Goal: Task Accomplishment & Management: Manage account settings

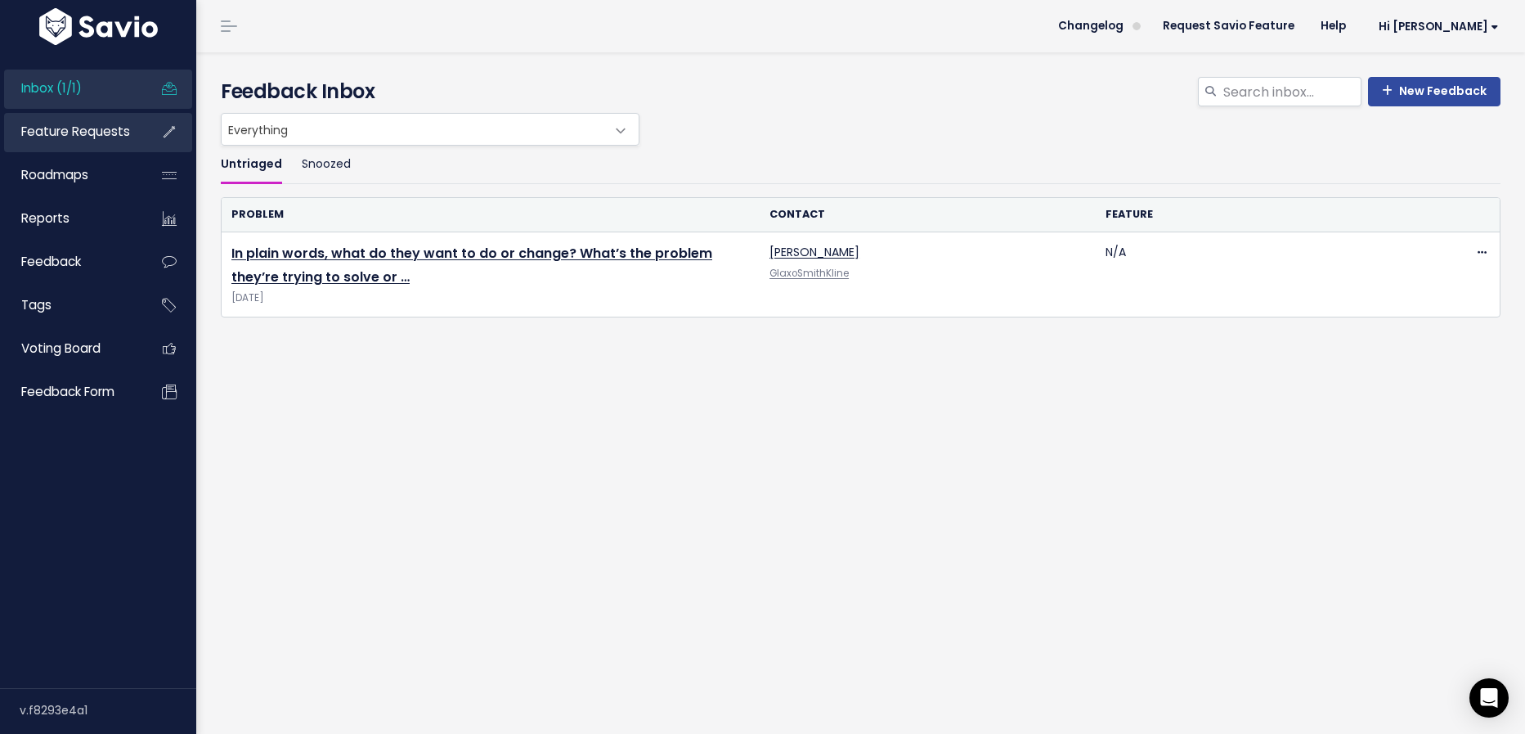
click at [68, 128] on span "Feature Requests" at bounding box center [75, 131] width 109 height 17
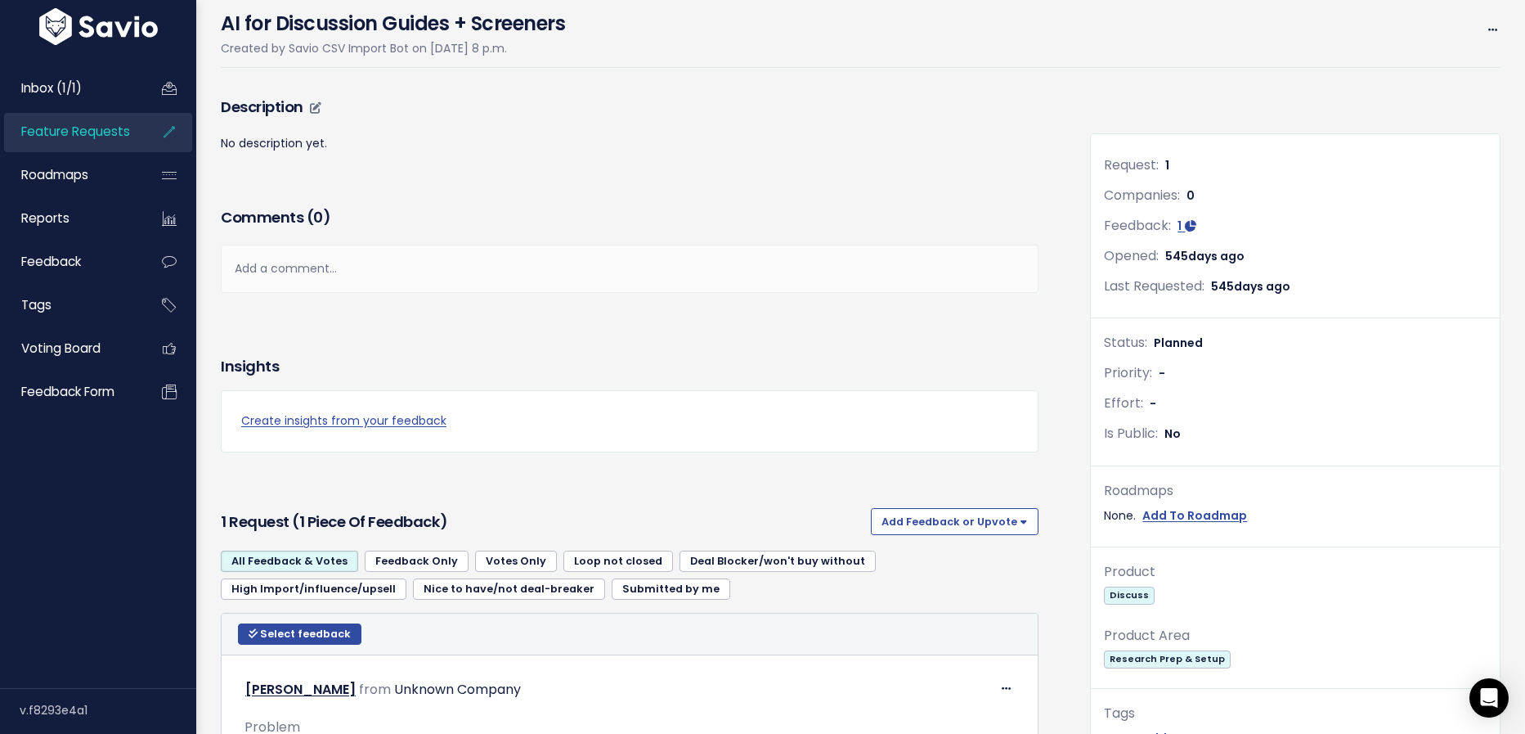
scroll to position [350, 0]
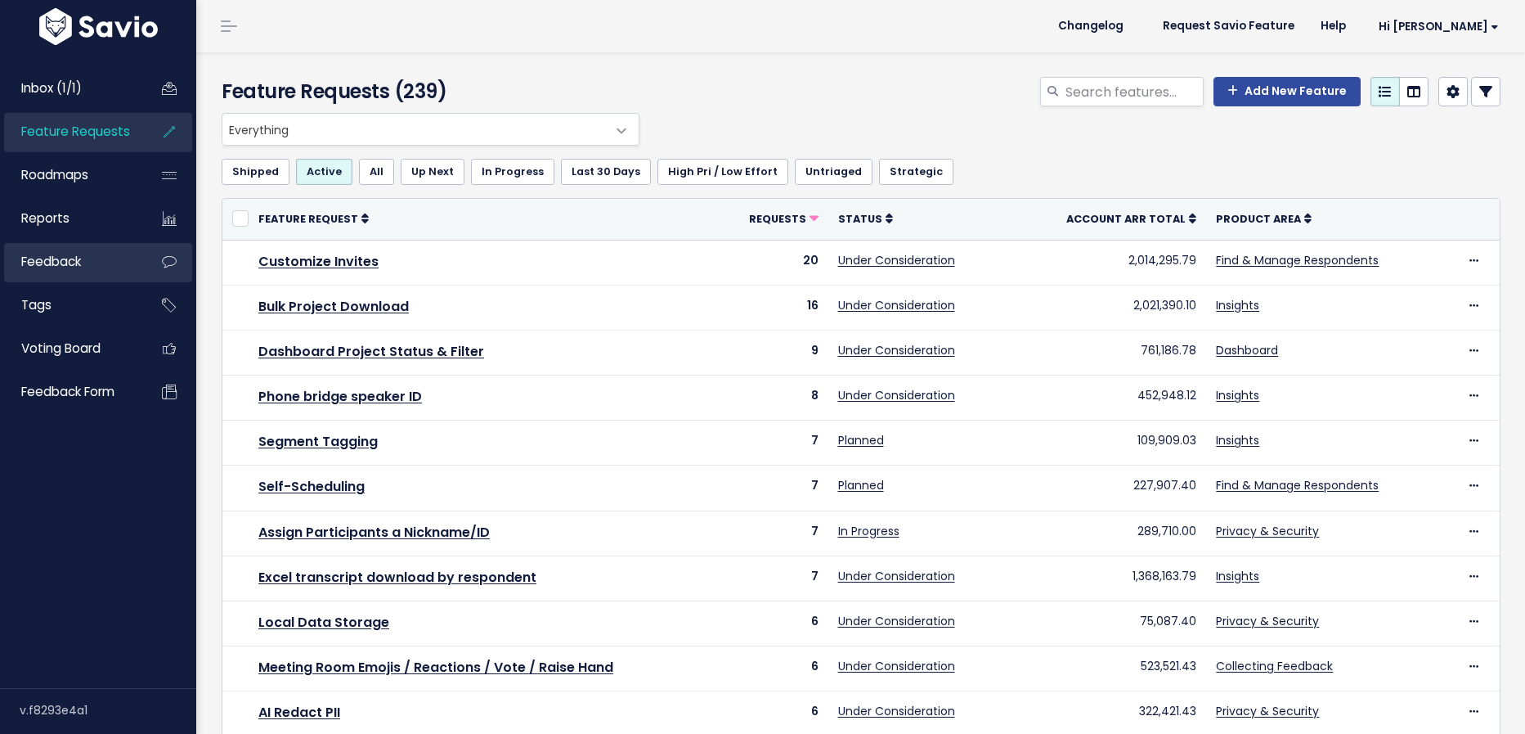
click at [79, 268] on span "Feedback" at bounding box center [51, 261] width 60 height 17
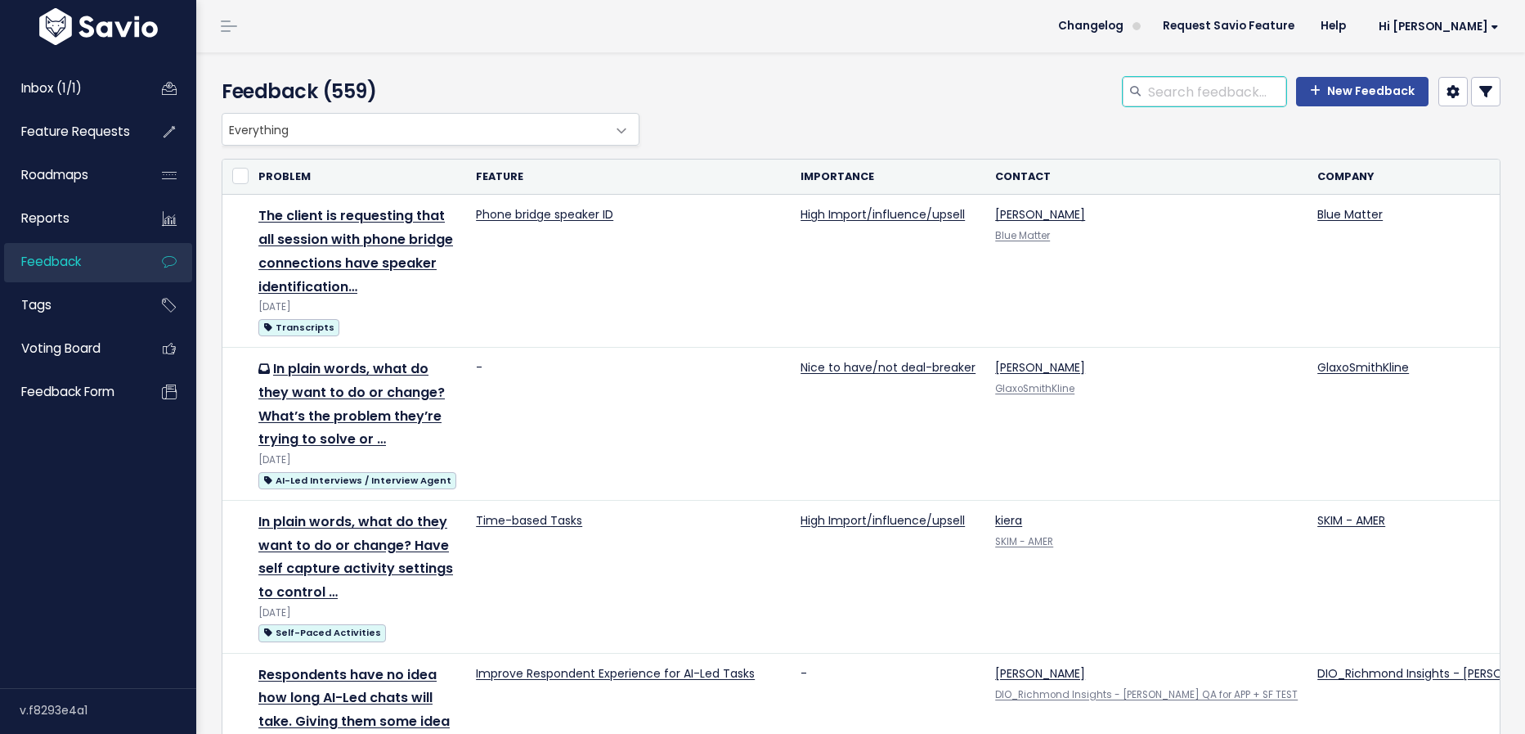
click at [1235, 99] on input "search" at bounding box center [1217, 91] width 140 height 29
type input "questions"
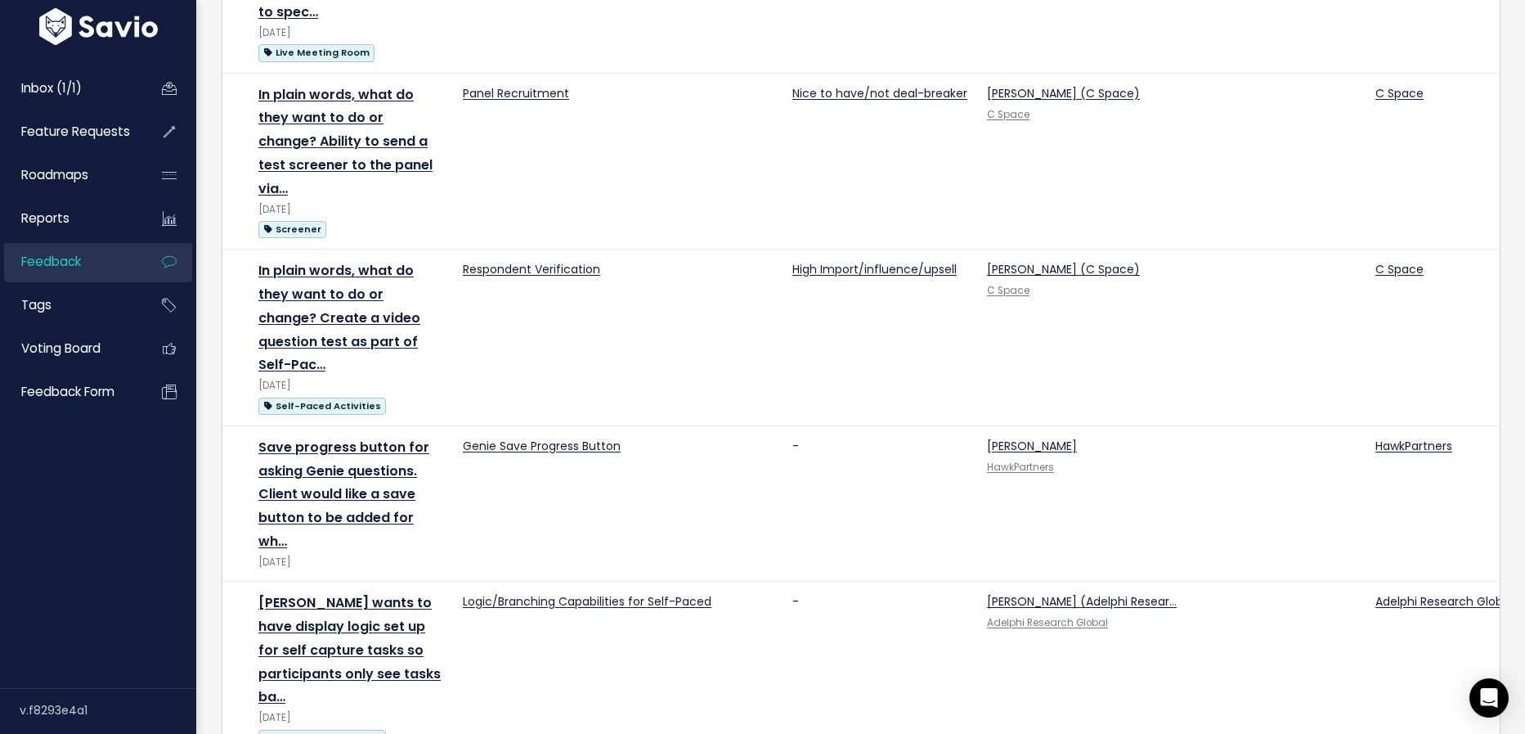
scroll to position [2550, 0]
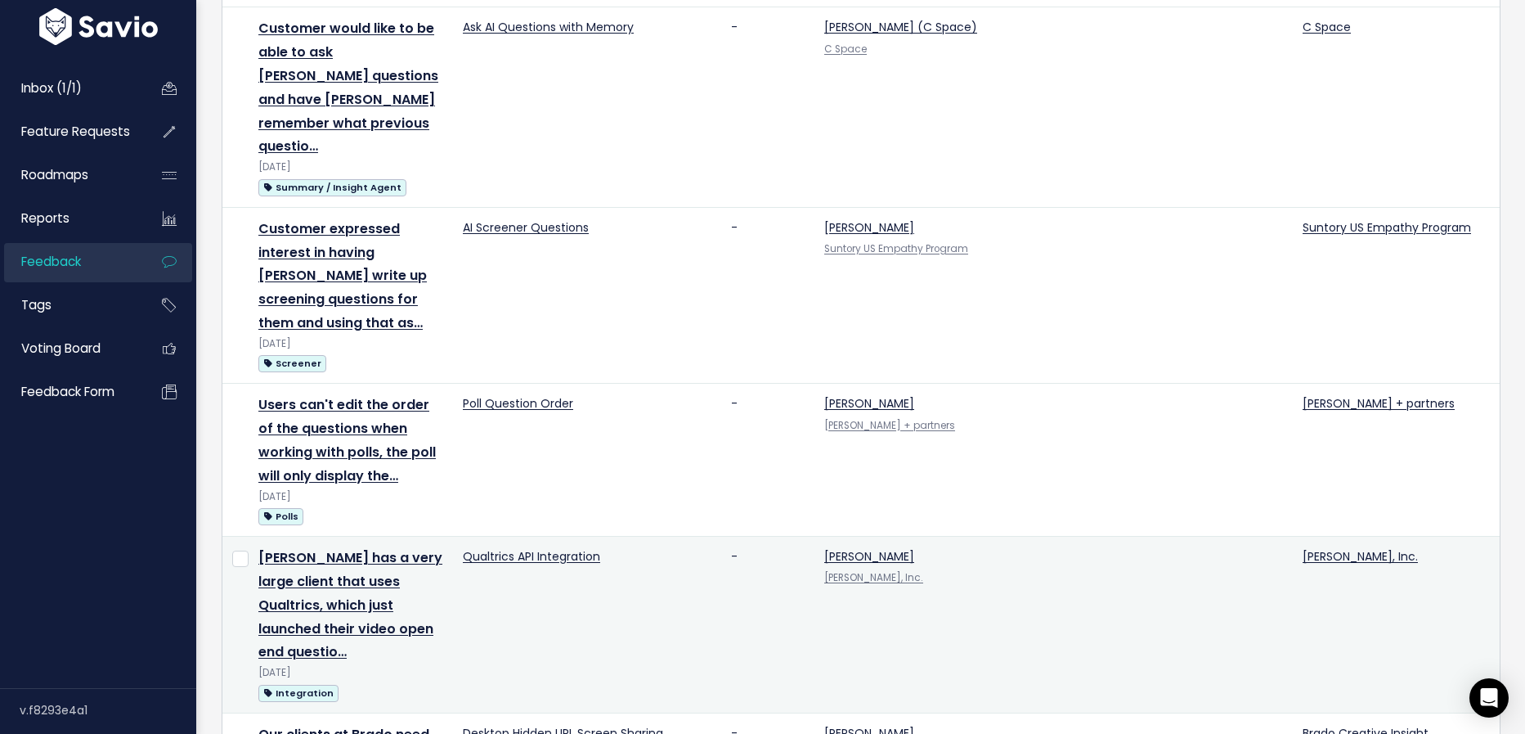
scroll to position [1018, 0]
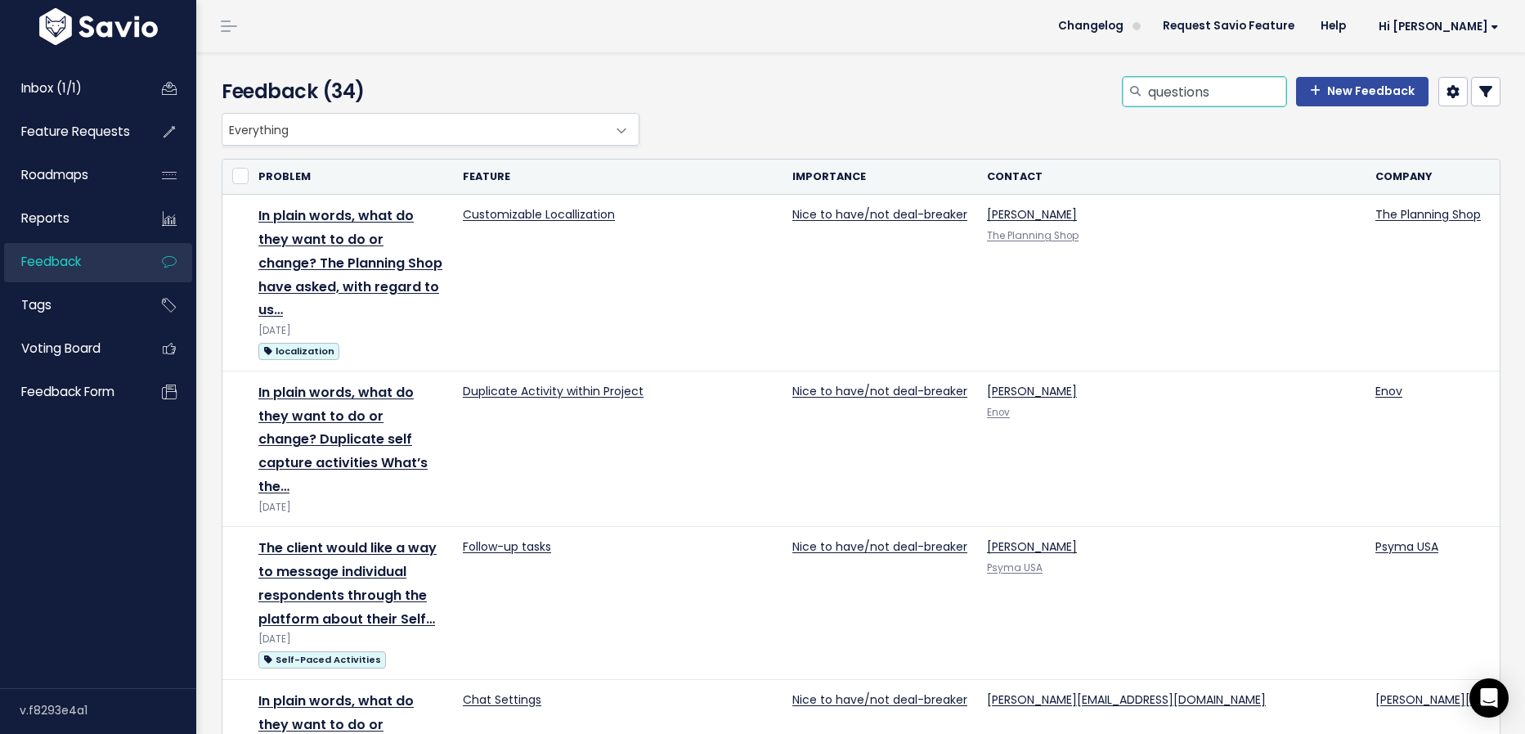
click at [1185, 88] on input "questions" at bounding box center [1217, 91] width 140 height 29
type input "builder"
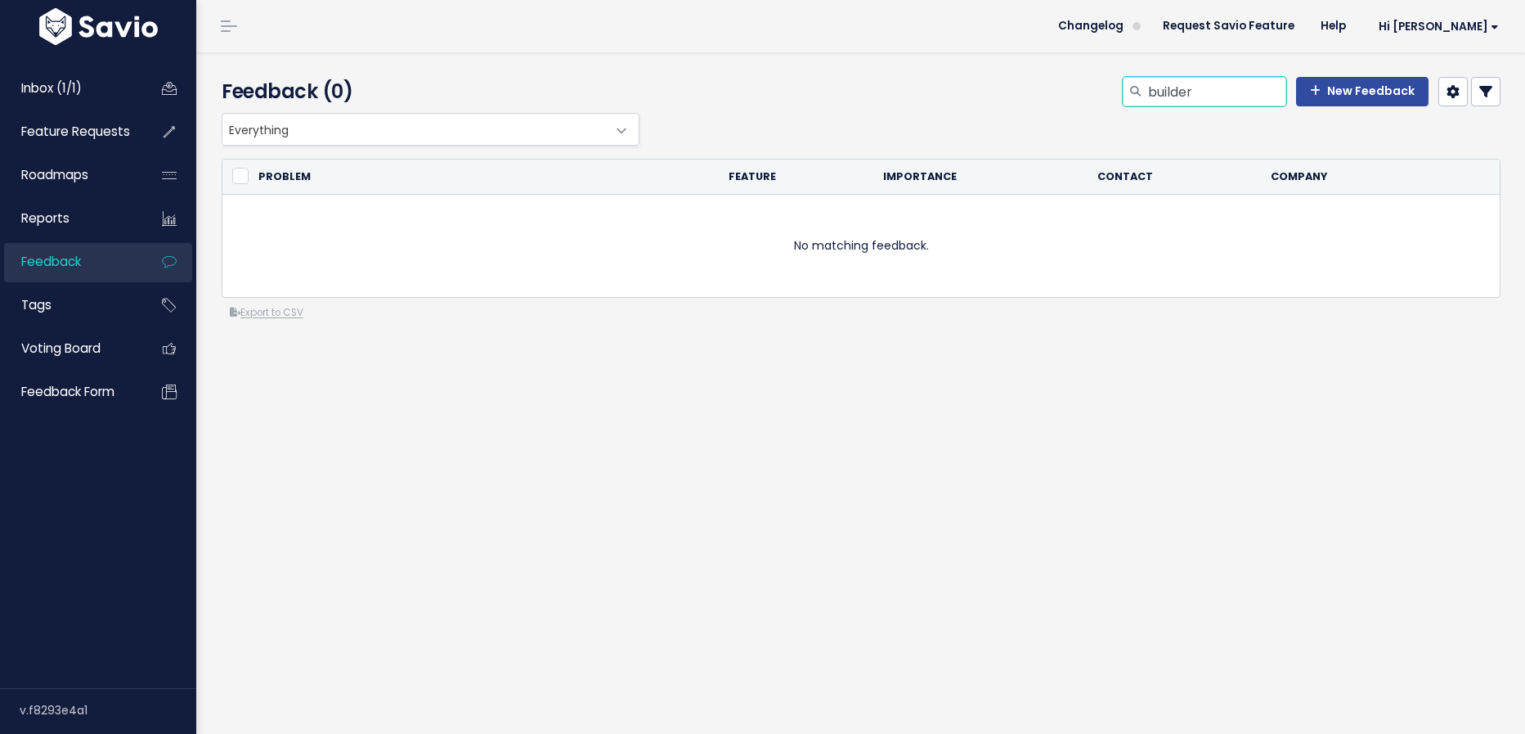
click at [1176, 94] on input "builder" at bounding box center [1217, 91] width 140 height 29
type input "screener"
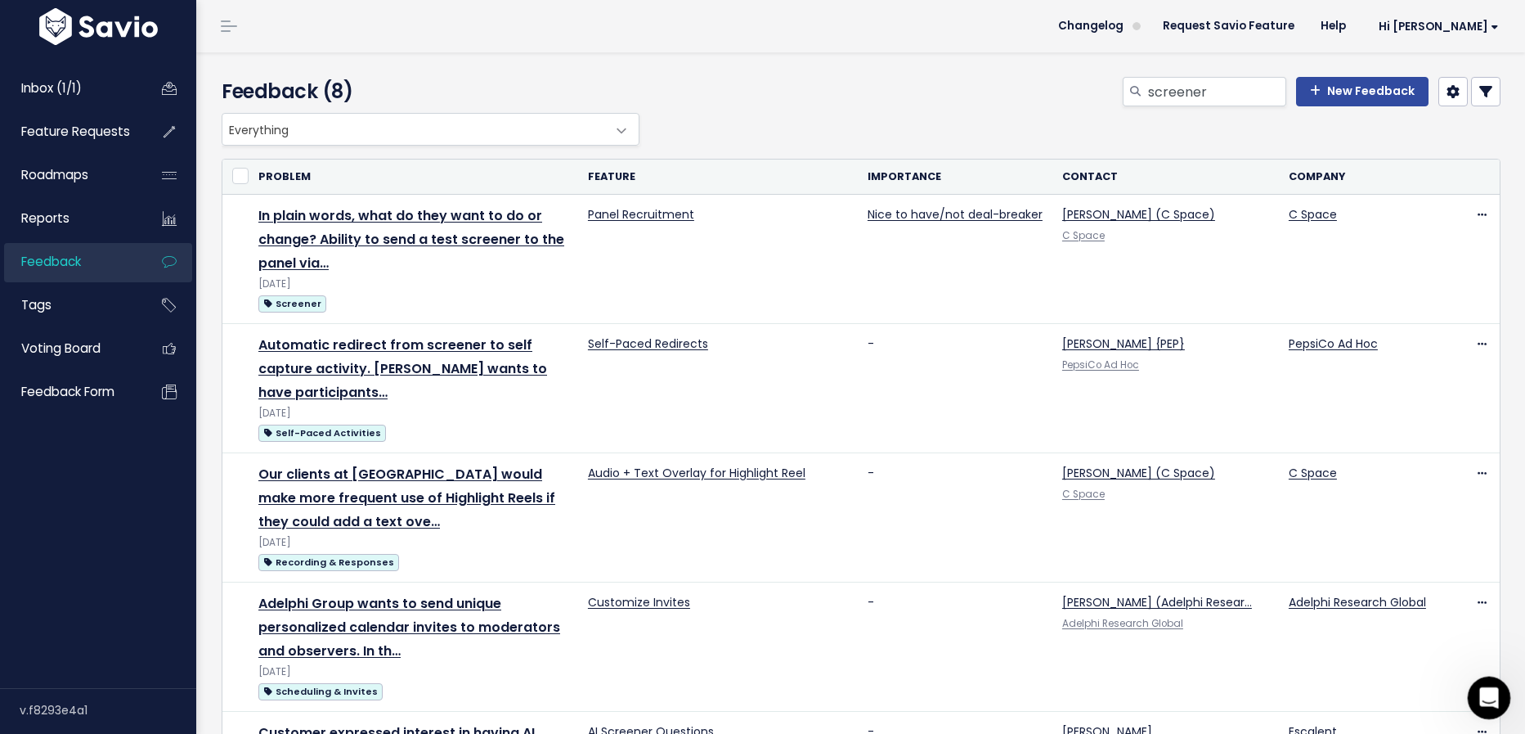
click at [1498, 694] on icon "Open Intercom Messenger" at bounding box center [1487, 695] width 27 height 27
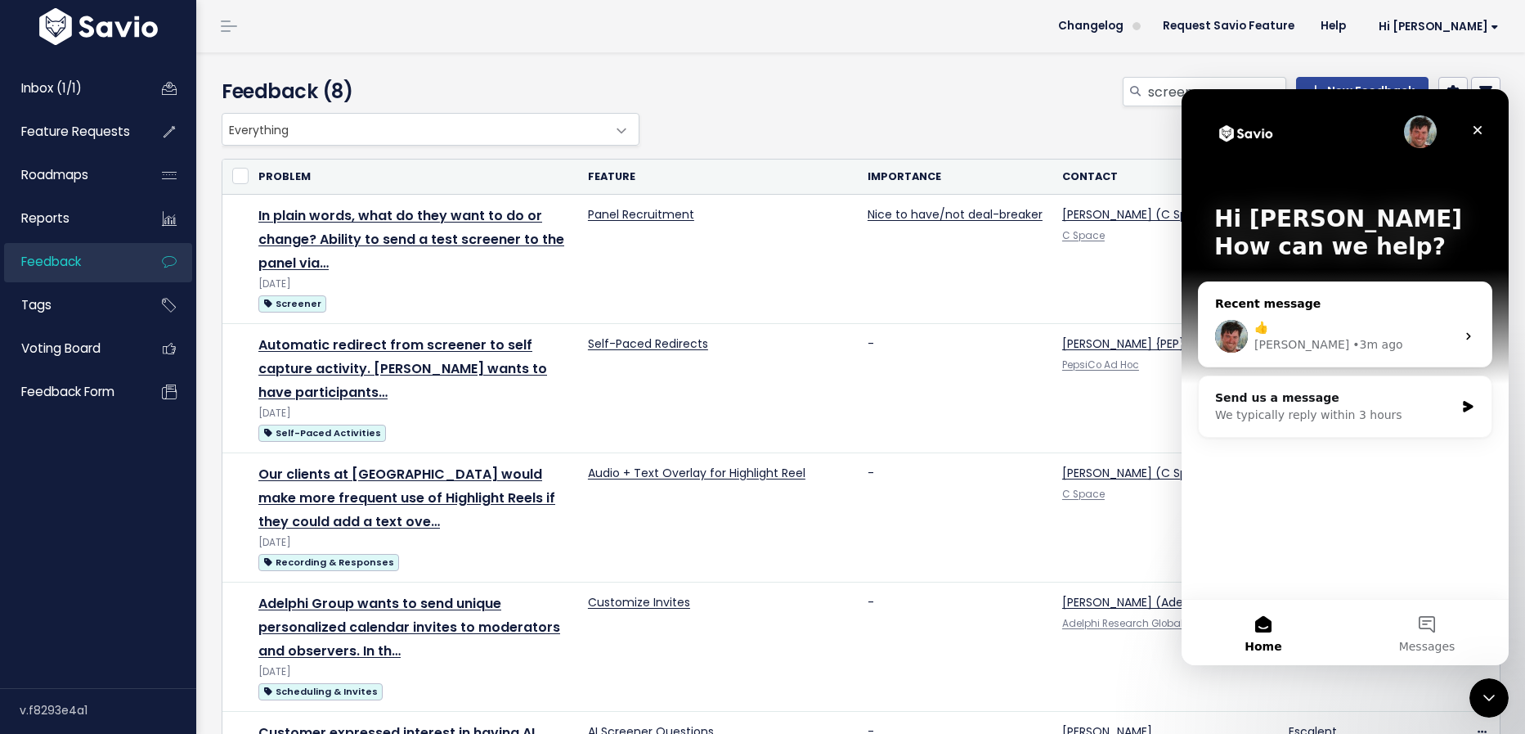
click at [1336, 348] on div "[PERSON_NAME] • 3m ago" at bounding box center [1355, 344] width 201 height 17
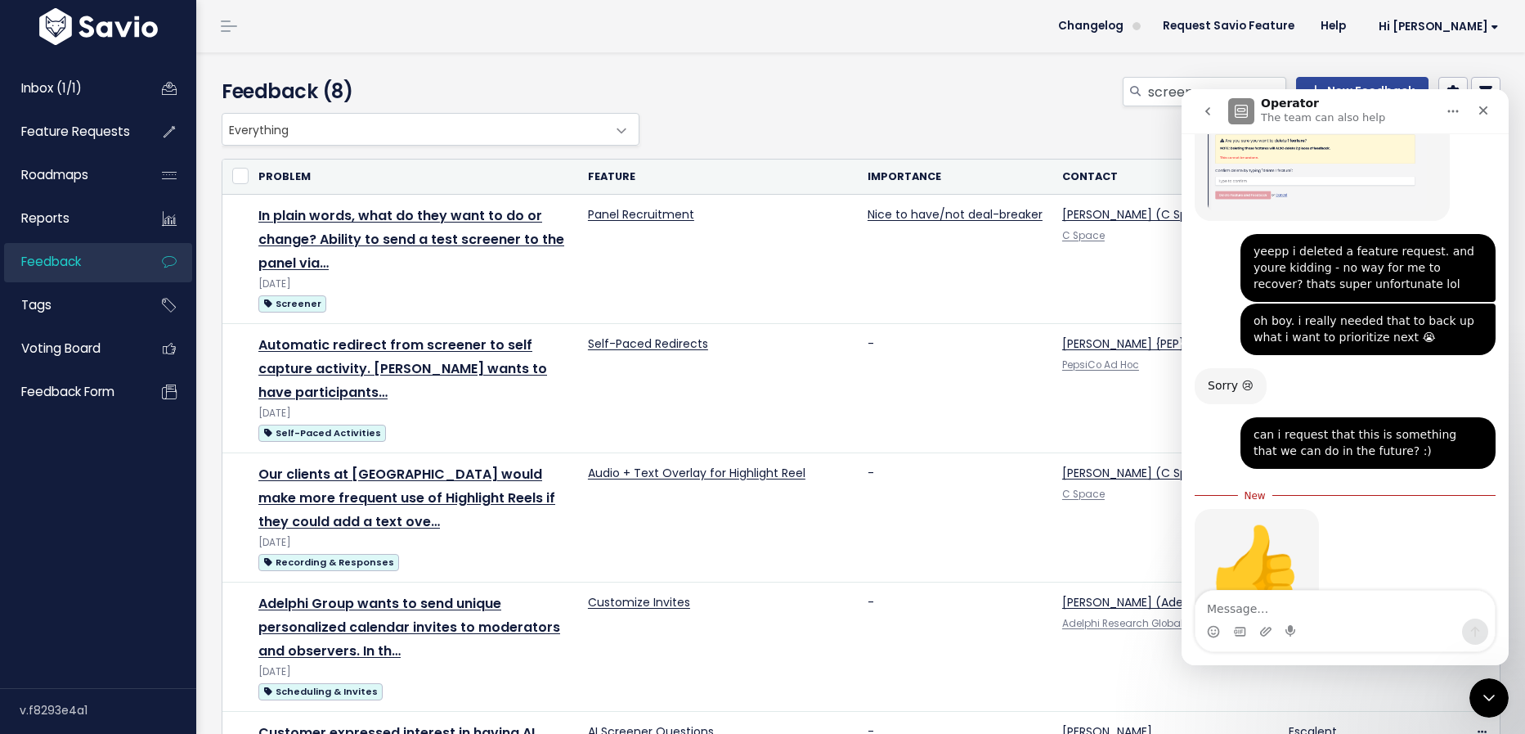
scroll to position [376, 0]
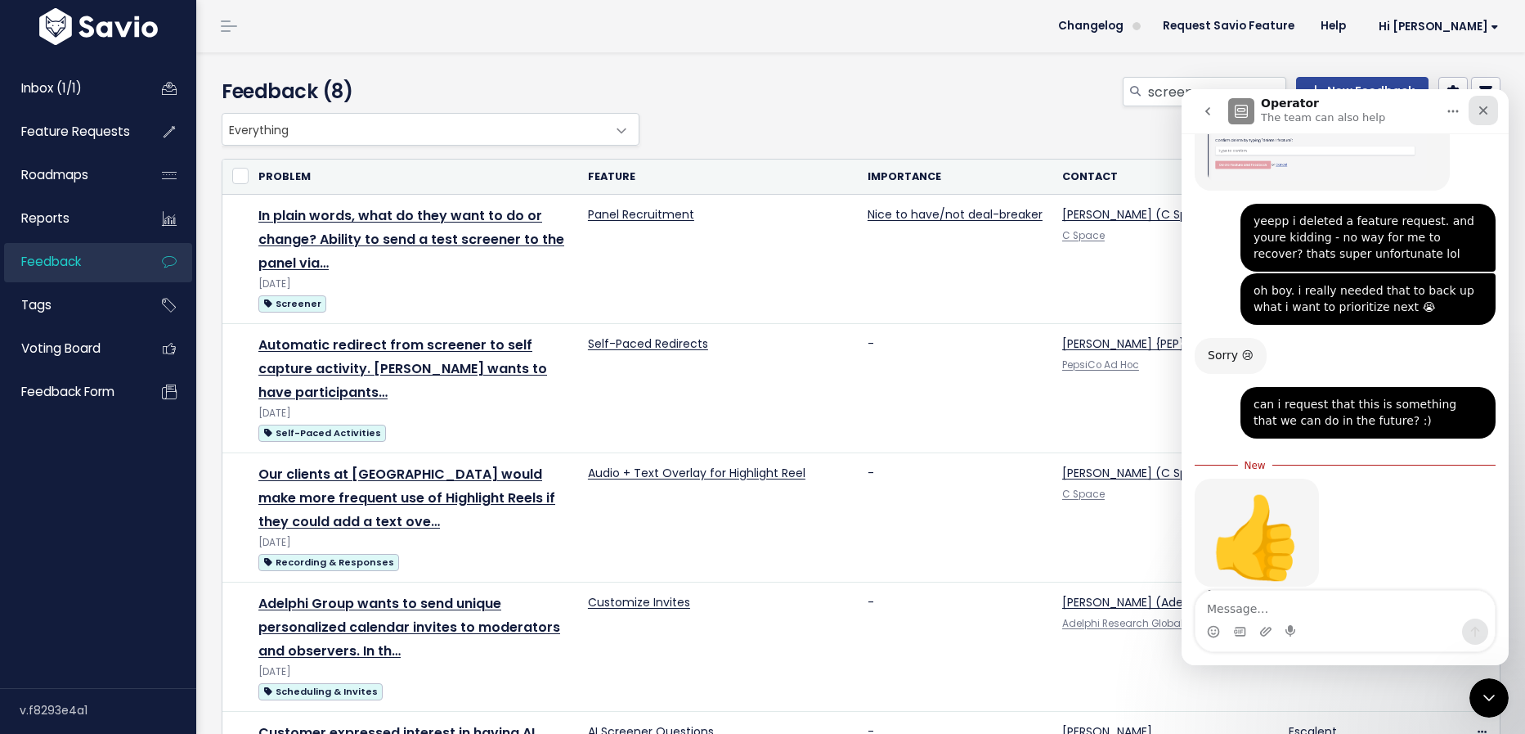
click at [1484, 108] on icon "Close" at bounding box center [1483, 110] width 13 height 13
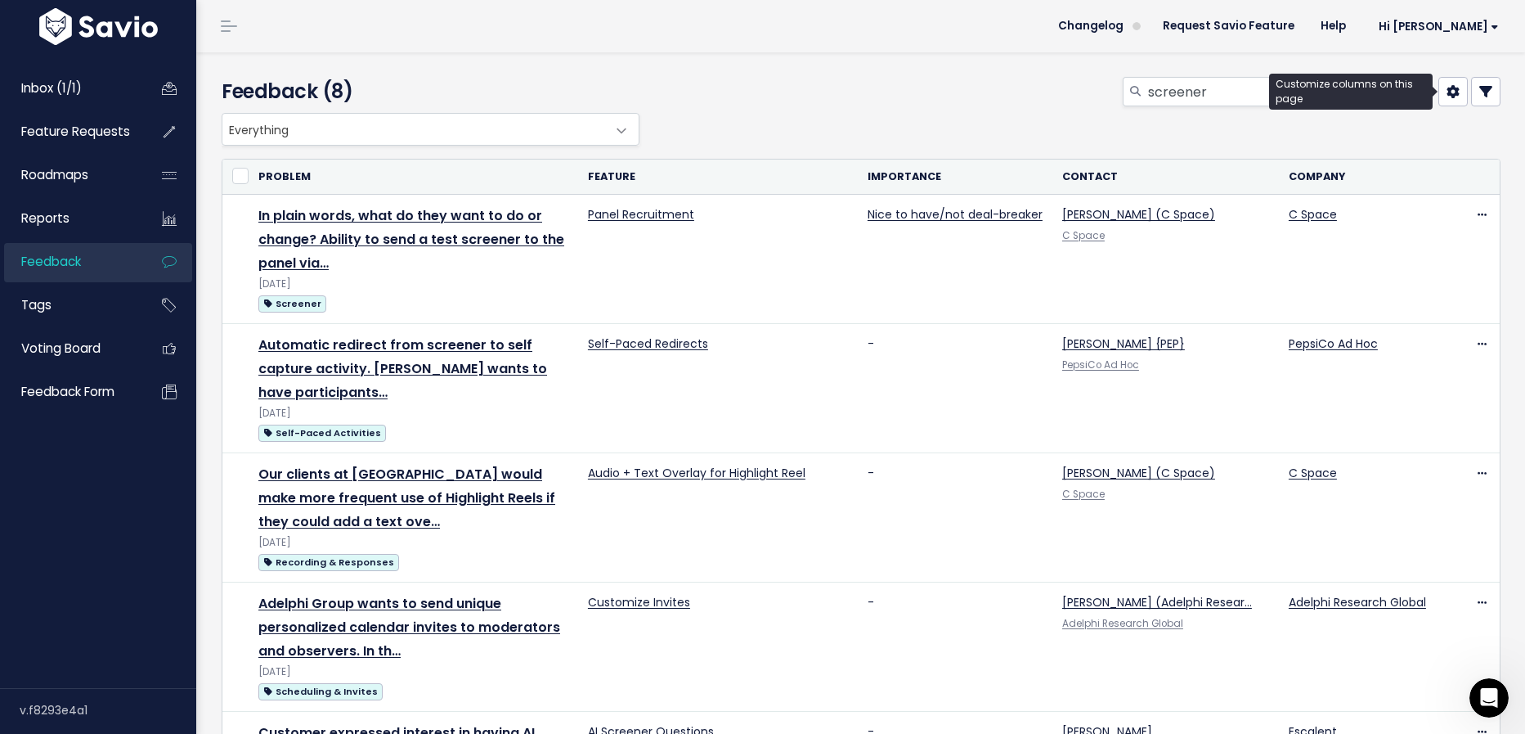
scroll to position [349, 0]
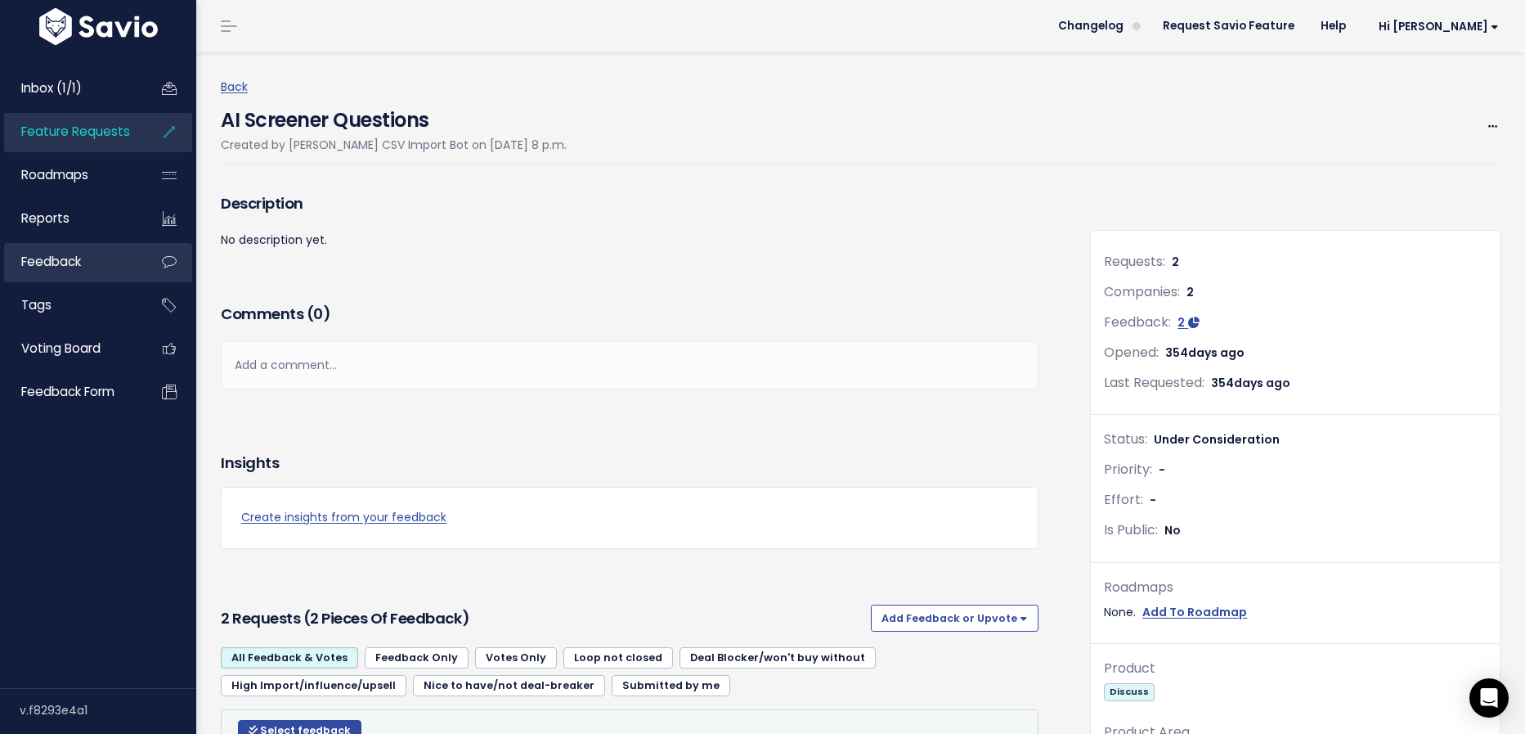
click at [80, 259] on span "Feedback" at bounding box center [51, 261] width 60 height 17
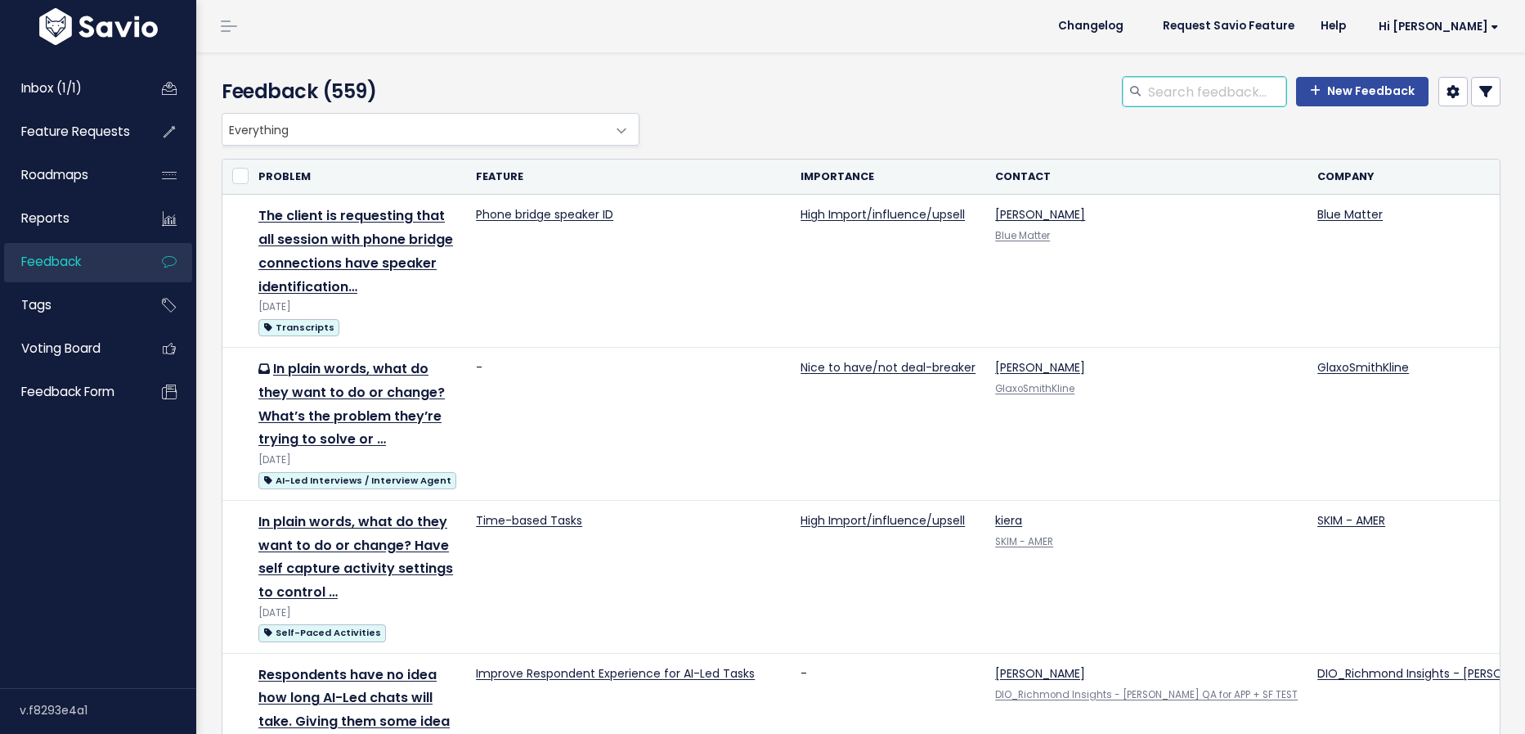
click at [1216, 99] on input "search" at bounding box center [1217, 91] width 140 height 29
type input "design"
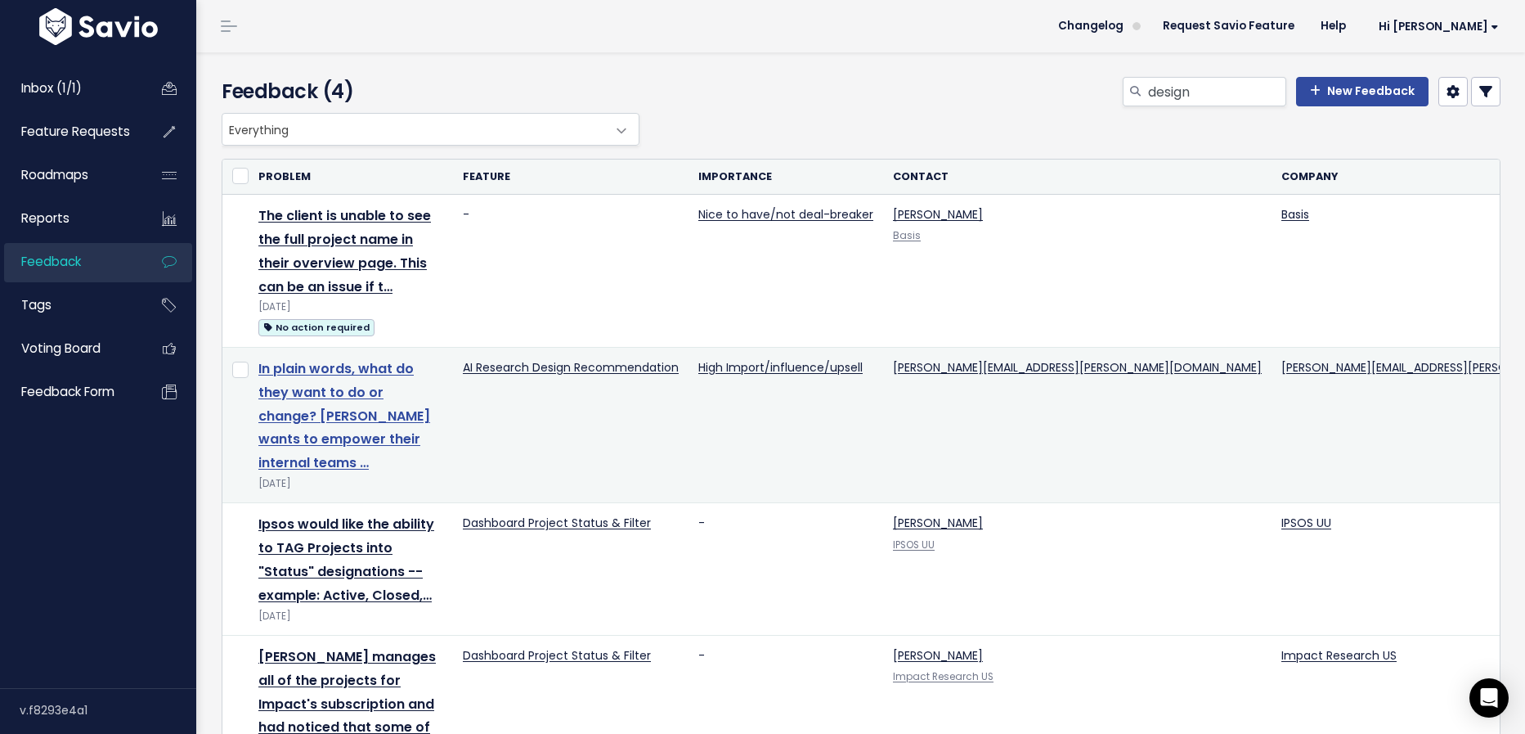
click at [430, 359] on link "In plain words, what do they want to do or change? Imperial wants to empower th…" at bounding box center [344, 415] width 172 height 113
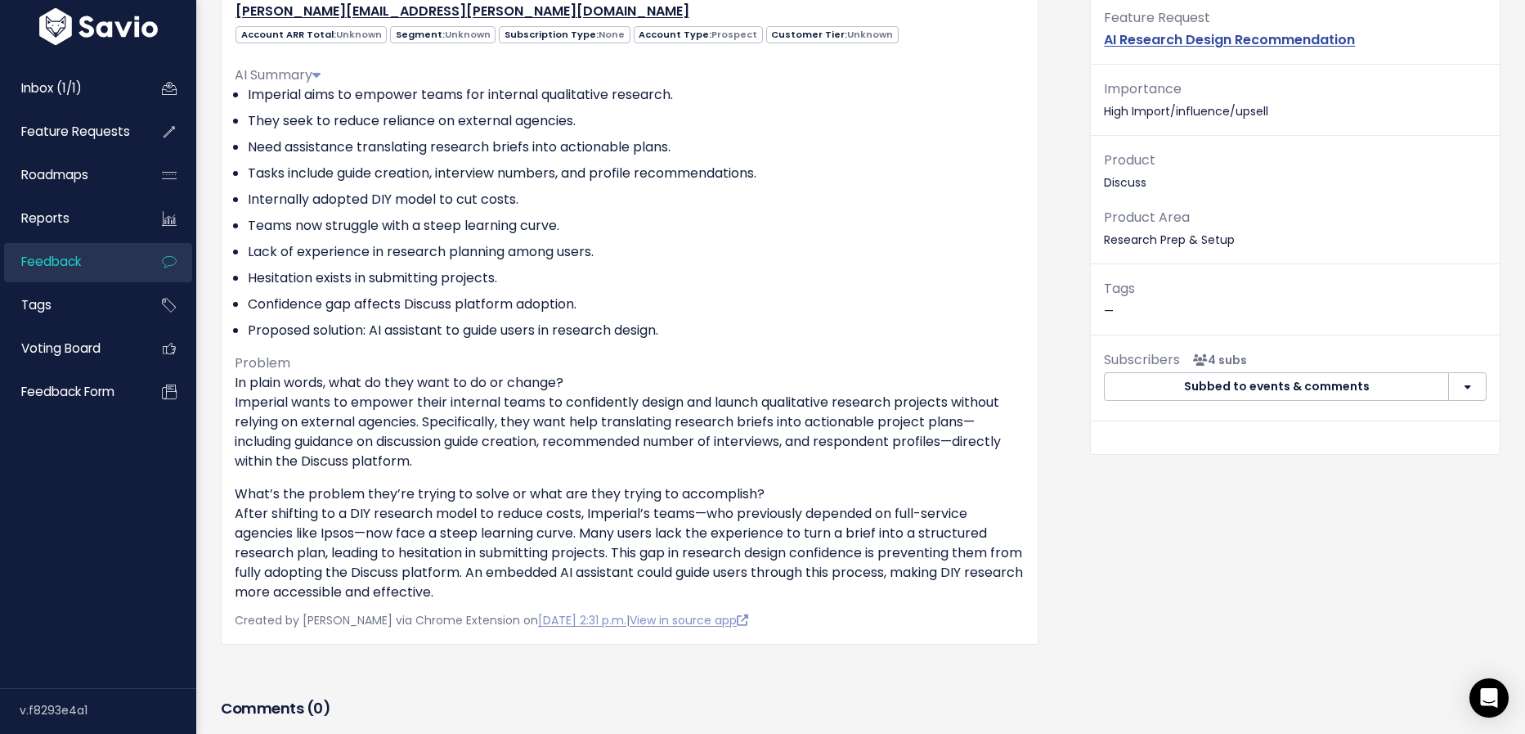
scroll to position [178, 0]
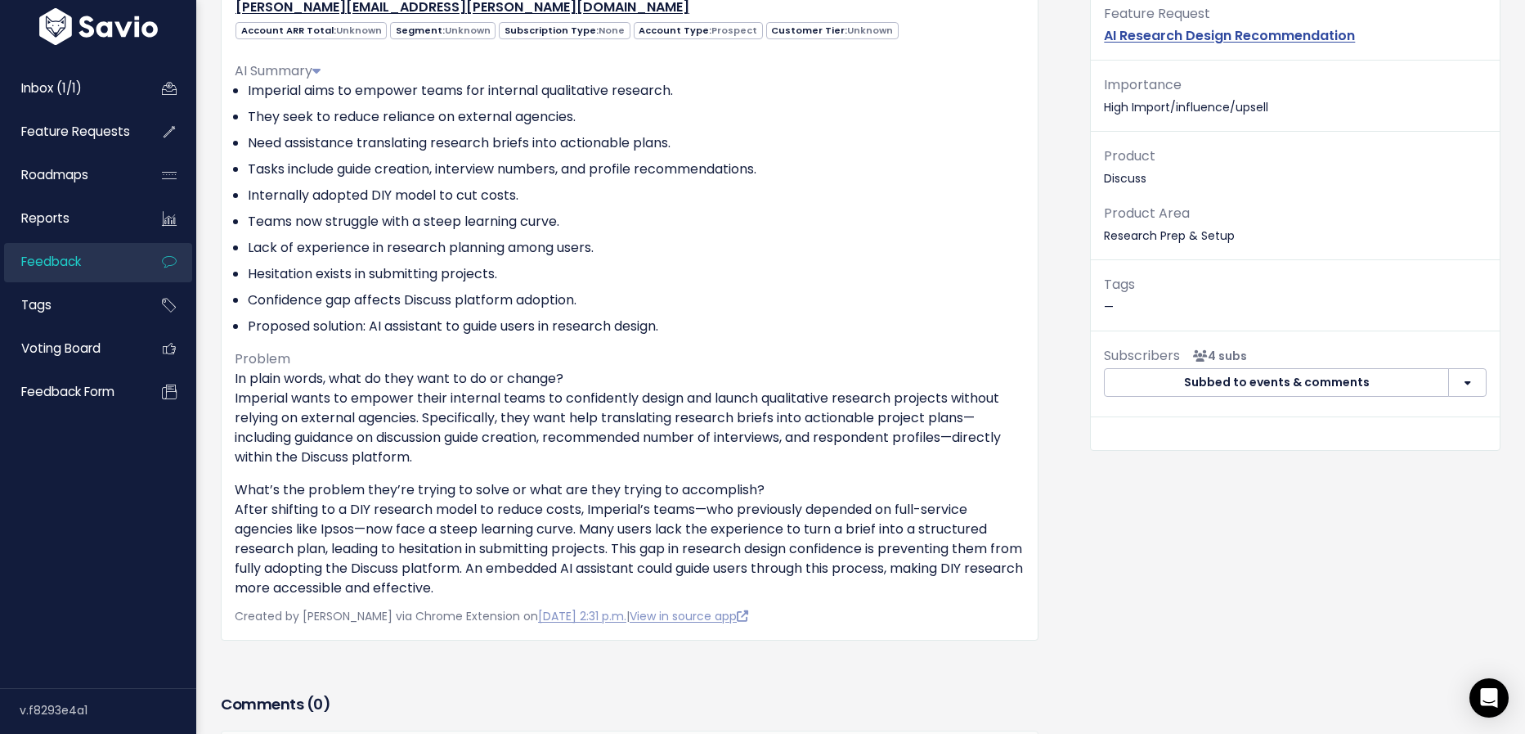
drag, startPoint x: 377, startPoint y: 414, endPoint x: 499, endPoint y: 457, distance: 129.4
click at [500, 460] on p "In plain words, what do they want to do or change? [PERSON_NAME] wants to empow…" at bounding box center [630, 418] width 790 height 98
click at [512, 424] on p "In plain words, what do they want to do or change? [PERSON_NAME] wants to empow…" at bounding box center [630, 418] width 790 height 98
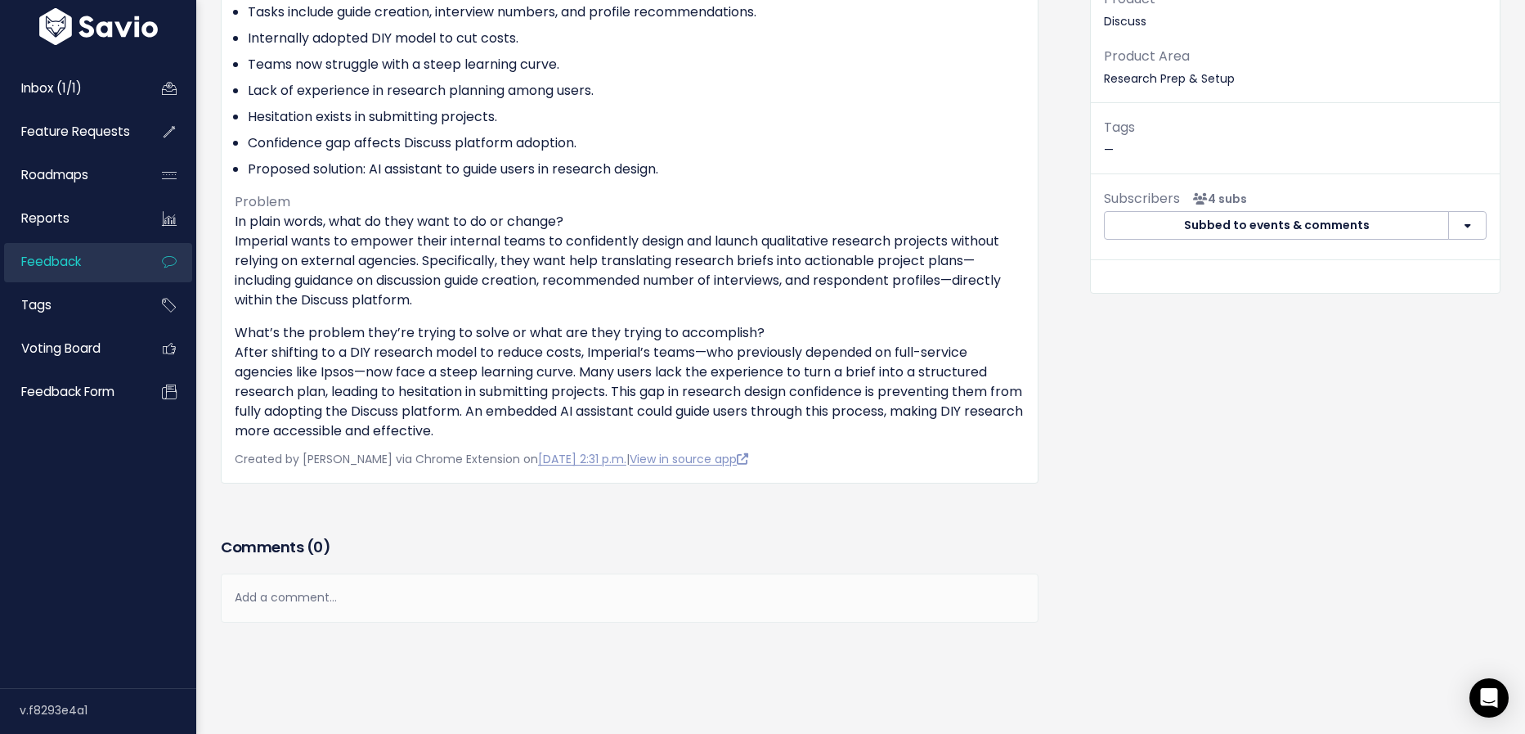
scroll to position [379, 0]
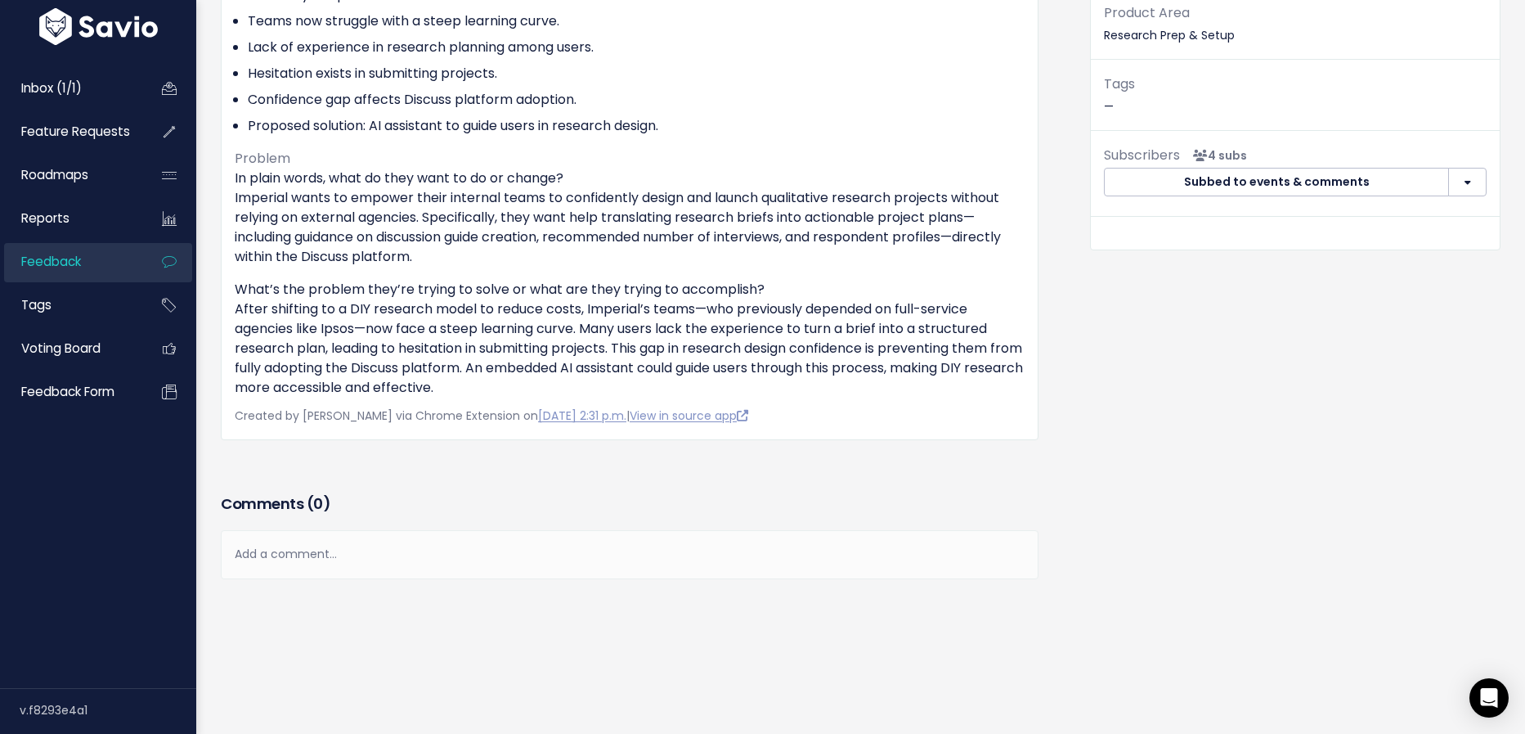
drag, startPoint x: 514, startPoint y: 304, endPoint x: 545, endPoint y: 378, distance: 79.9
click at [546, 378] on p "What’s the problem they’re trying to solve or what are they trying to accomplis…" at bounding box center [630, 339] width 790 height 118
click at [543, 391] on p "What’s the problem they’re trying to solve or what are they trying to accomplis…" at bounding box center [630, 339] width 790 height 118
drag, startPoint x: 515, startPoint y: 390, endPoint x: 531, endPoint y: 351, distance: 42.2
click at [531, 352] on p "What’s the problem they’re trying to solve or what are they trying to accomplis…" at bounding box center [630, 339] width 790 height 118
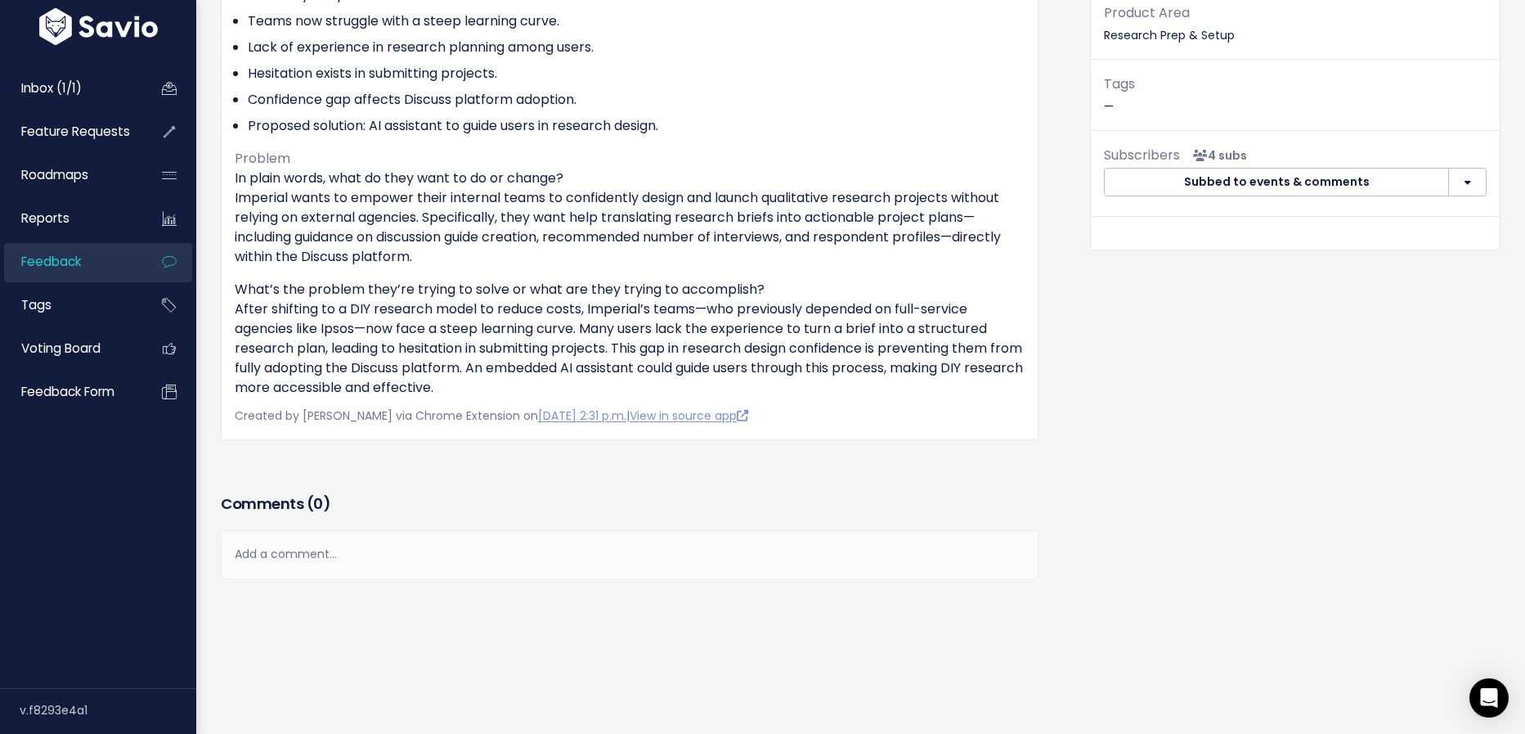
scroll to position [0, 0]
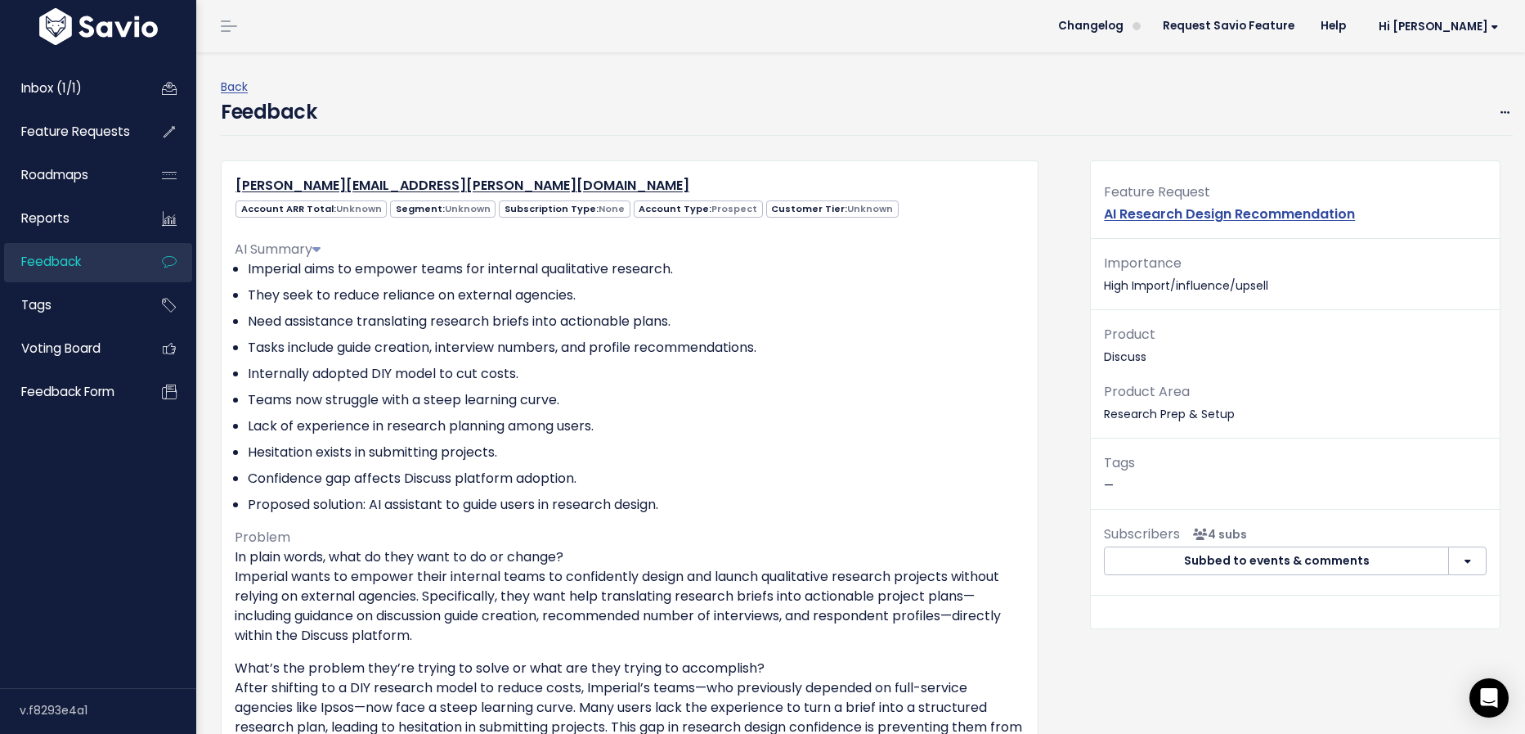
click at [764, 583] on p "In plain words, what do they want to do or change? Imperial wants to empower th…" at bounding box center [630, 596] width 790 height 98
click at [66, 140] on span "Feature Requests" at bounding box center [75, 131] width 109 height 17
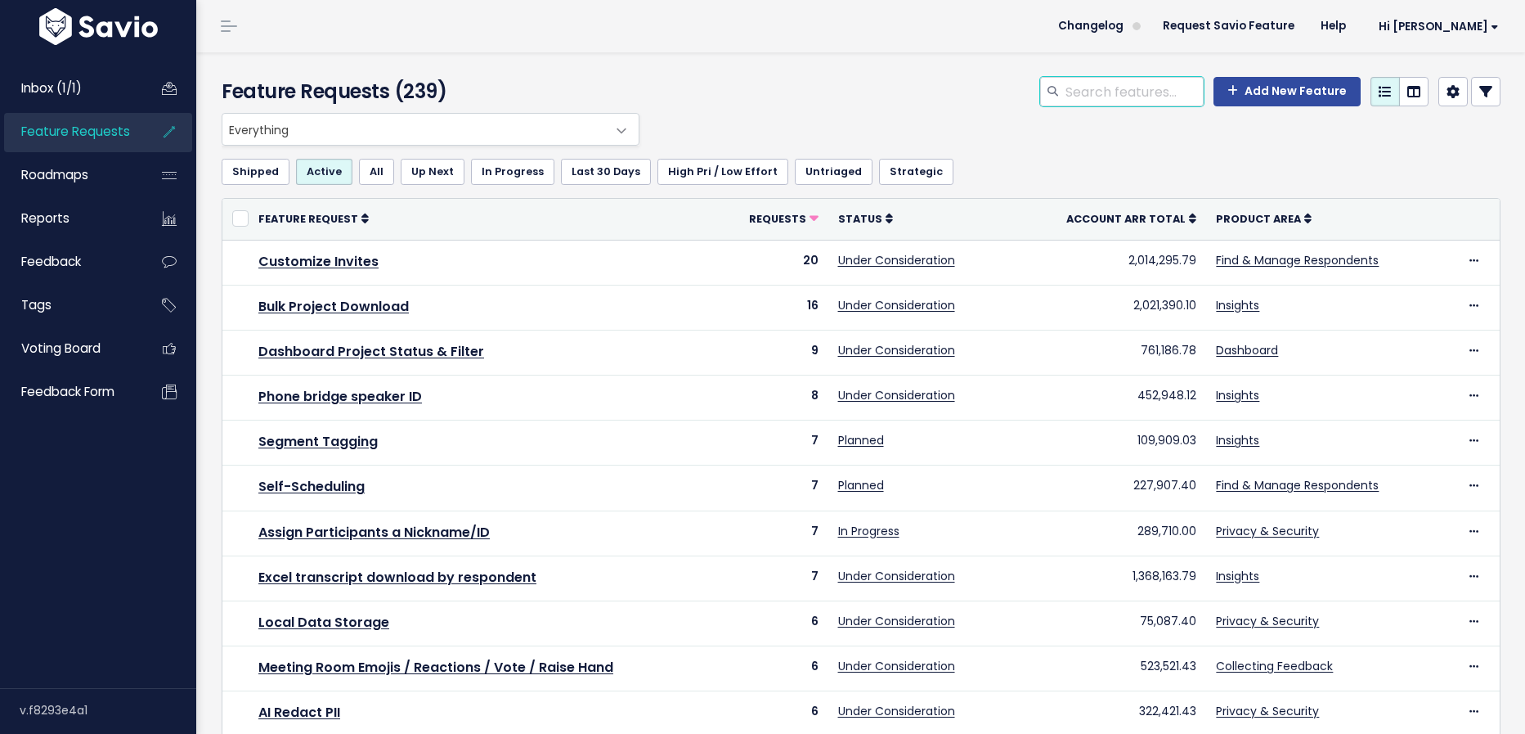
click at [1099, 99] on input "search" at bounding box center [1134, 91] width 140 height 29
type input "screener"
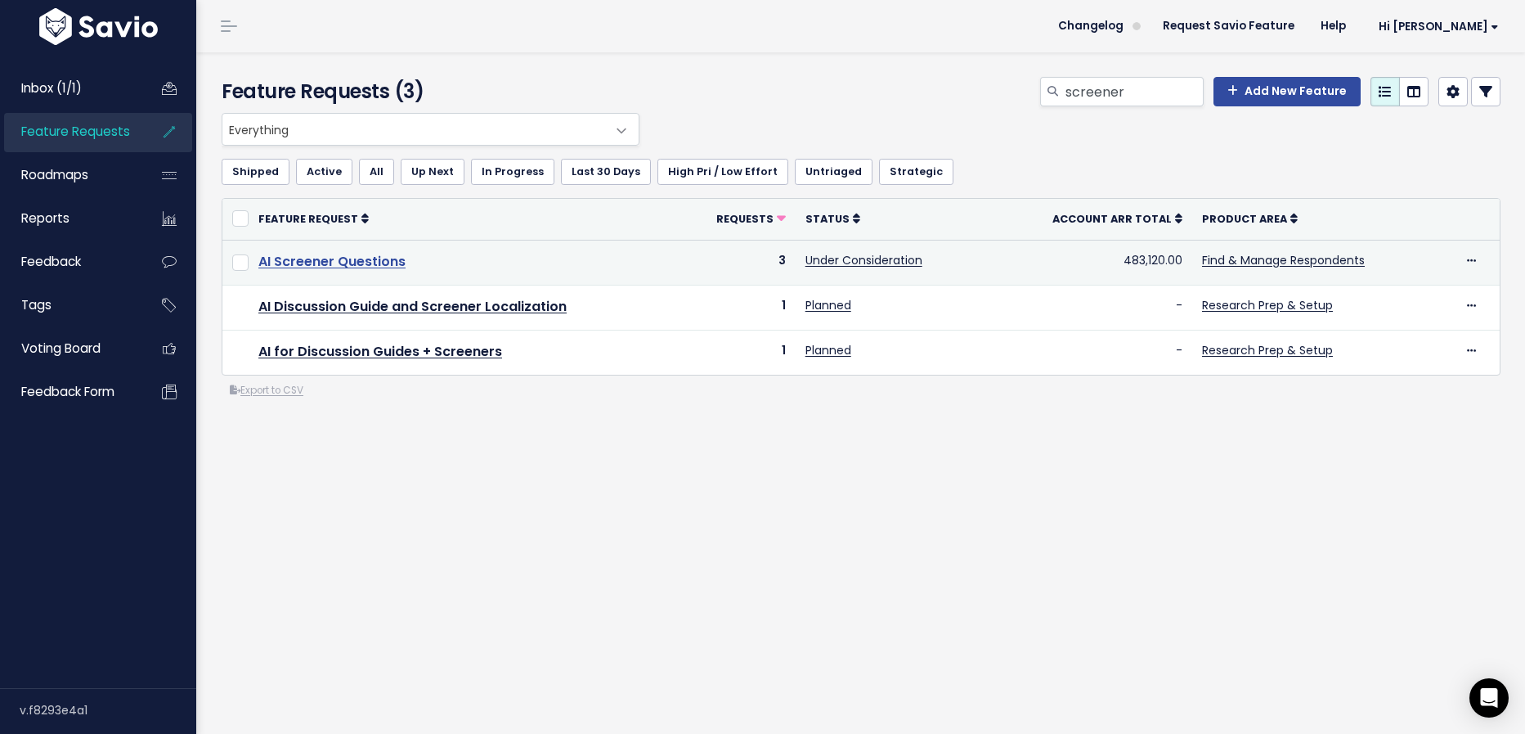
click at [398, 261] on link "AI Screener Questions" at bounding box center [331, 261] width 147 height 19
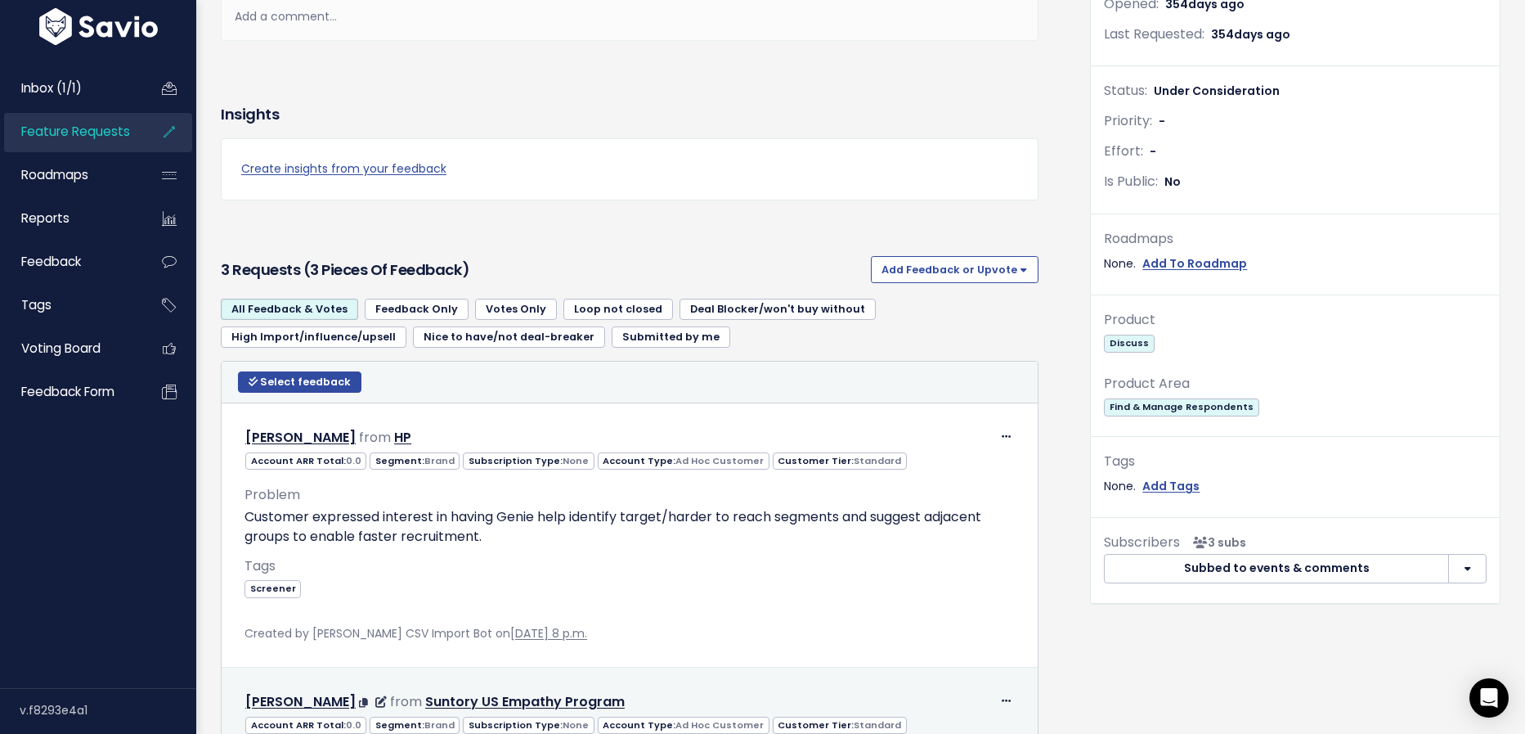
scroll to position [226, 0]
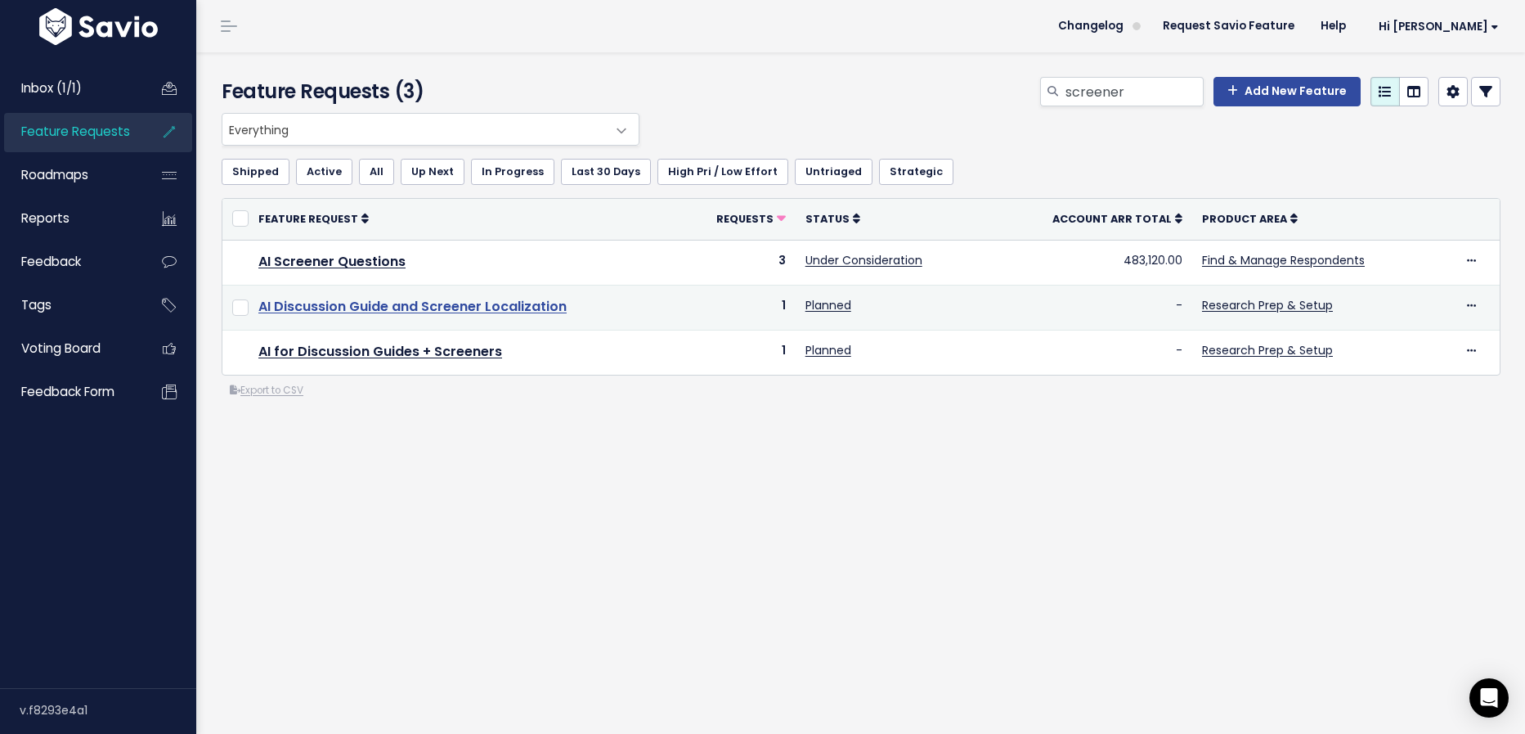
click at [433, 308] on link "AI Discussion Guide and Screener Localization" at bounding box center [412, 306] width 308 height 19
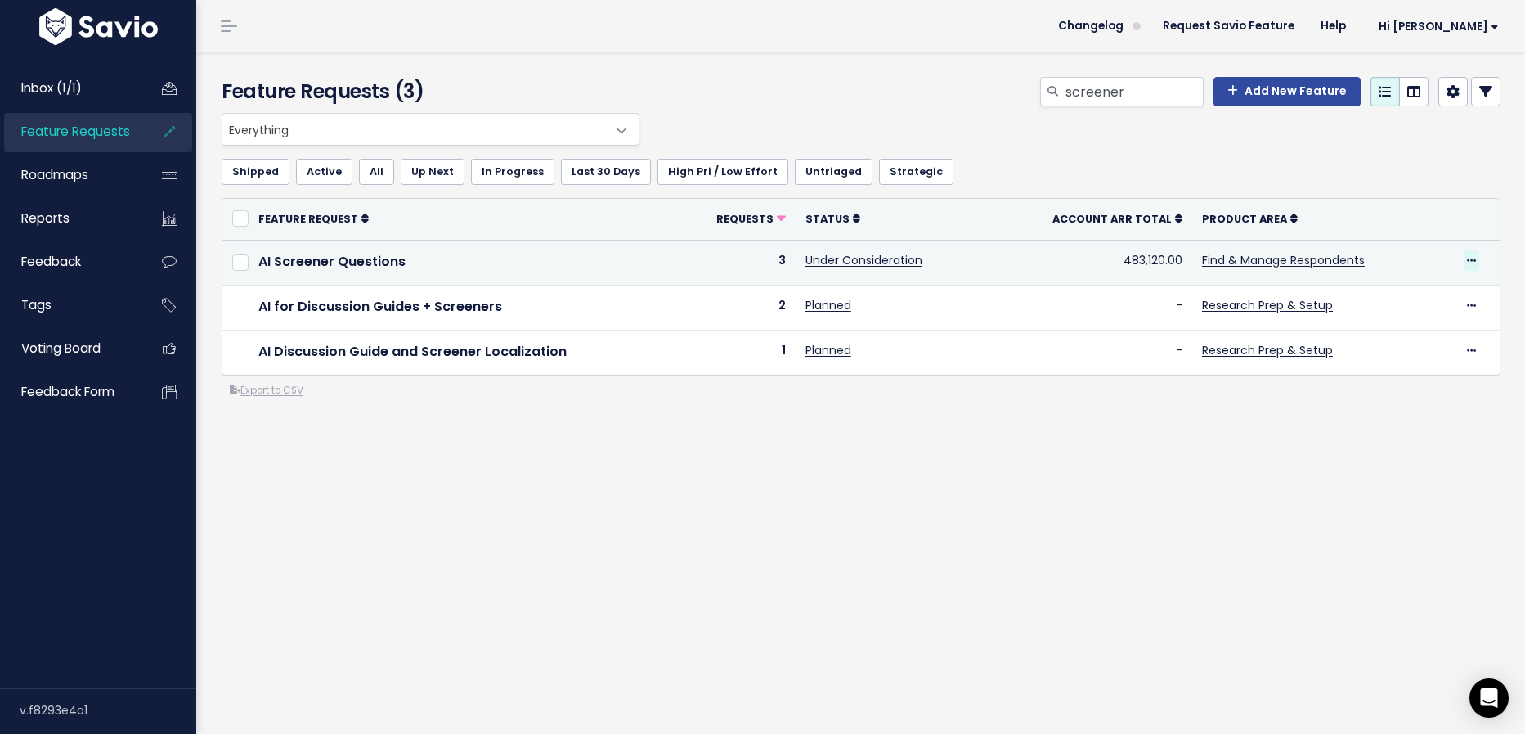
click at [1468, 263] on icon at bounding box center [1471, 261] width 9 height 11
click at [1394, 295] on link "Edit" at bounding box center [1415, 305] width 121 height 32
click at [349, 260] on link "AI Screener Questions" at bounding box center [331, 261] width 147 height 19
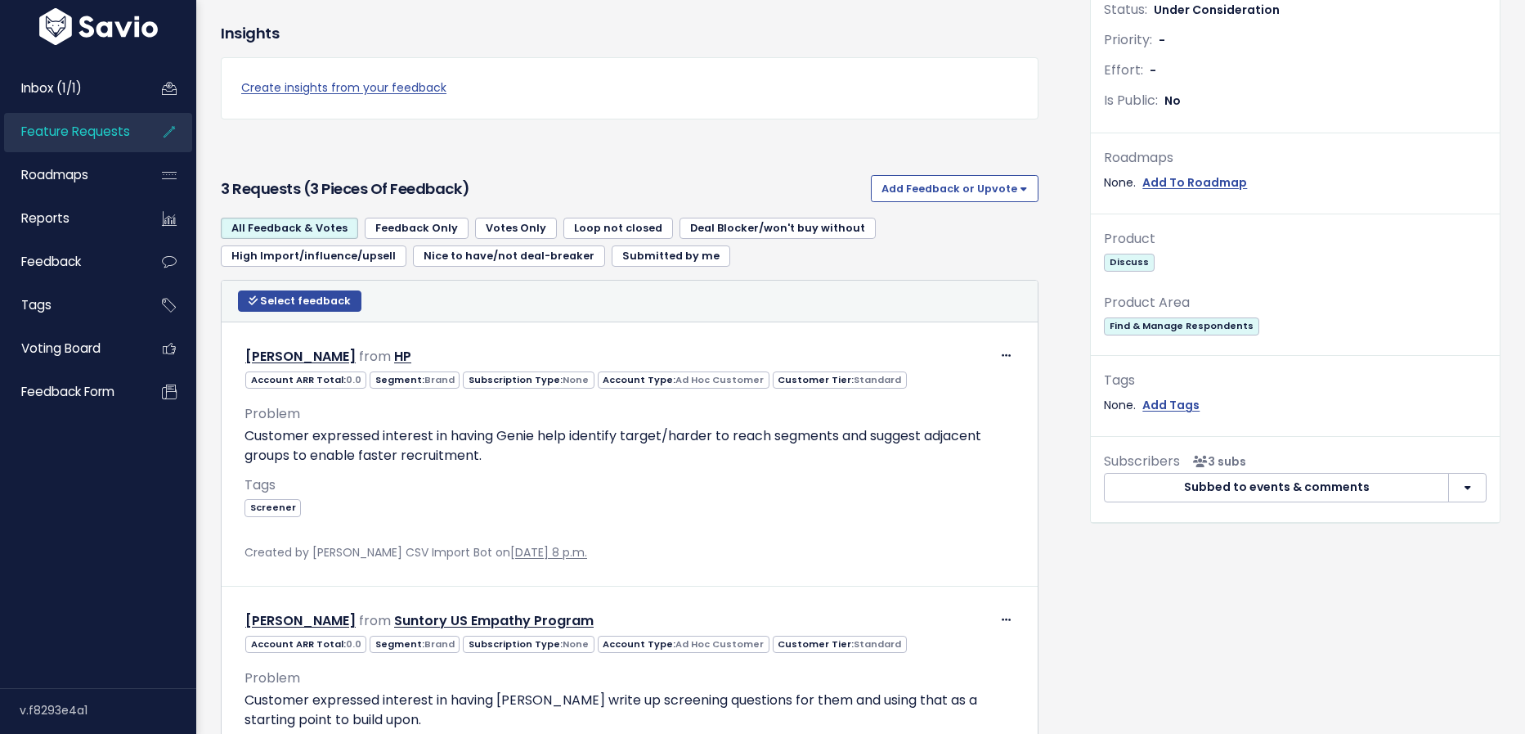
scroll to position [541, 0]
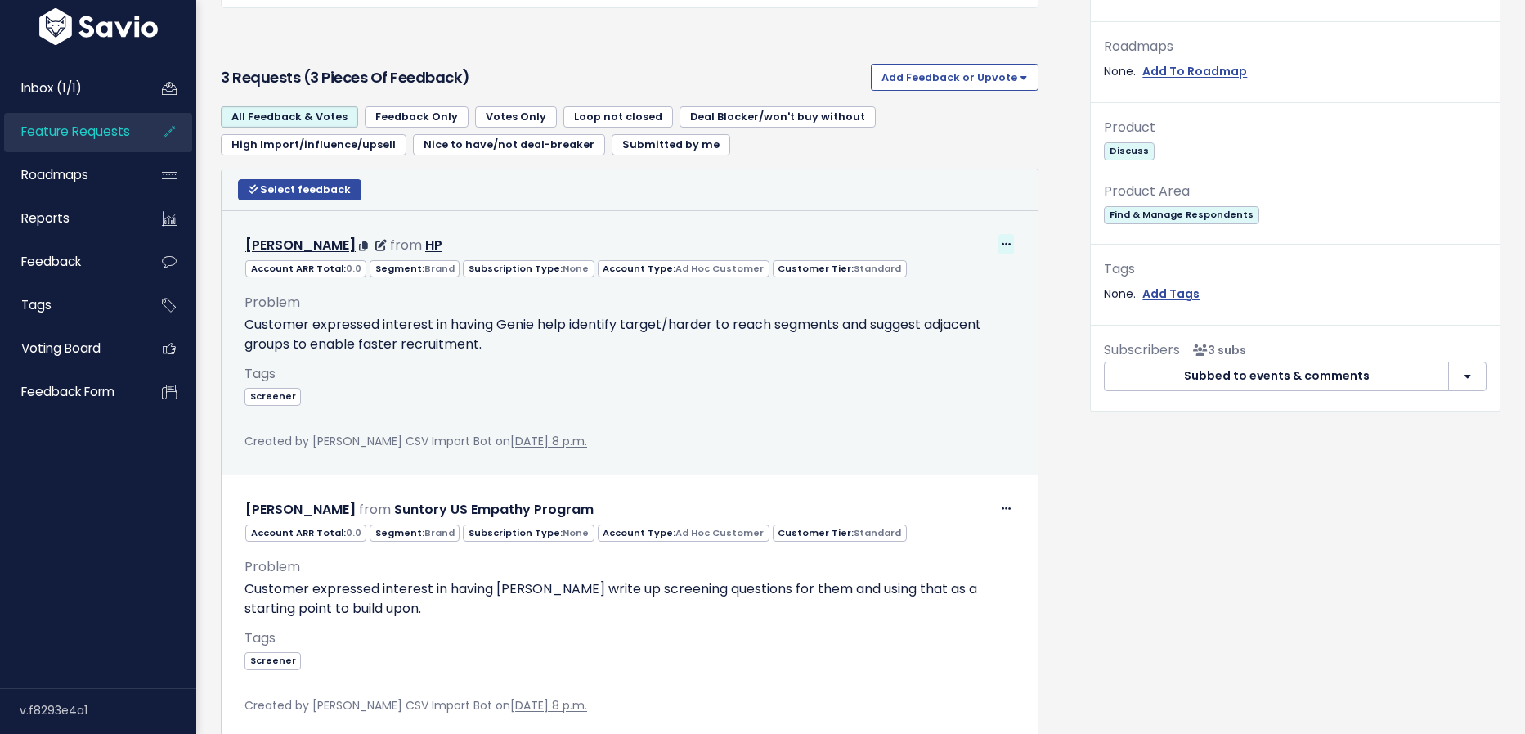
click at [1003, 245] on icon at bounding box center [1006, 245] width 9 height 11
click at [946, 292] on link "Edit" at bounding box center [966, 290] width 118 height 32
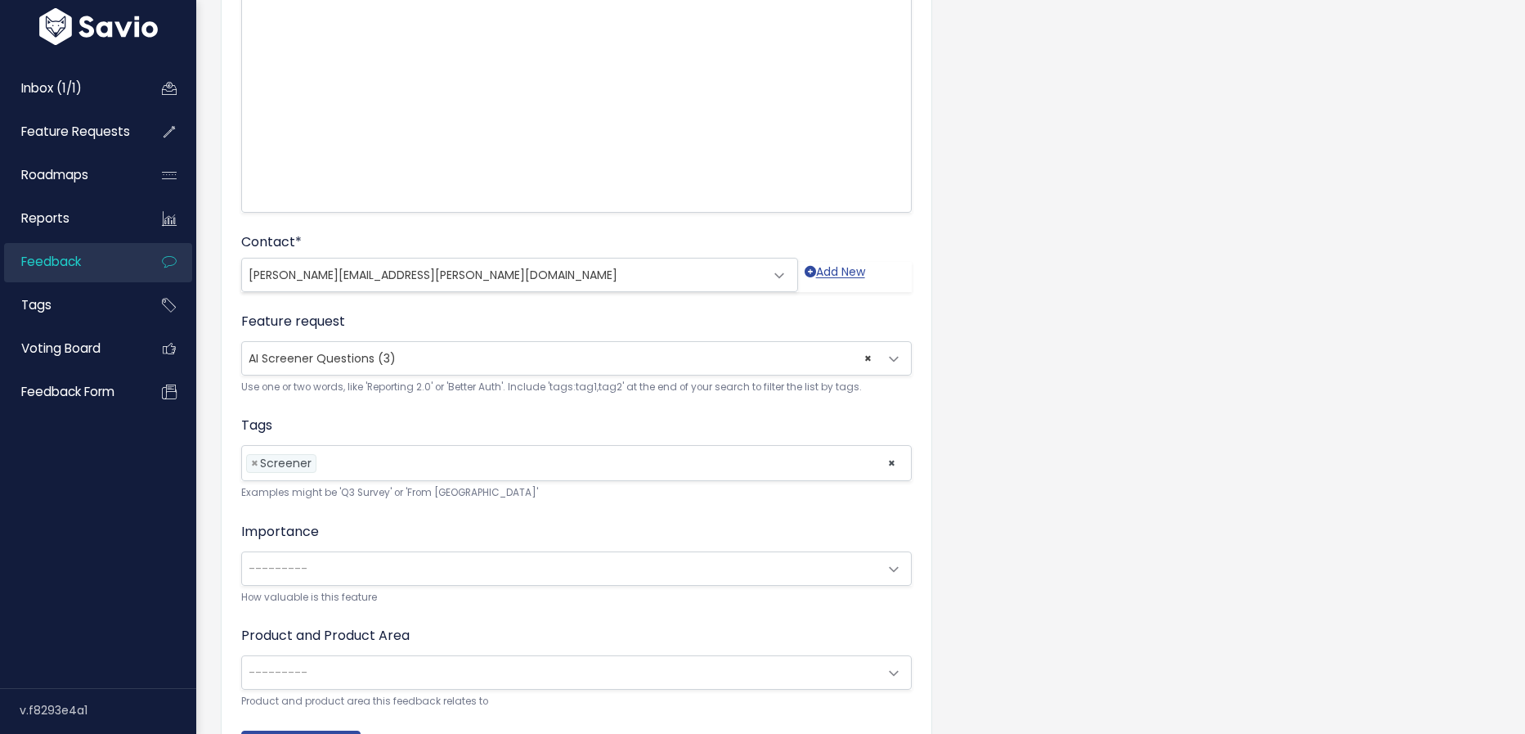
scroll to position [324, 0]
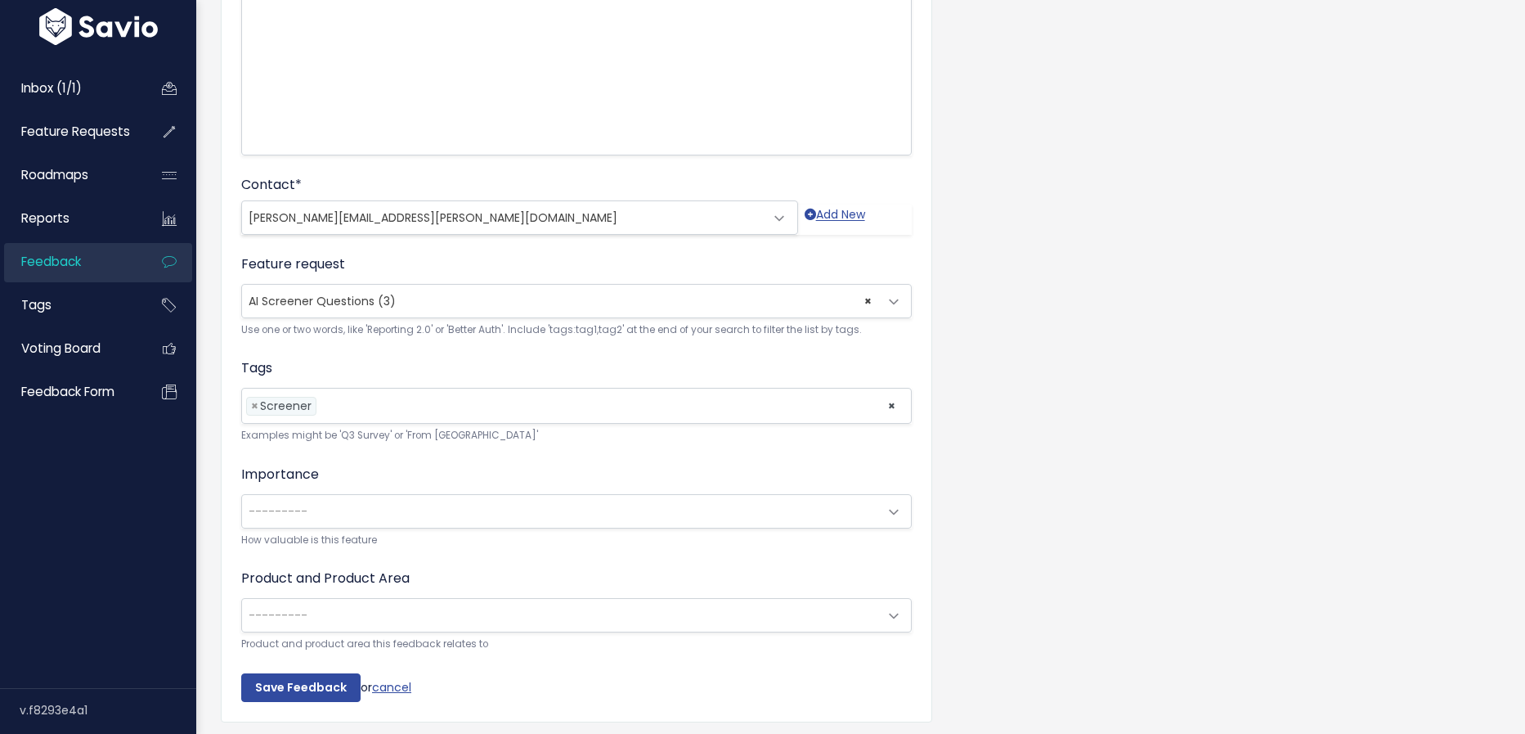
click at [498, 304] on span "× AI Screener Questions (3)" at bounding box center [560, 301] width 636 height 33
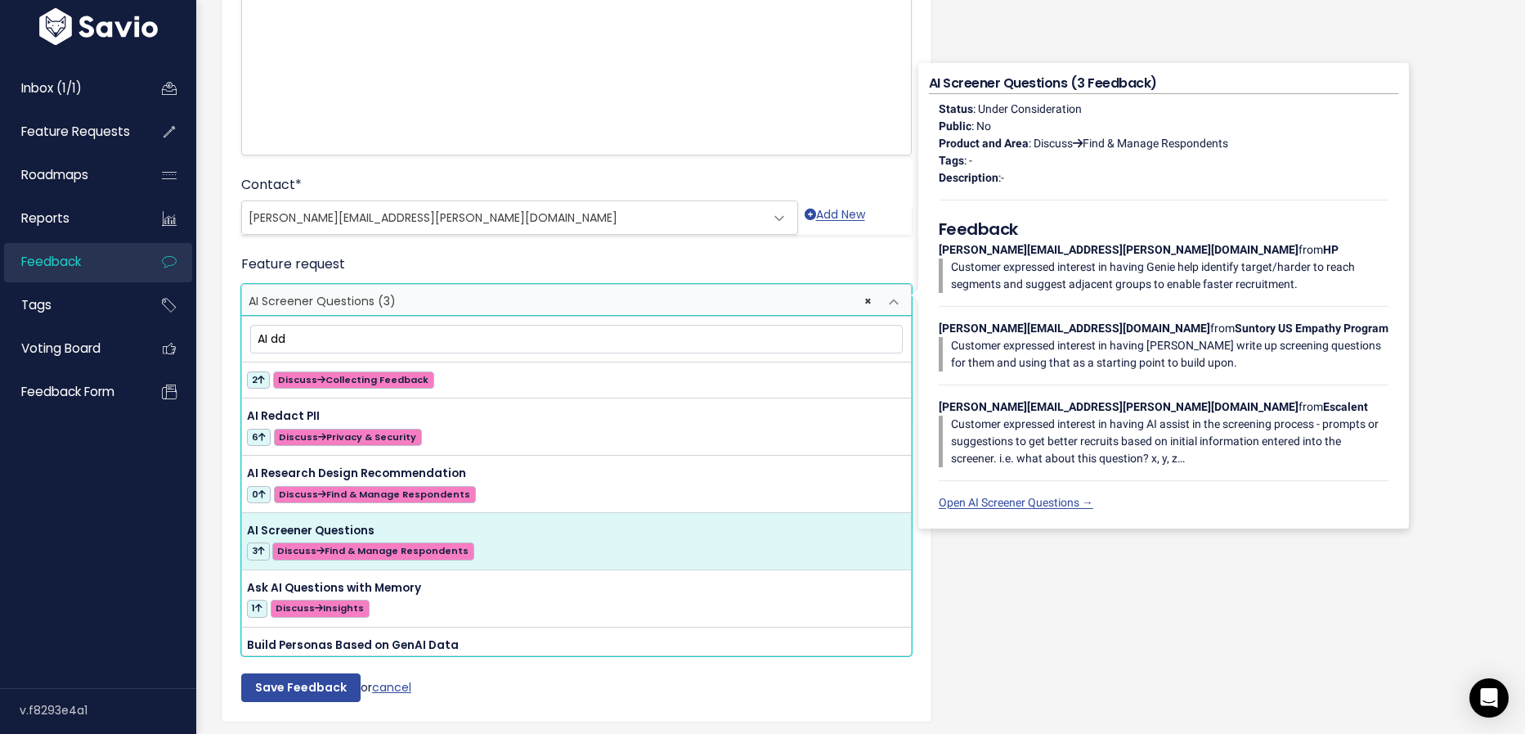
scroll to position [0, 0]
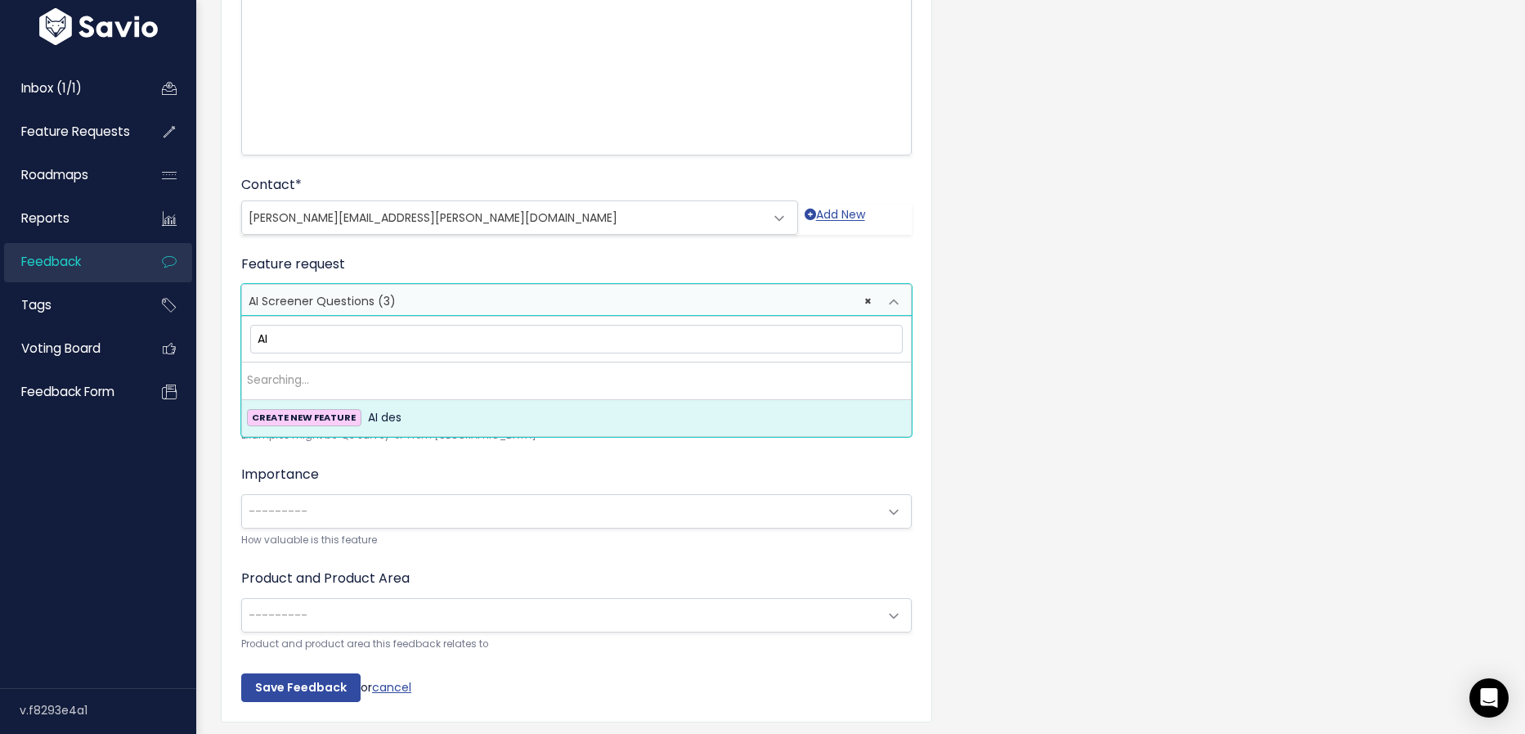
type input "A"
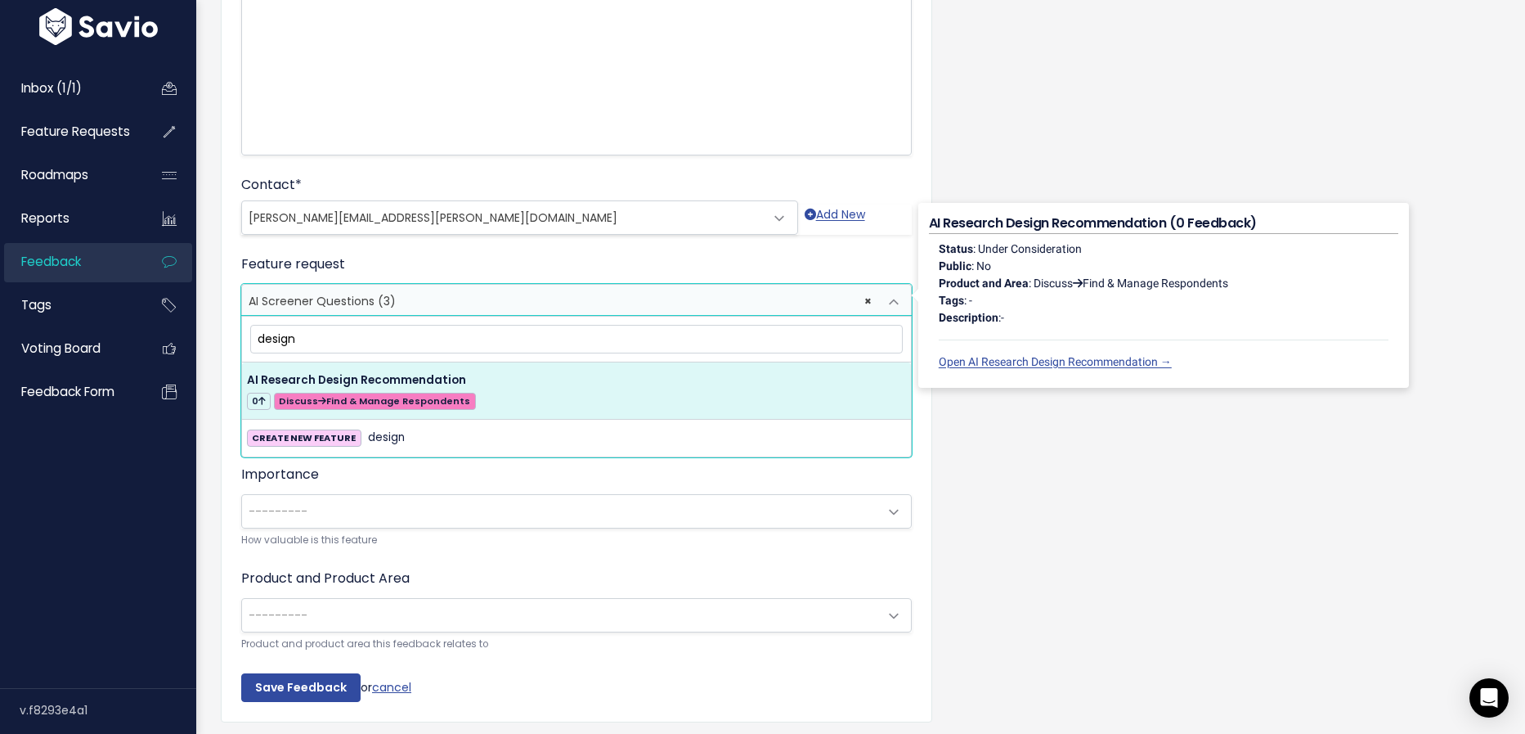
type input "design"
select select "58942"
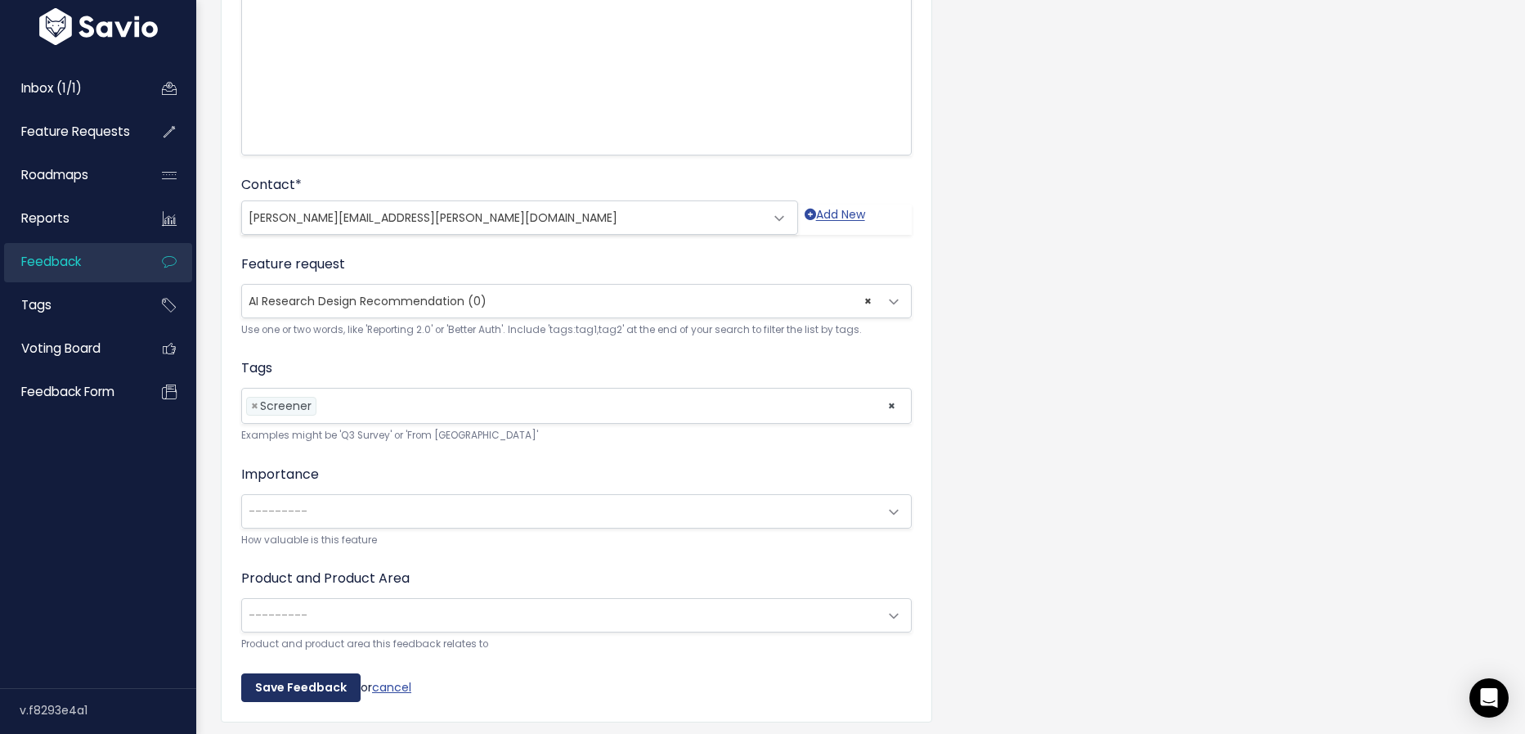
click at [330, 678] on input "Save Feedback" at bounding box center [300, 687] width 119 height 29
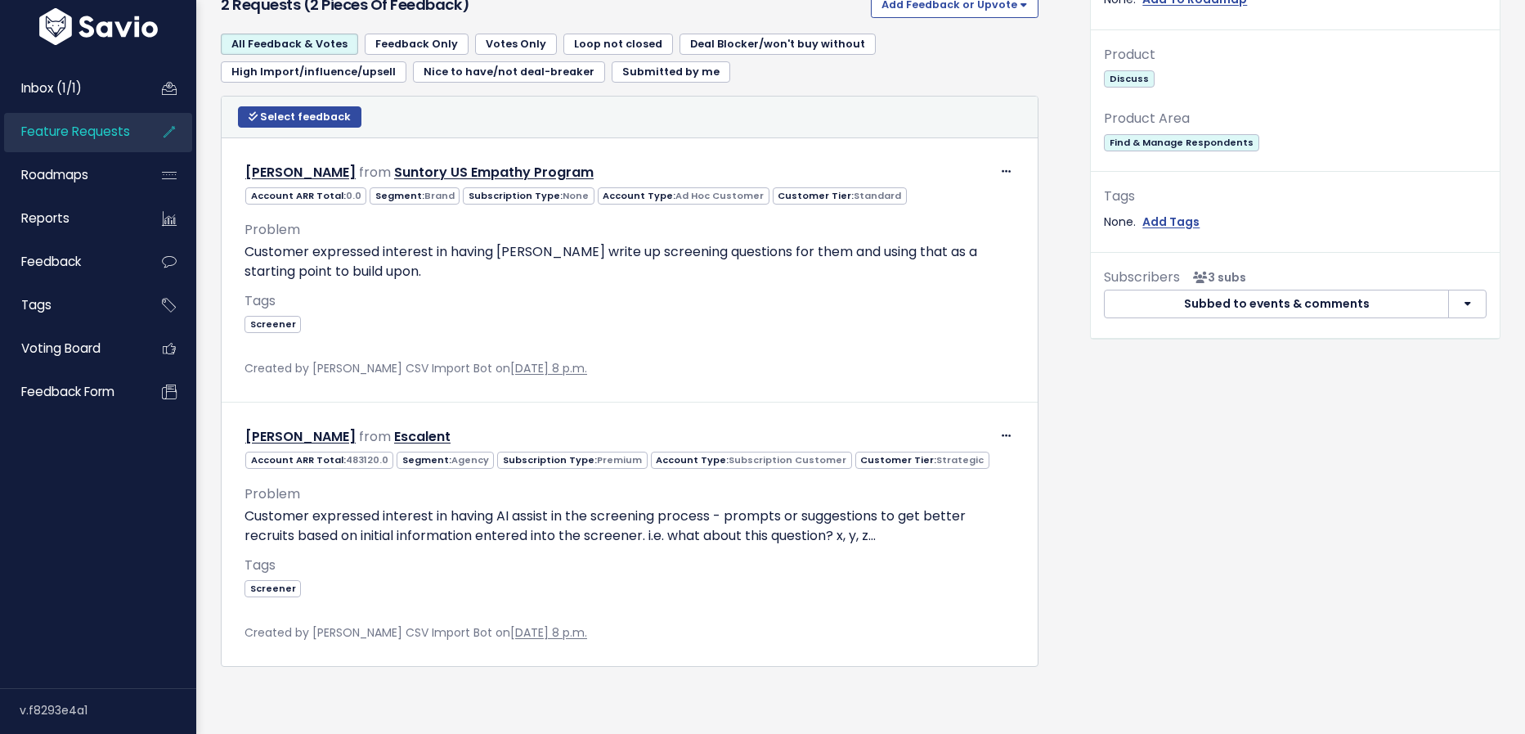
scroll to position [661, 0]
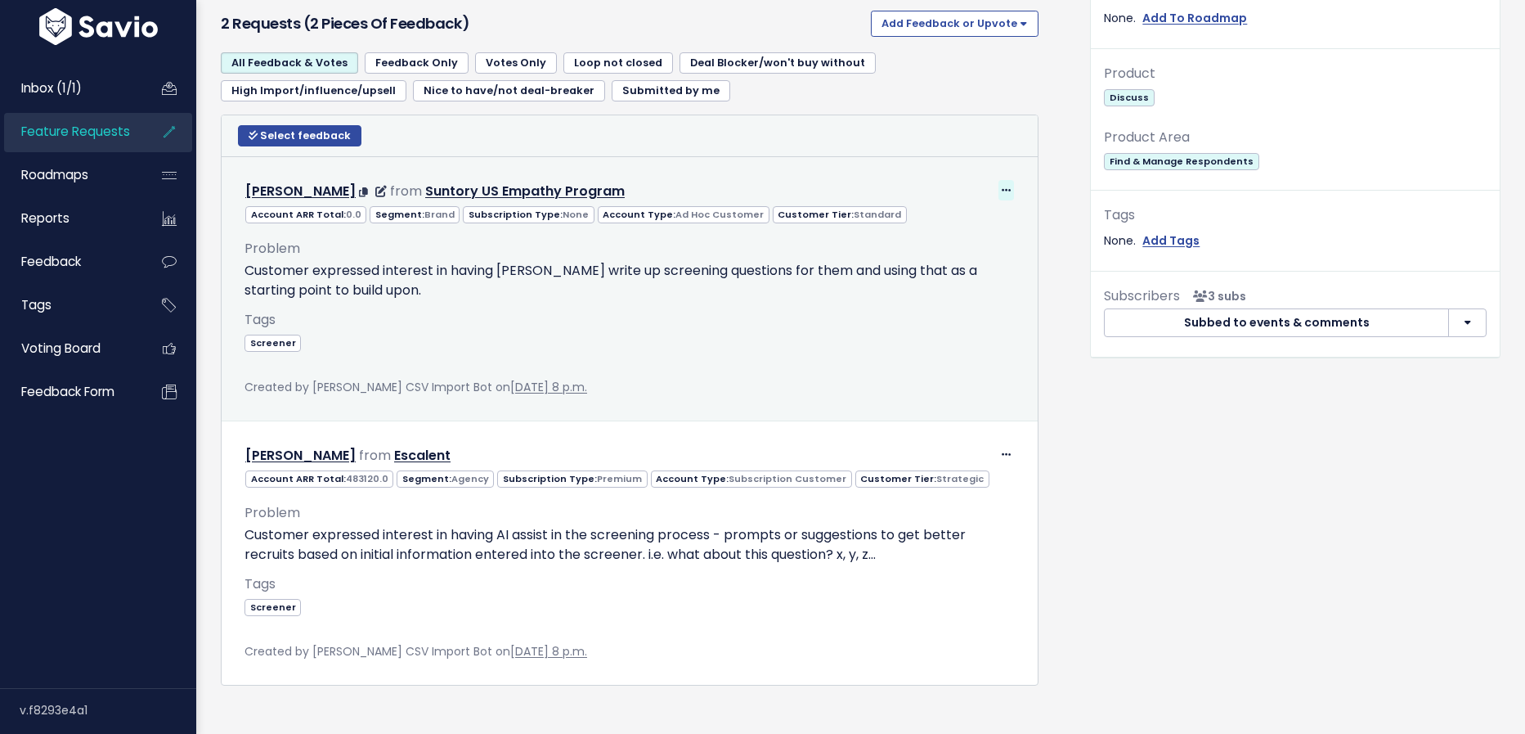
click at [1004, 186] on icon at bounding box center [1006, 191] width 9 height 11
click at [943, 231] on link "Edit" at bounding box center [966, 236] width 118 height 32
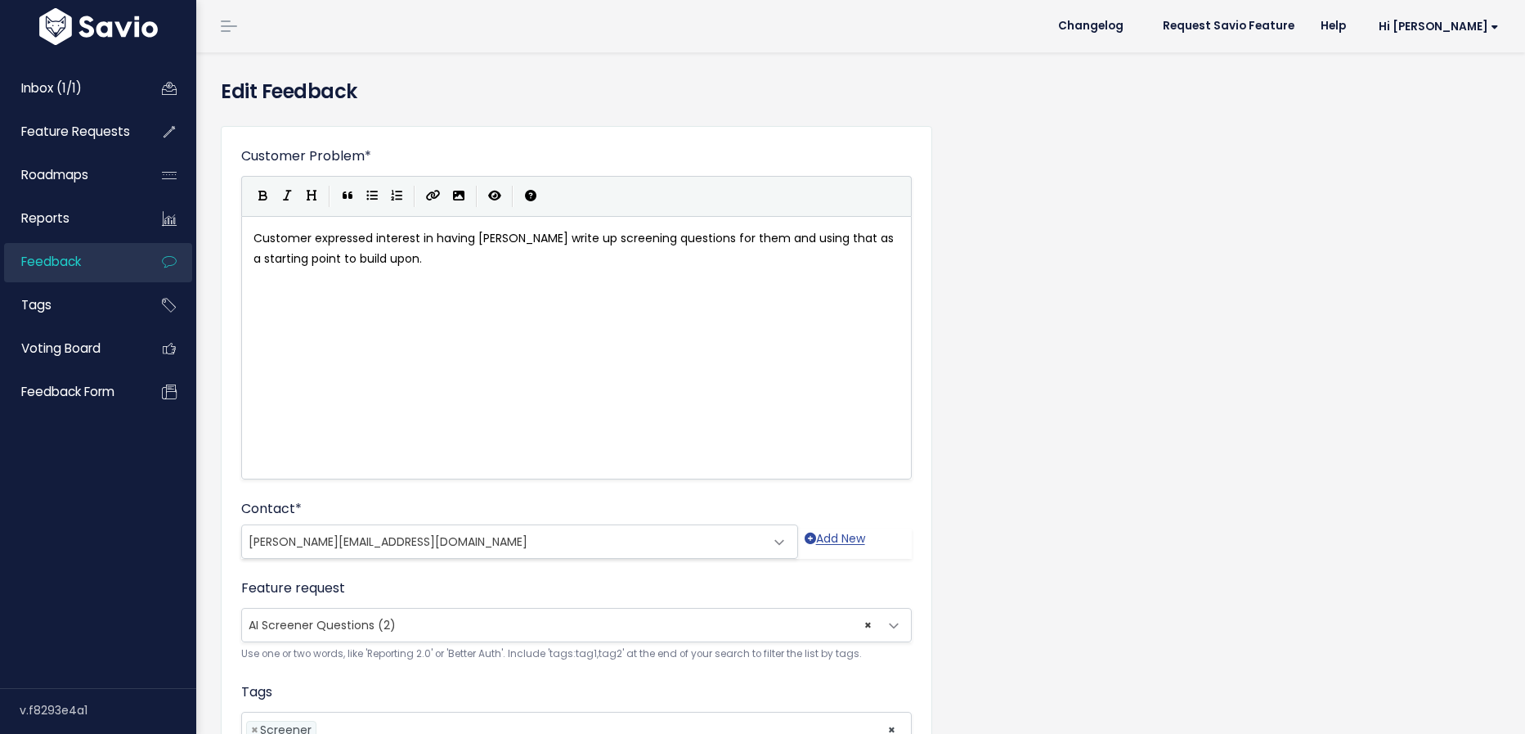
scroll to position [104, 0]
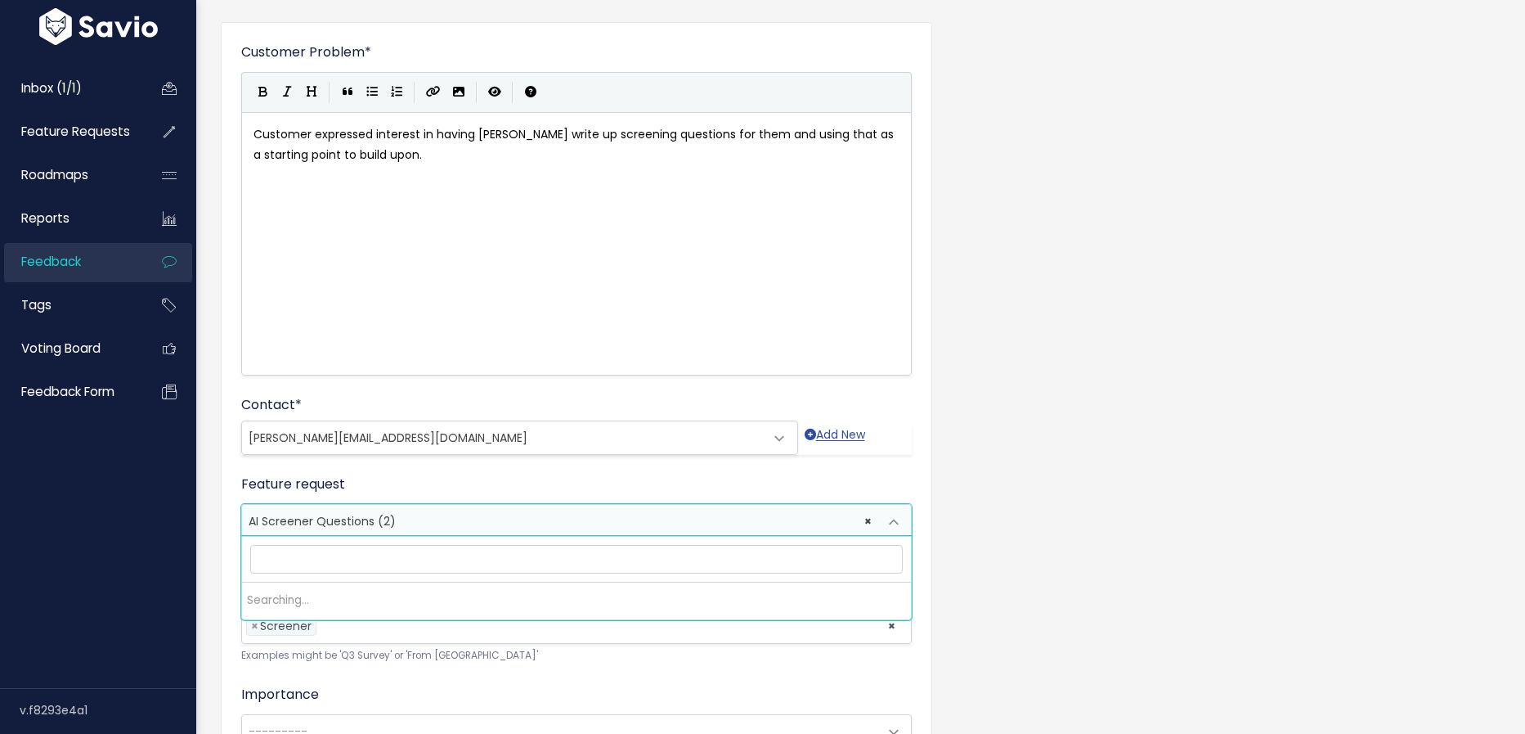
click at [415, 520] on span "× AI Screener Questions (2)" at bounding box center [560, 521] width 636 height 33
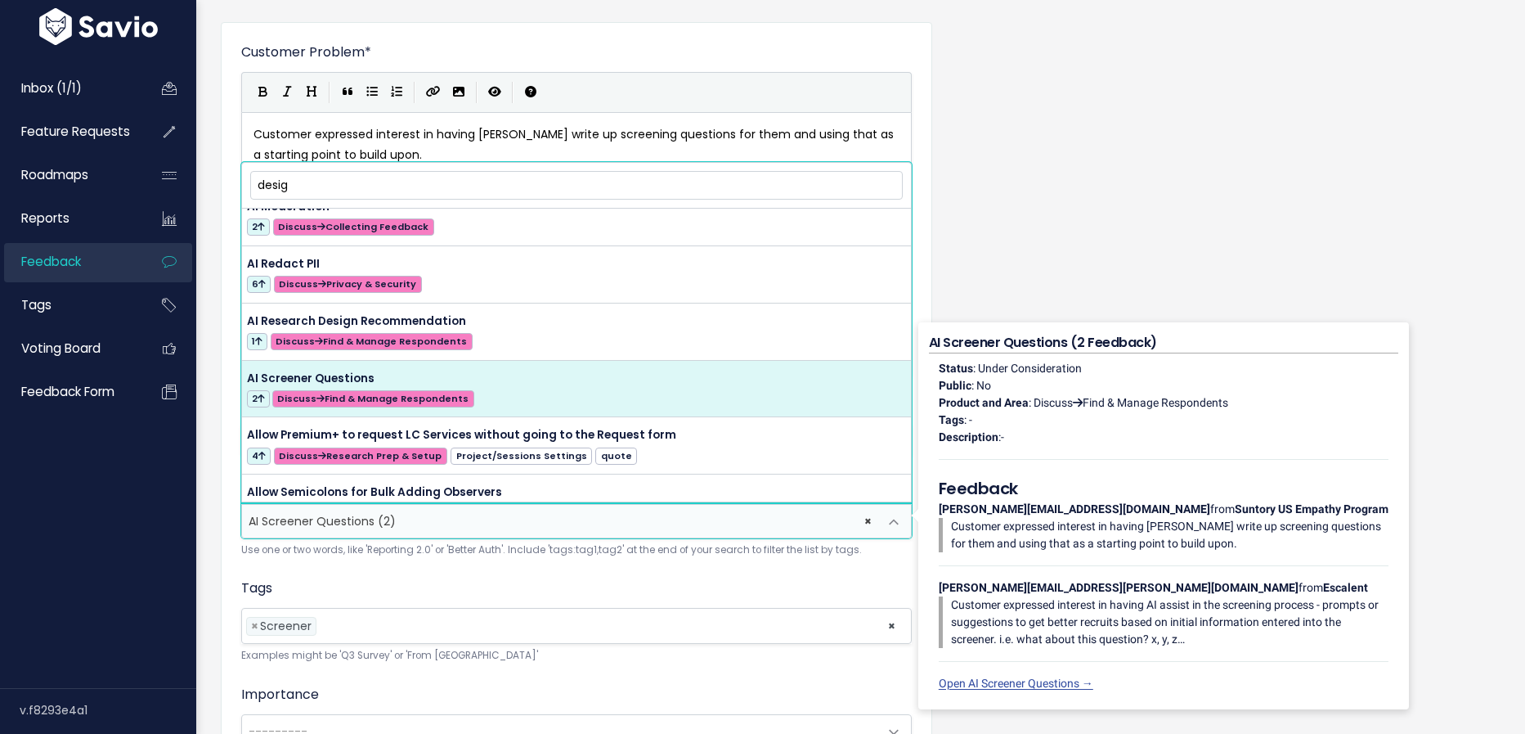
scroll to position [0, 0]
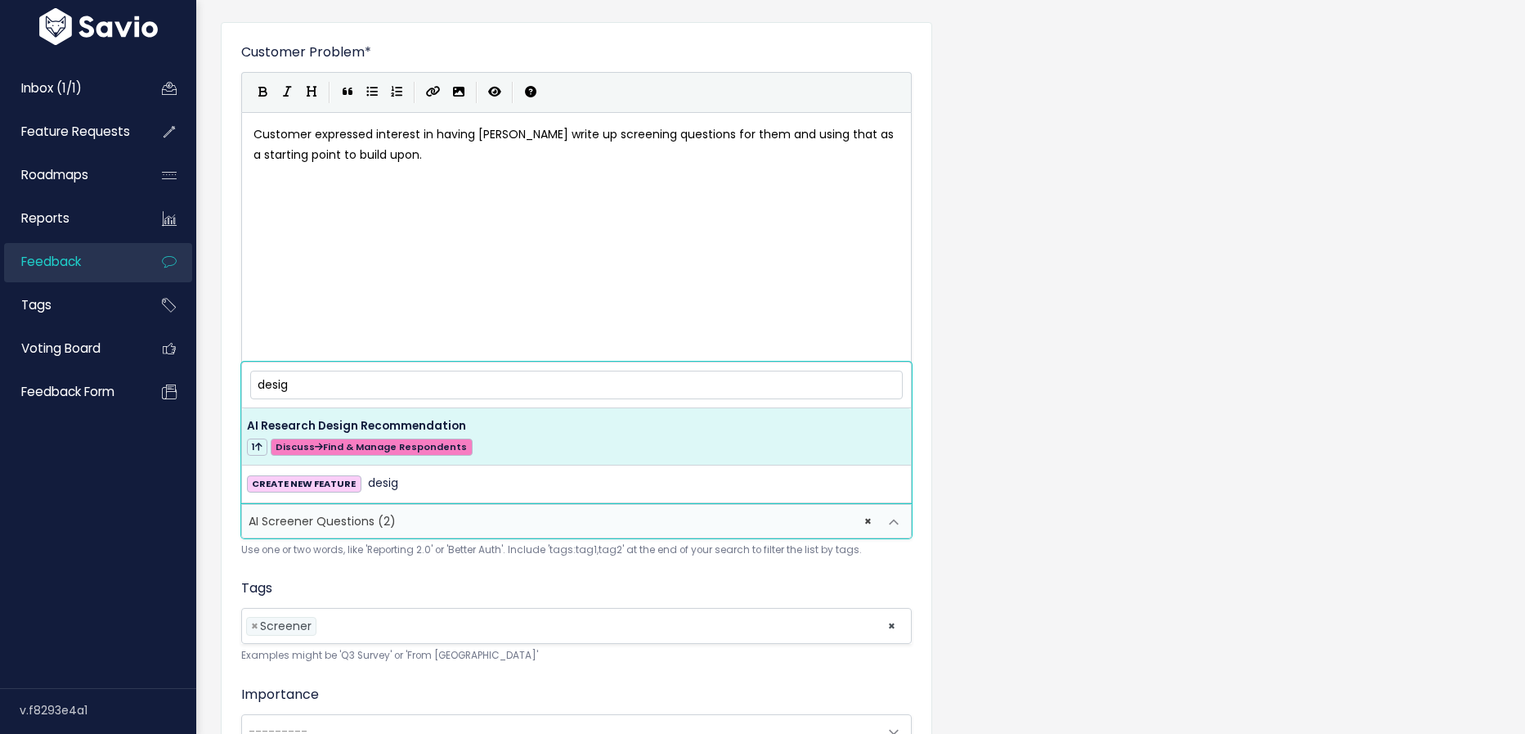
type input "desig"
select select "58942"
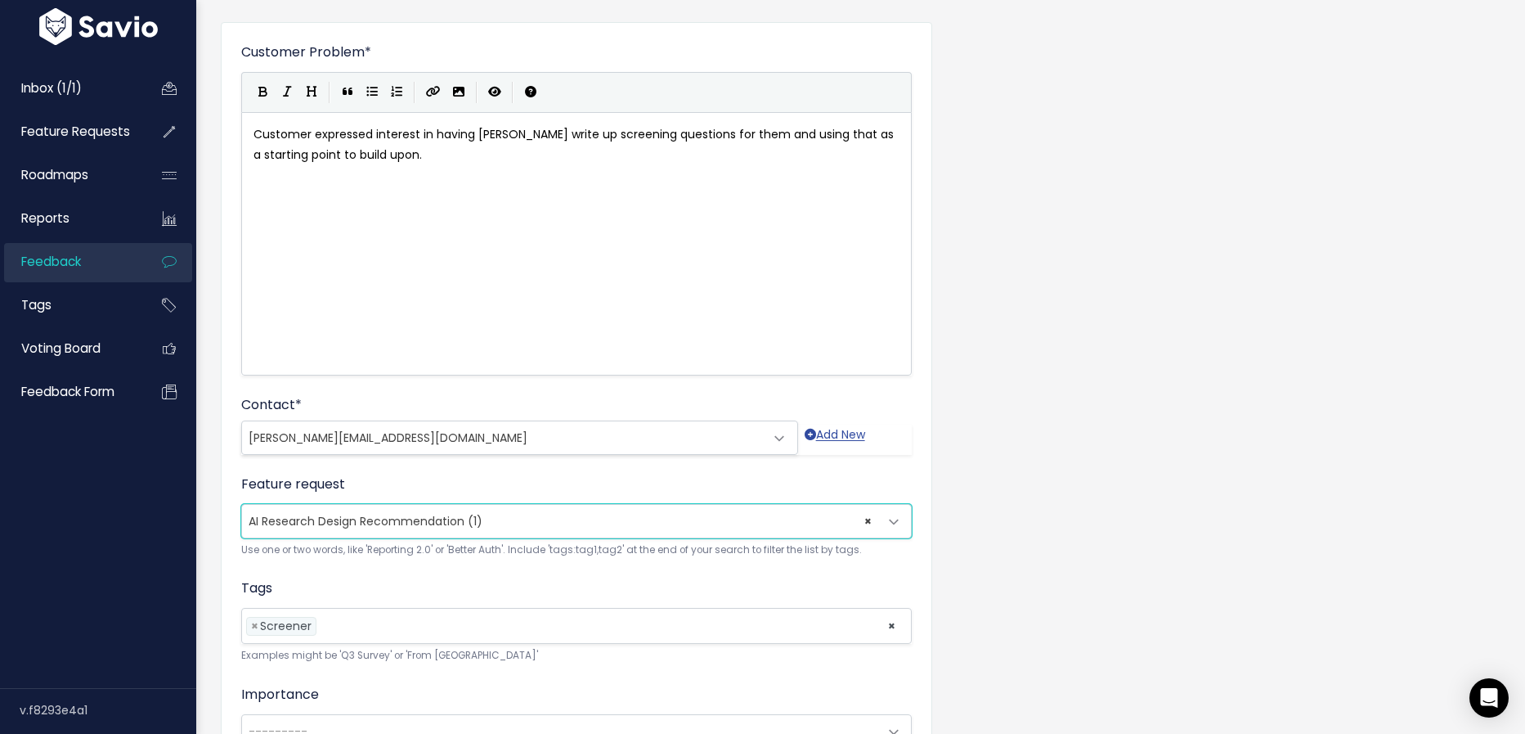
scroll to position [371, 0]
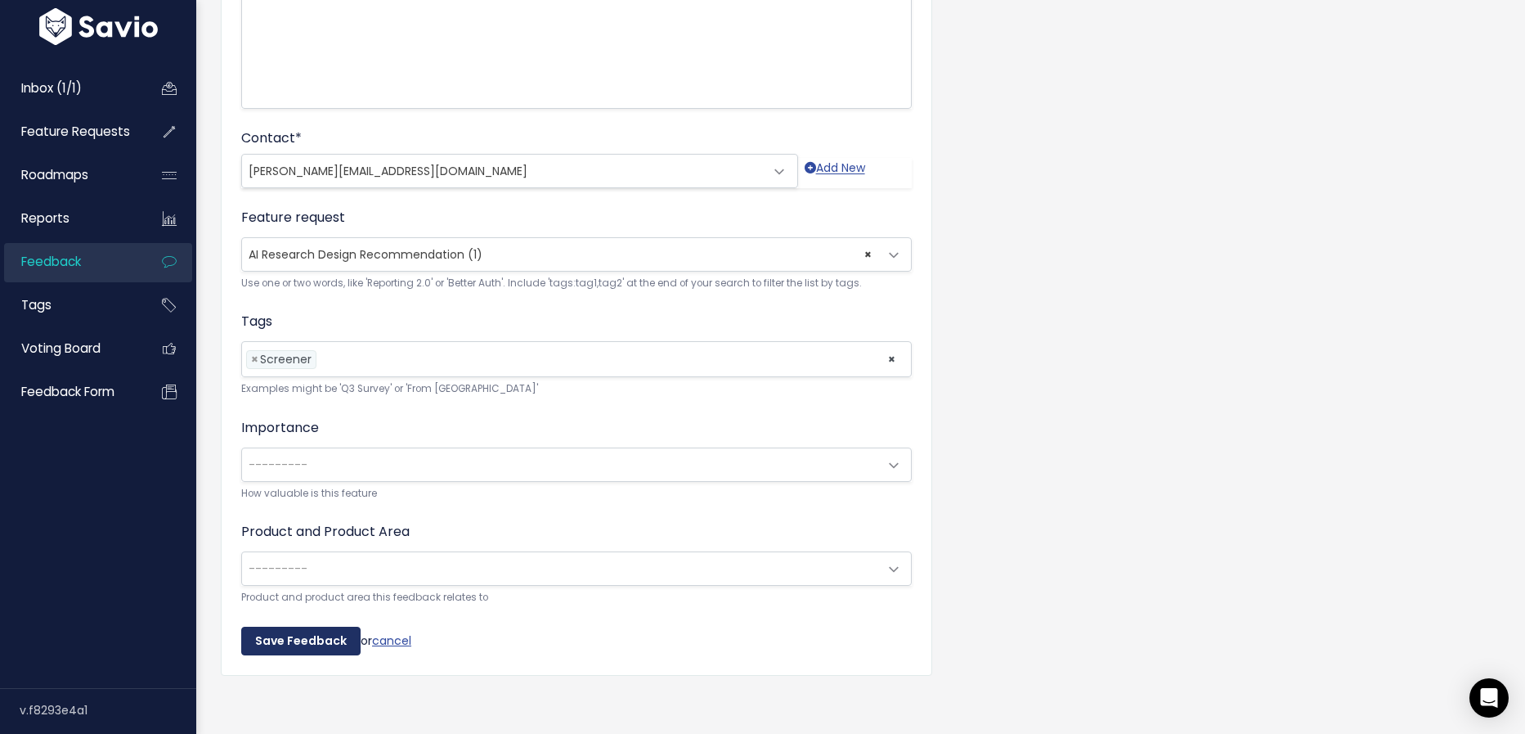
click at [330, 636] on input "Save Feedback" at bounding box center [300, 641] width 119 height 29
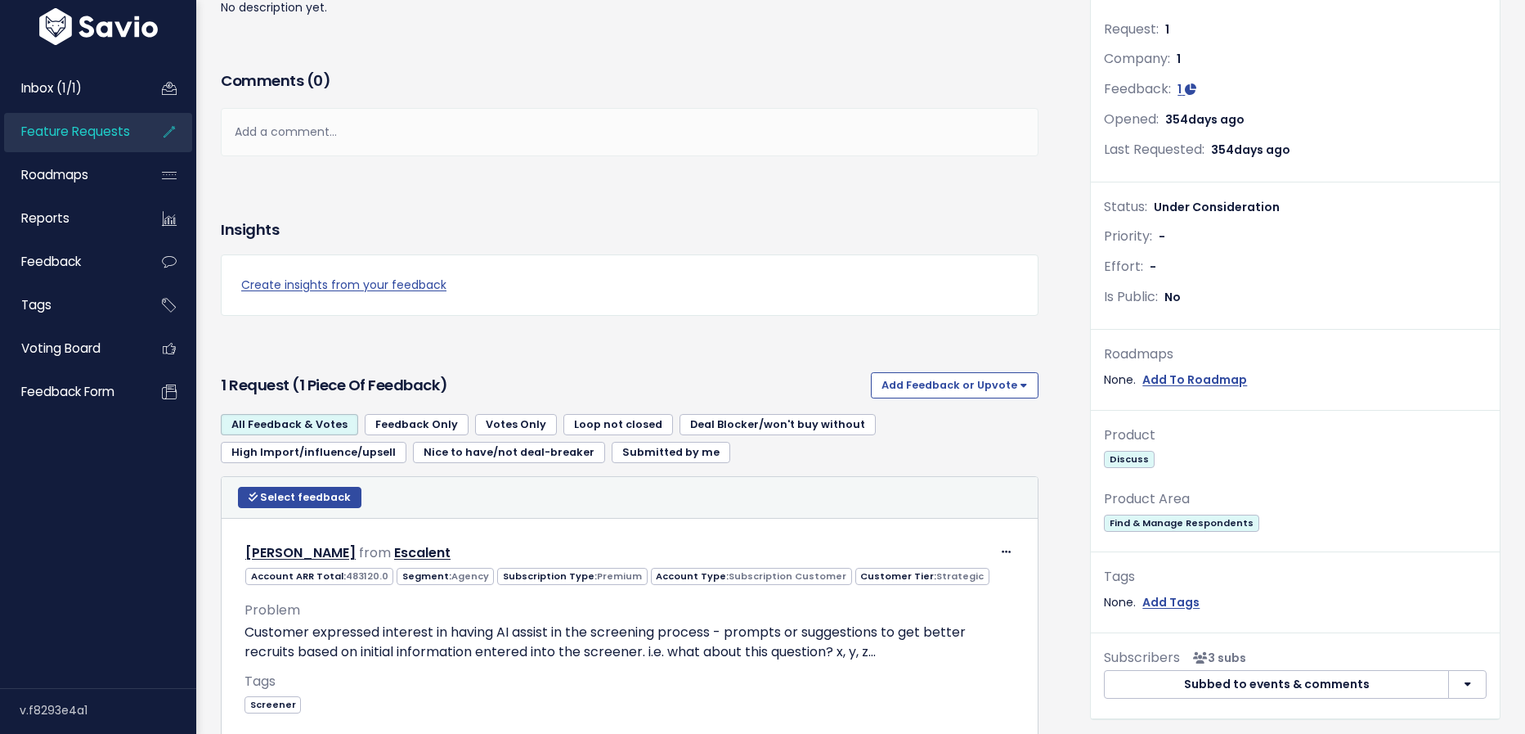
scroll to position [416, 0]
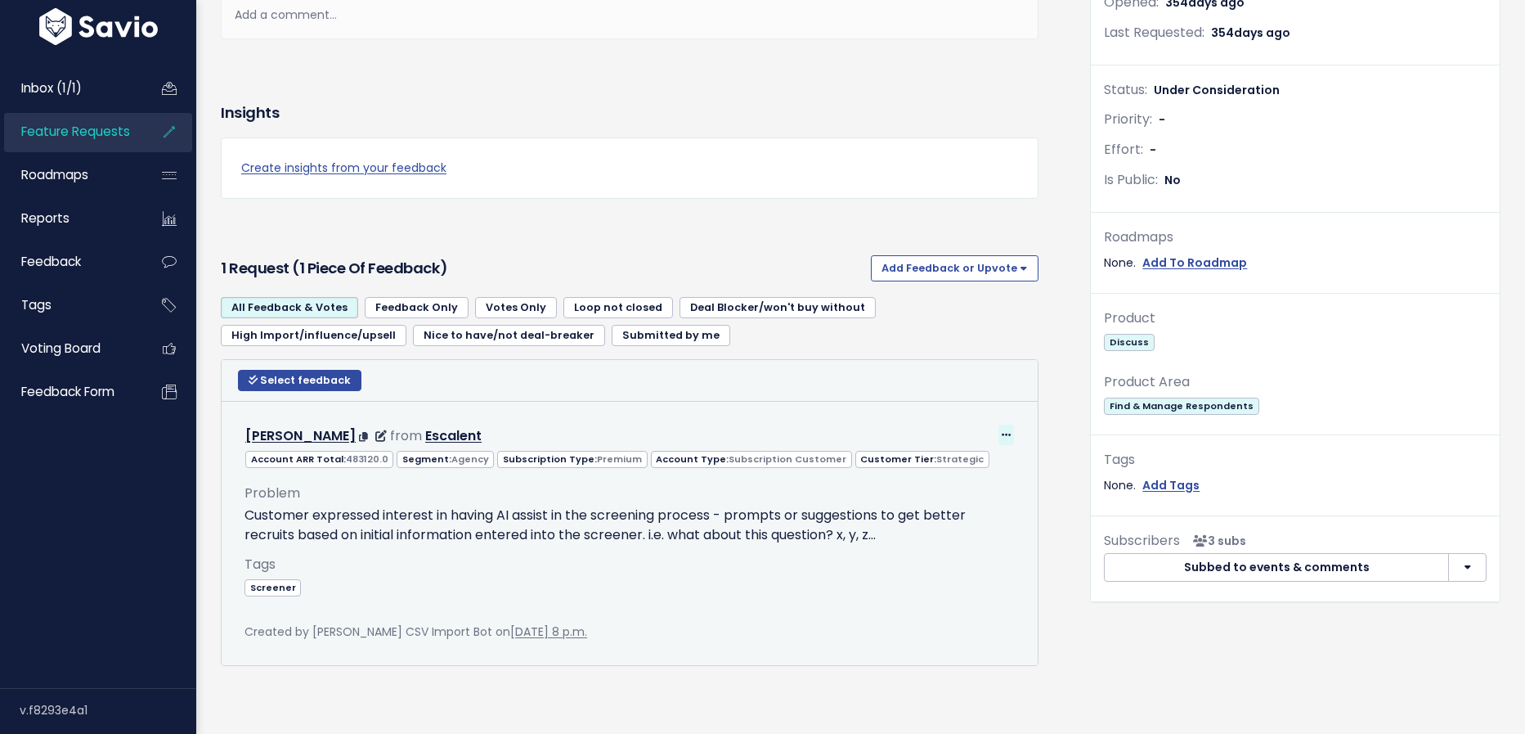
click at [1000, 434] on span at bounding box center [1007, 435] width 16 height 20
click at [955, 470] on link "Edit" at bounding box center [966, 481] width 118 height 32
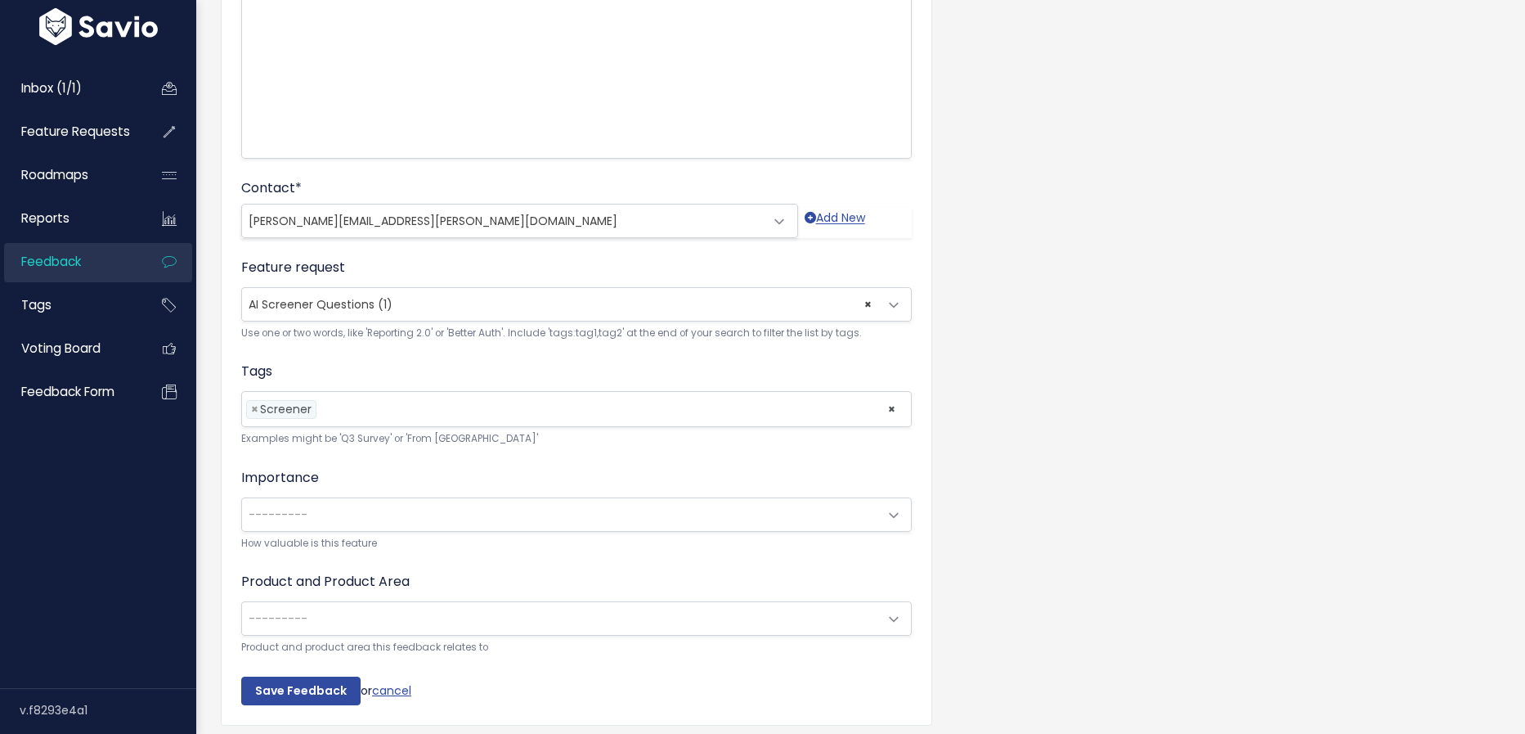
scroll to position [317, 0]
click at [394, 295] on span "× AI Screener Questions (1)" at bounding box center [560, 307] width 636 height 33
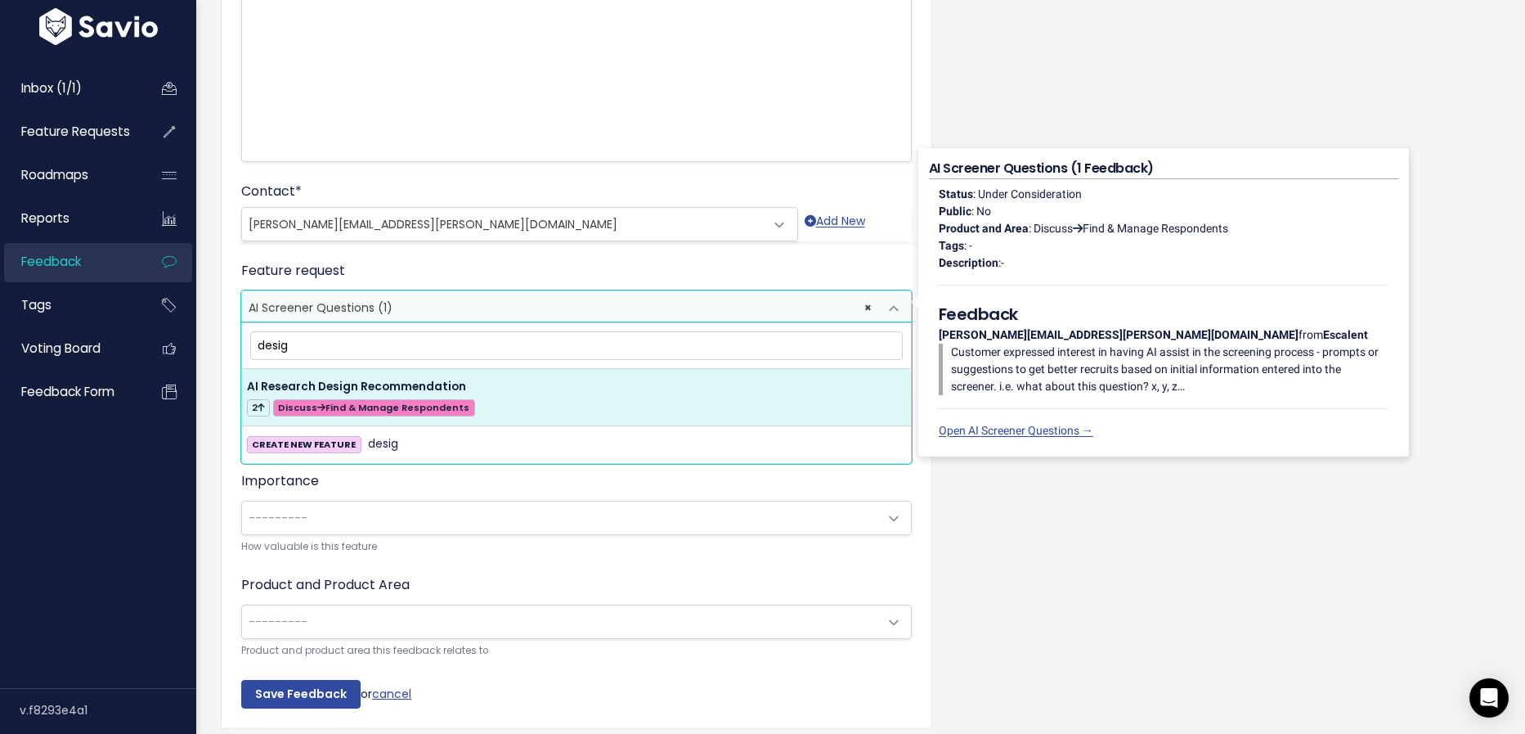
scroll to position [0, 0]
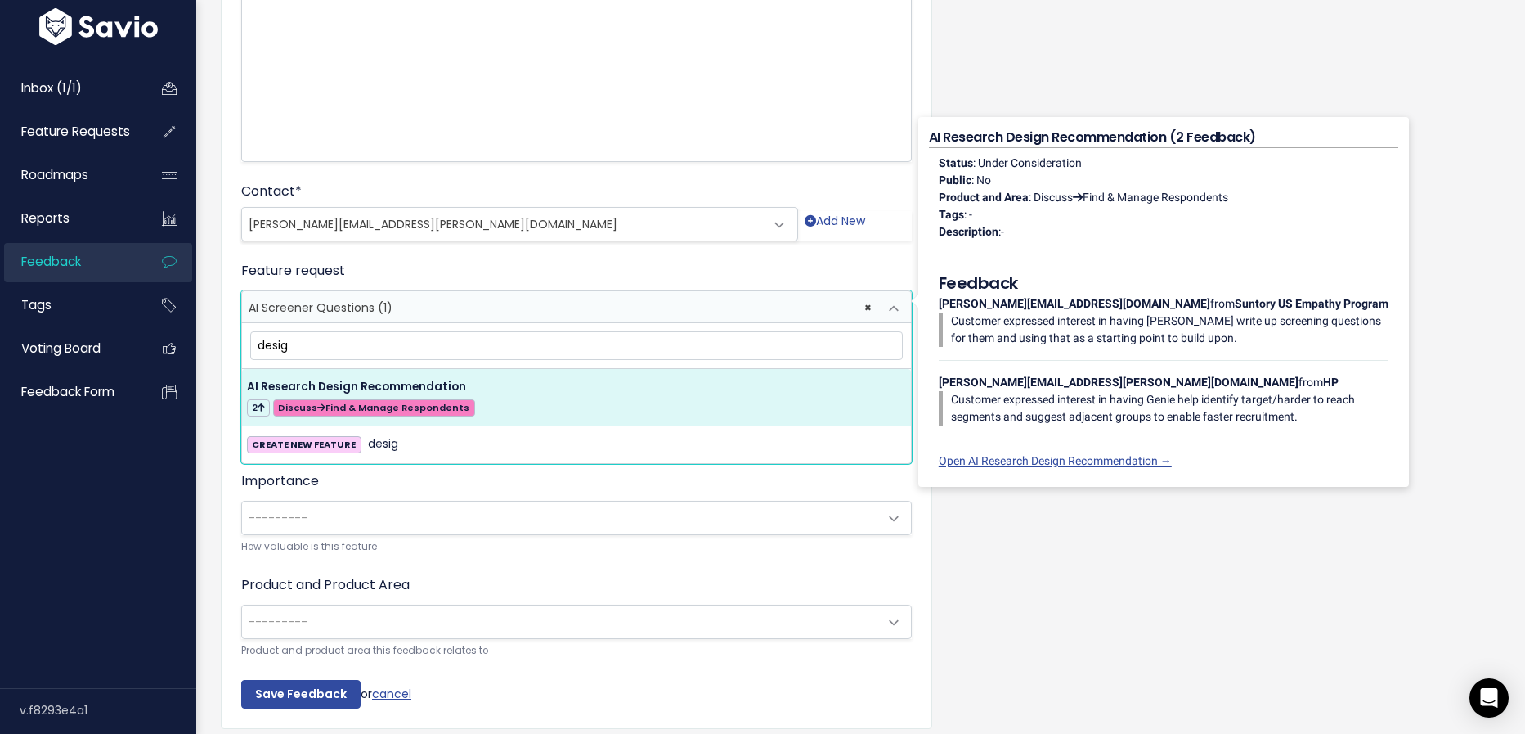
type input "desig"
select select "58942"
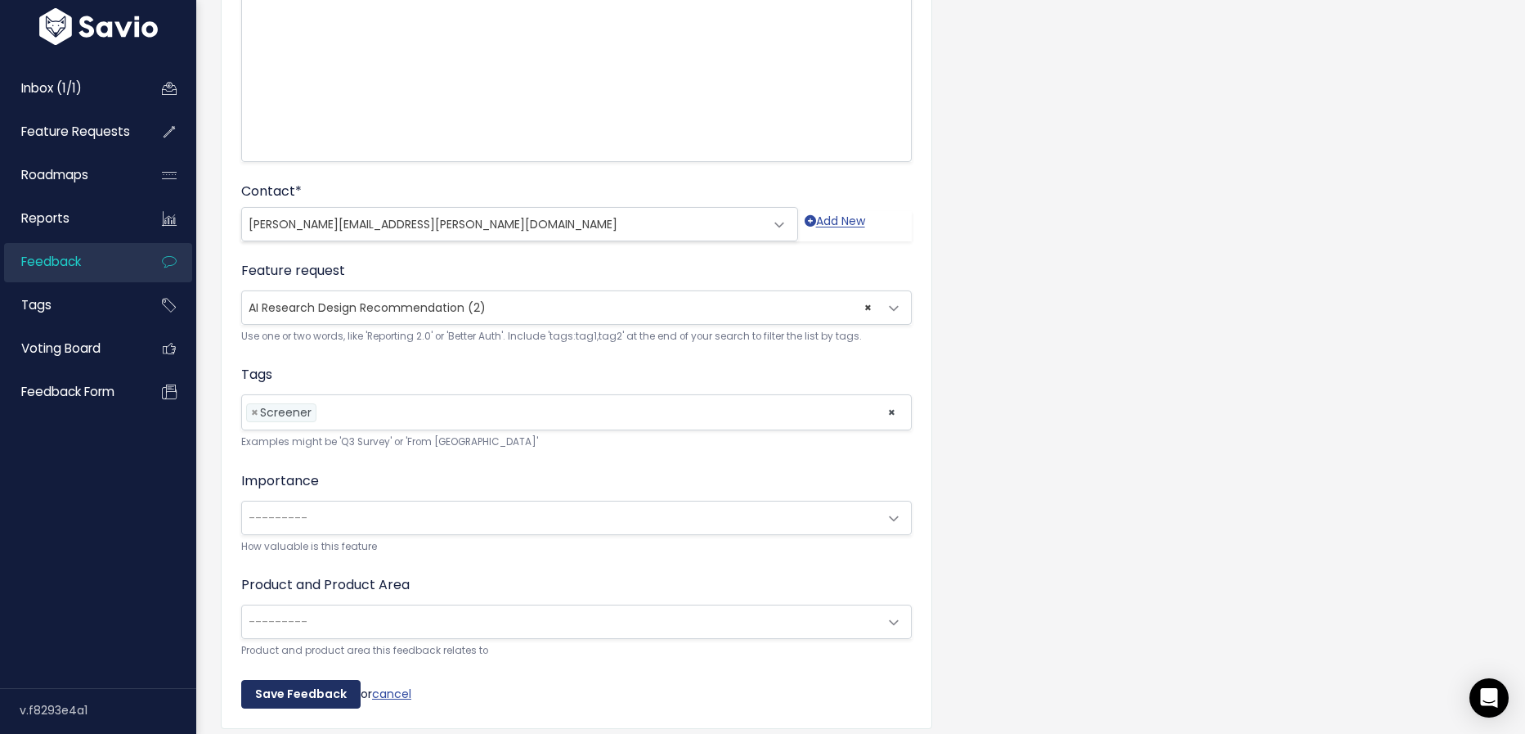
click at [318, 688] on input "Save Feedback" at bounding box center [300, 694] width 119 height 29
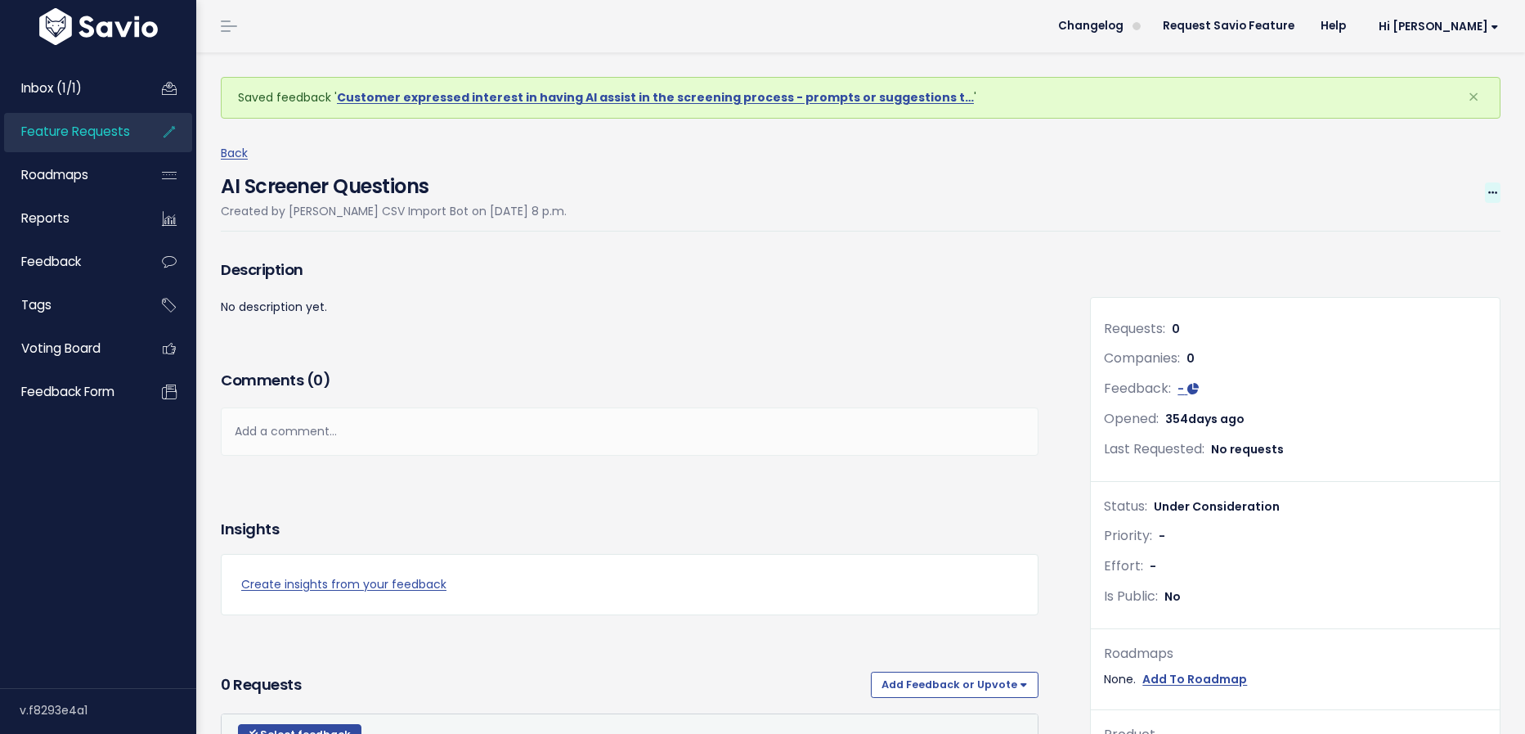
click at [1489, 194] on icon at bounding box center [1493, 193] width 9 height 11
click at [1423, 339] on link "Delete" at bounding box center [1437, 334] width 121 height 32
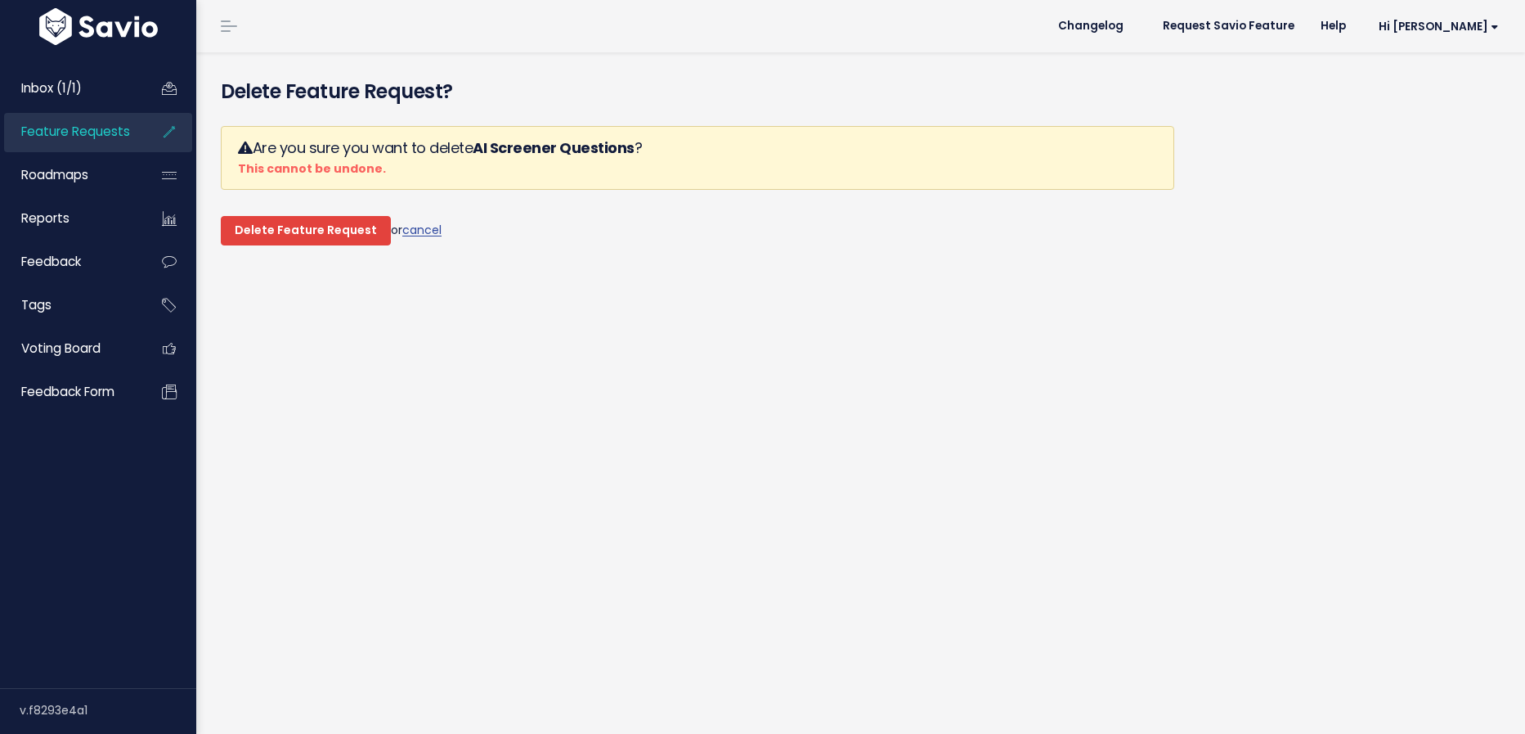
click at [338, 236] on input "Delete Feature Request" at bounding box center [306, 230] width 170 height 29
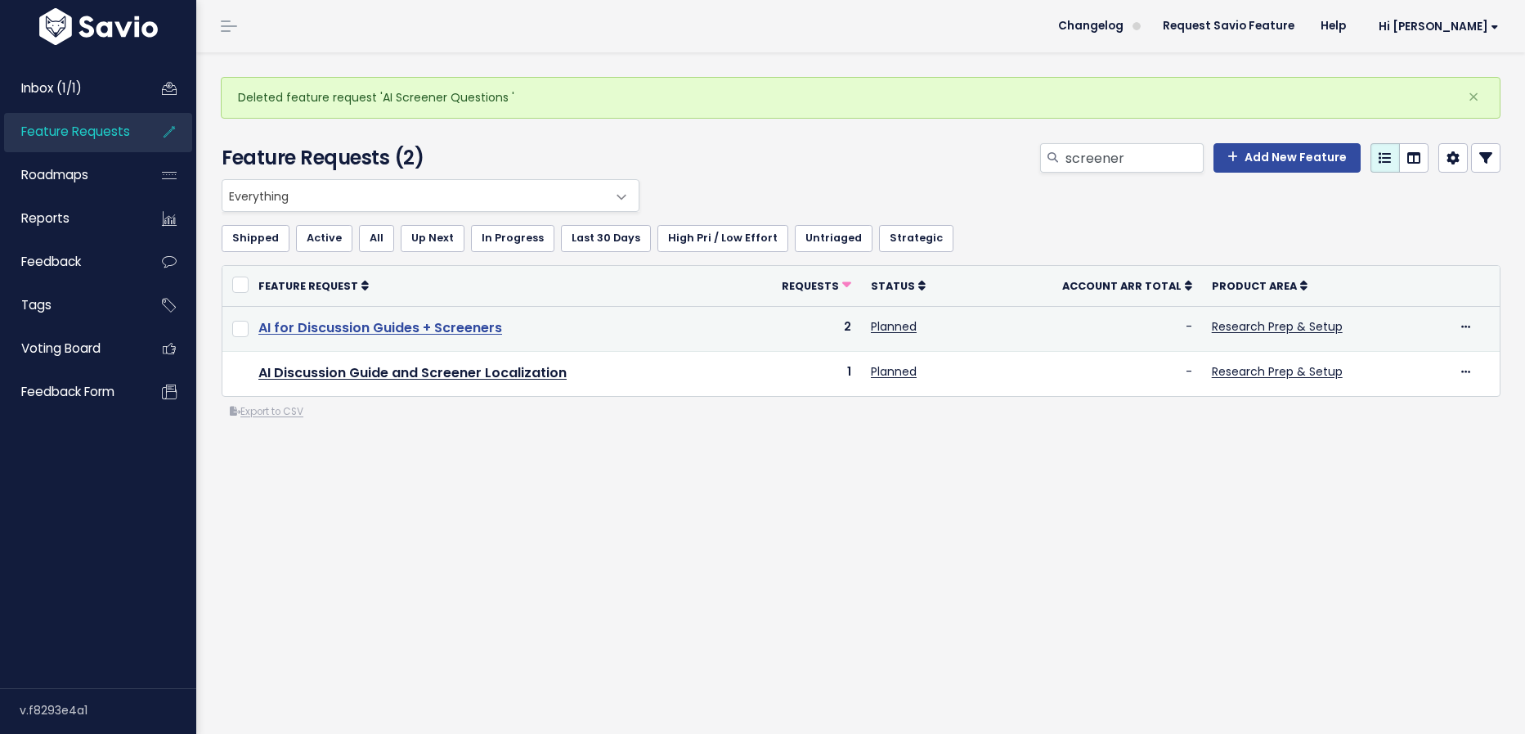
click at [391, 335] on link "AI for Discussion Guides + Screeners" at bounding box center [380, 327] width 244 height 19
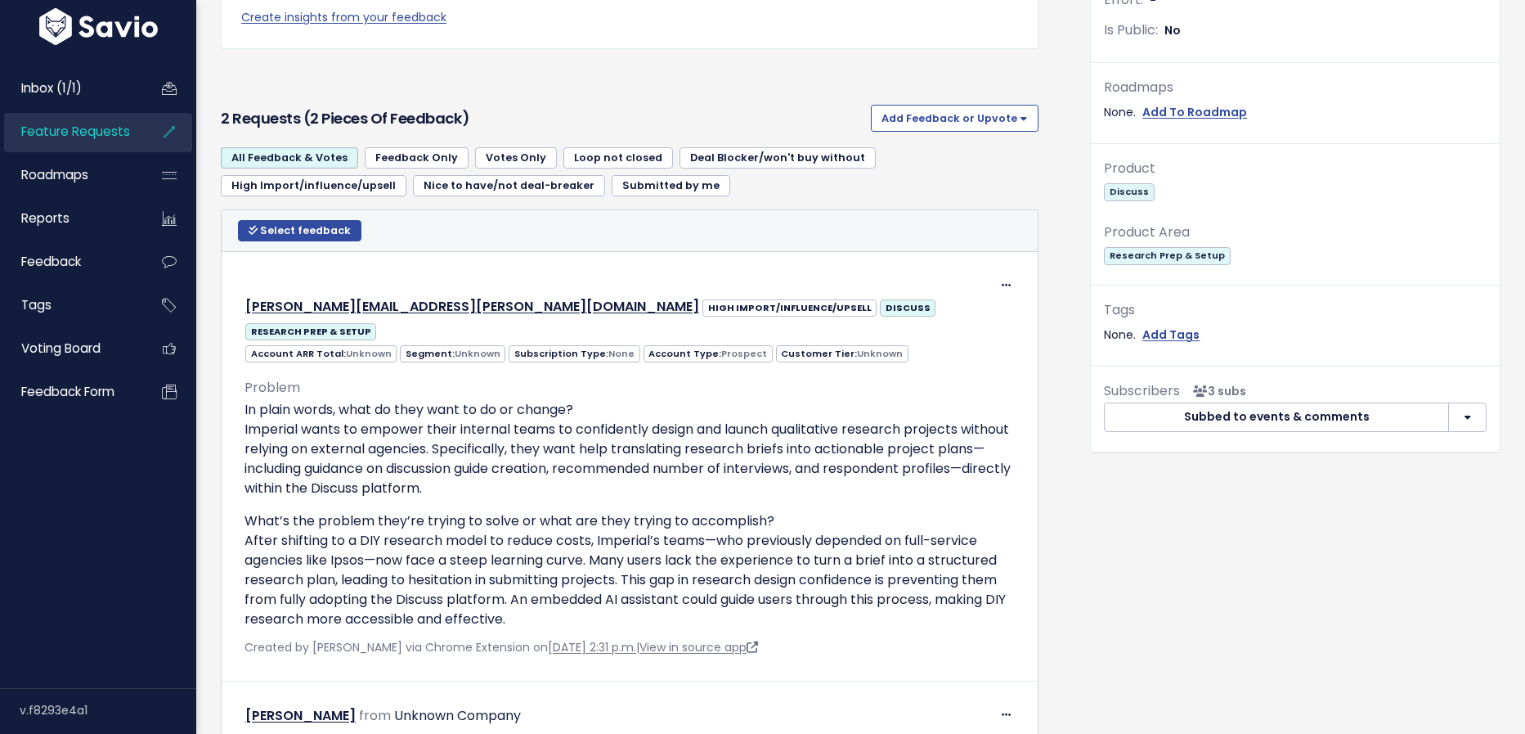
scroll to position [501, 0]
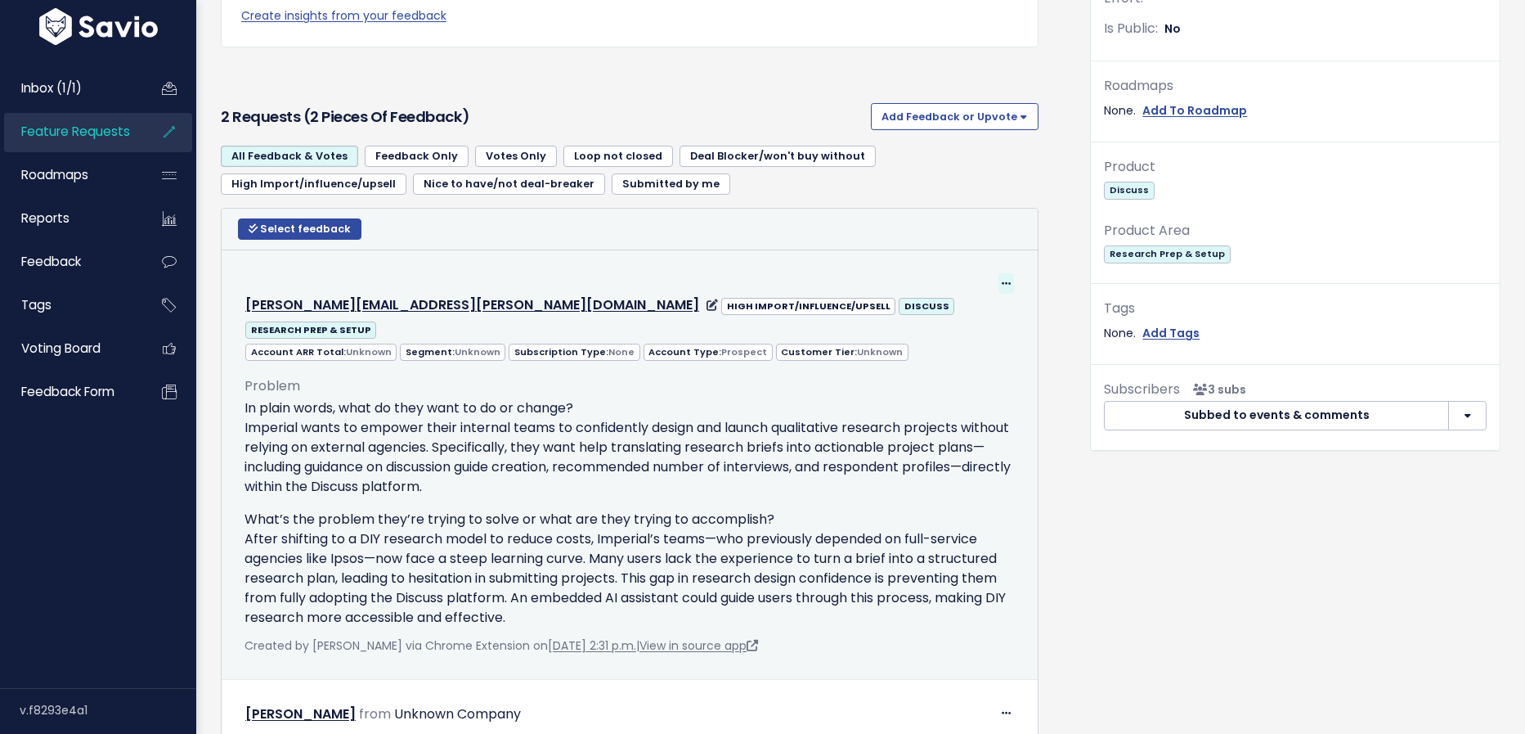
click at [1007, 282] on icon at bounding box center [1006, 284] width 9 height 11
click at [959, 320] on link "Edit" at bounding box center [966, 329] width 118 height 32
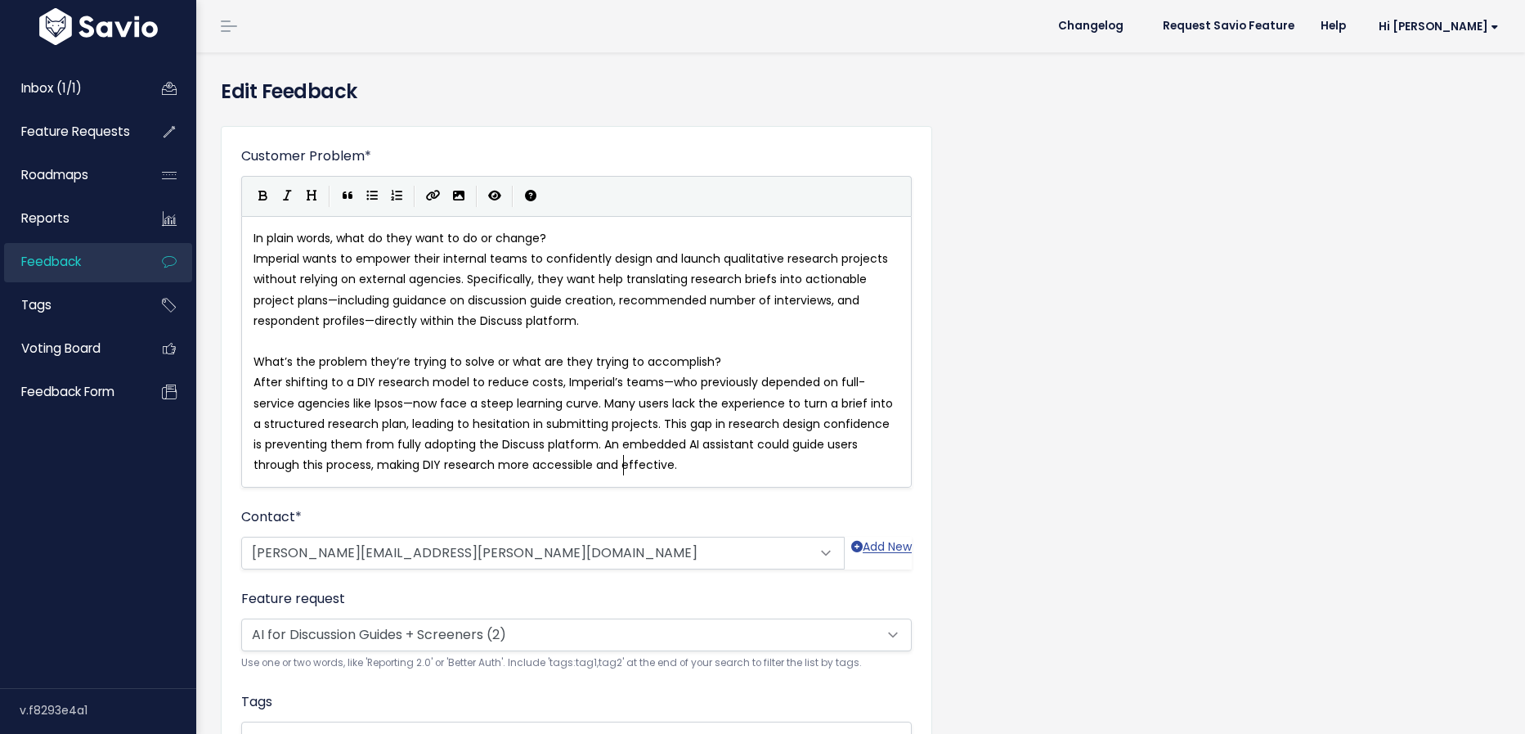
scroll to position [1, 0]
click at [461, 626] on span "AI for Discussion Guides + Screeners (2)" at bounding box center [362, 633] width 227 height 16
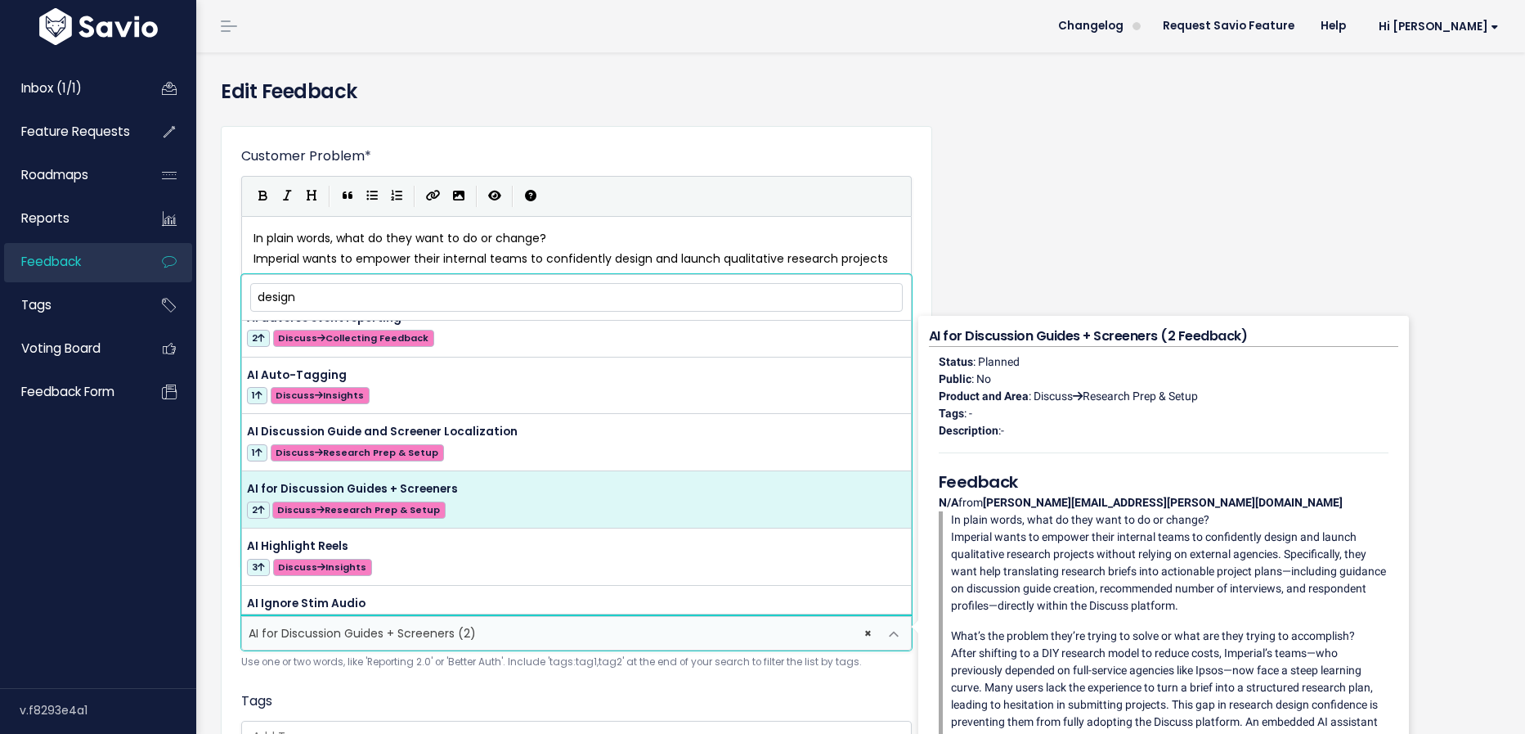
scroll to position [0, 0]
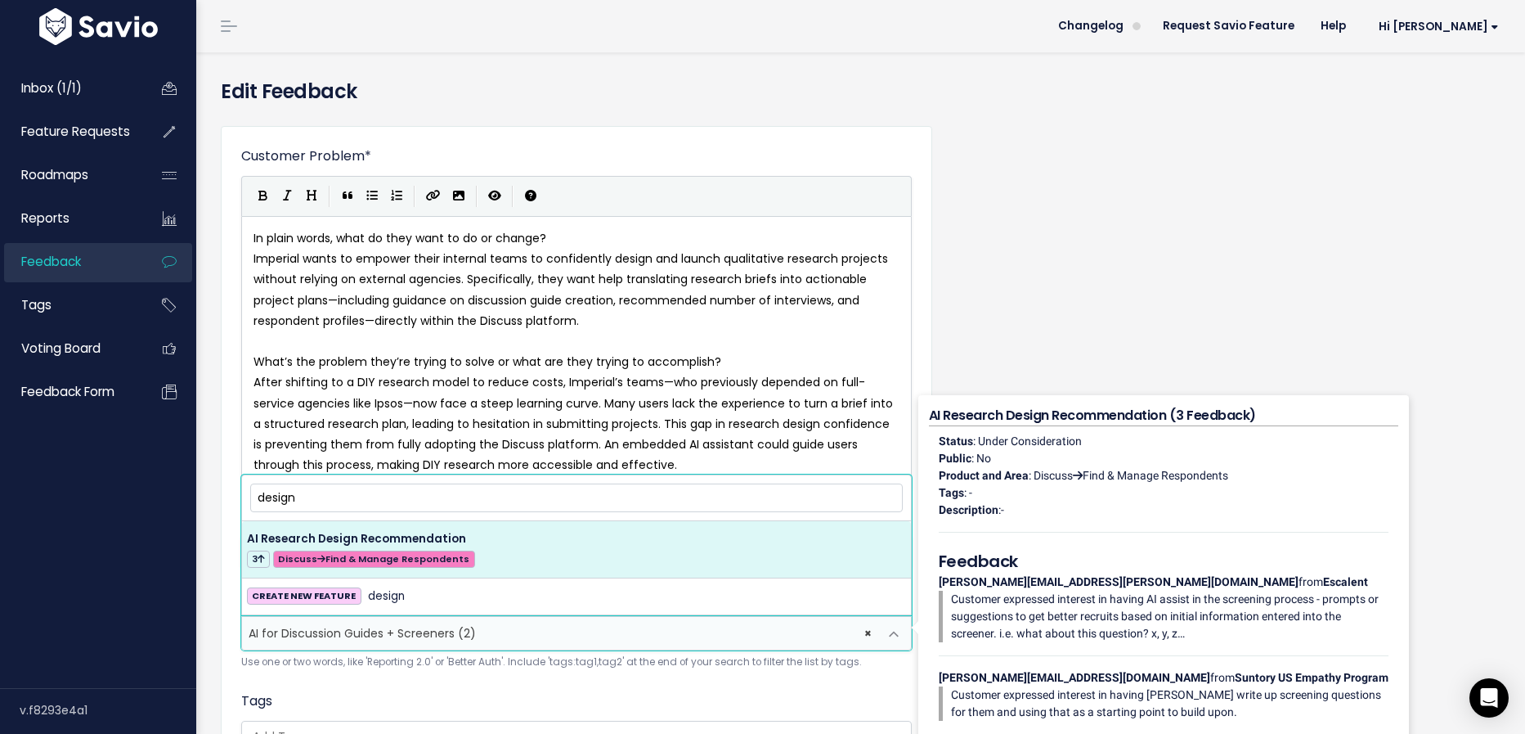
type input "design"
select select "58942"
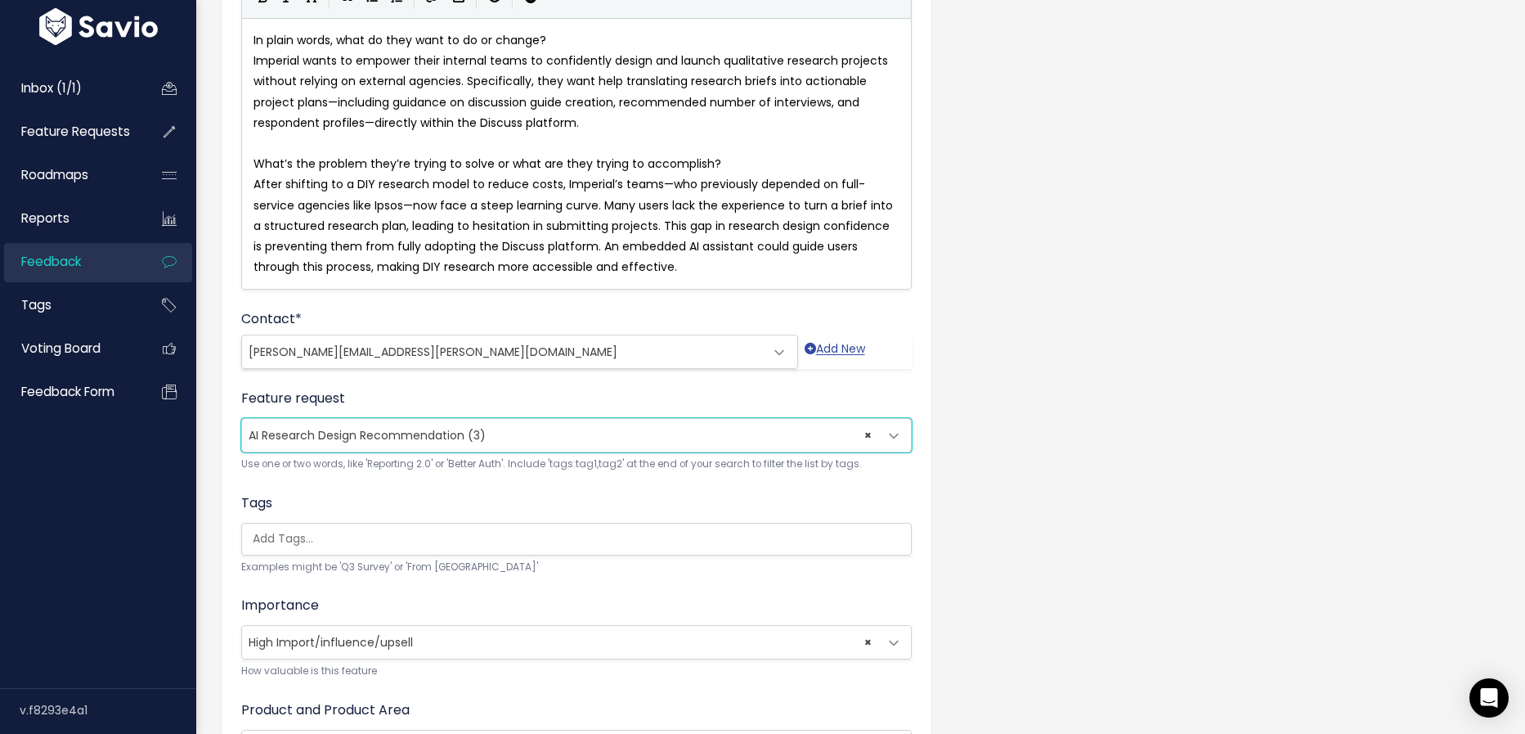
scroll to position [339, 0]
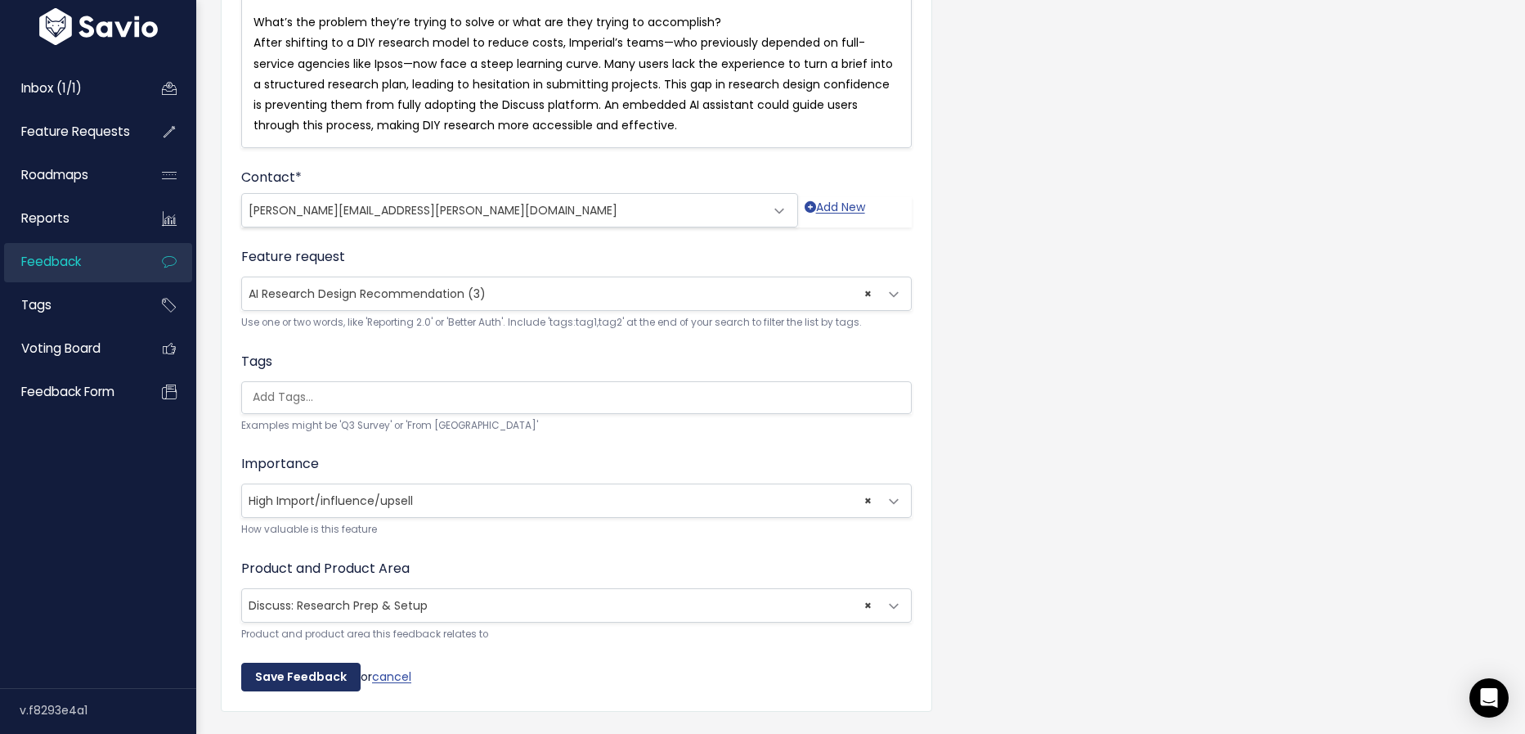
click at [281, 675] on input "Save Feedback" at bounding box center [300, 677] width 119 height 29
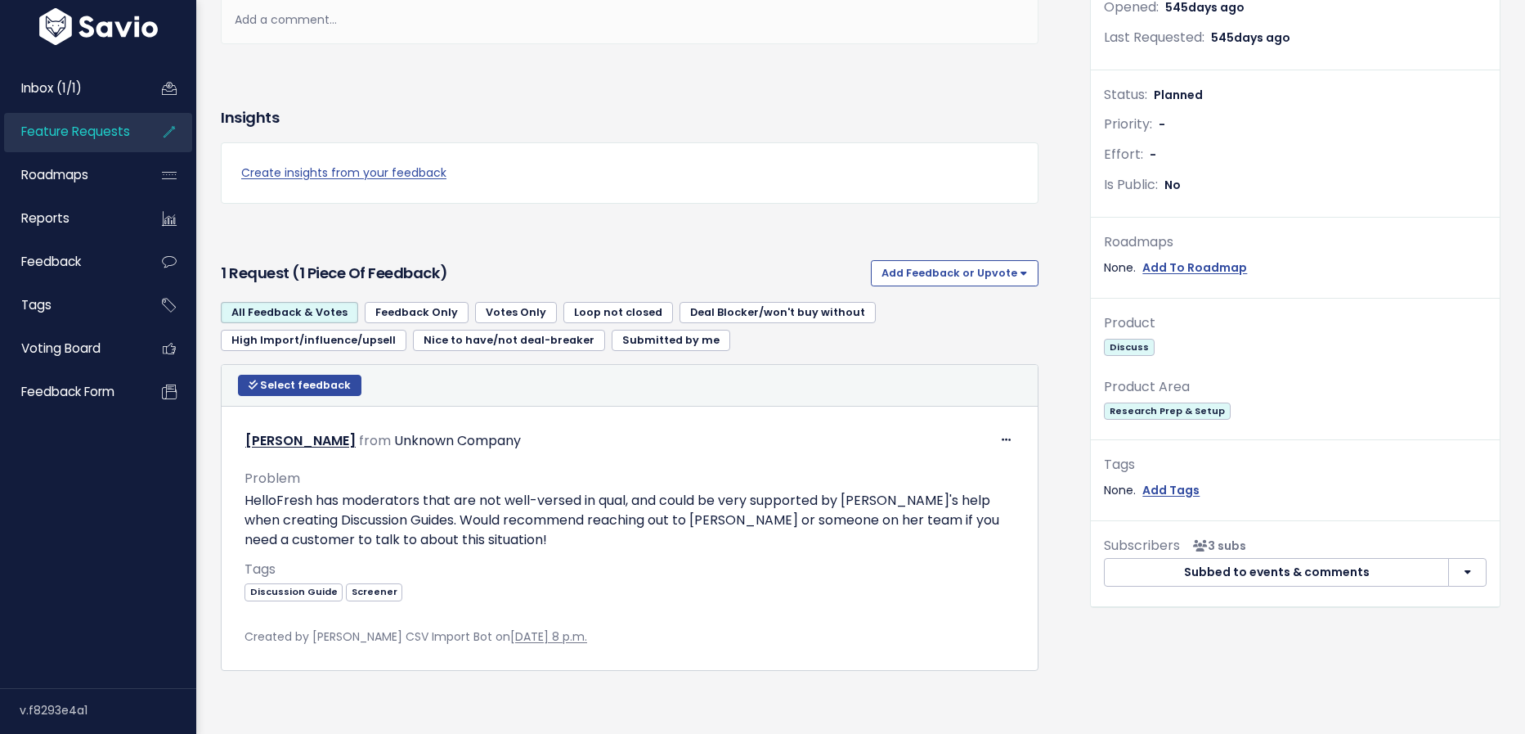
scroll to position [416, 0]
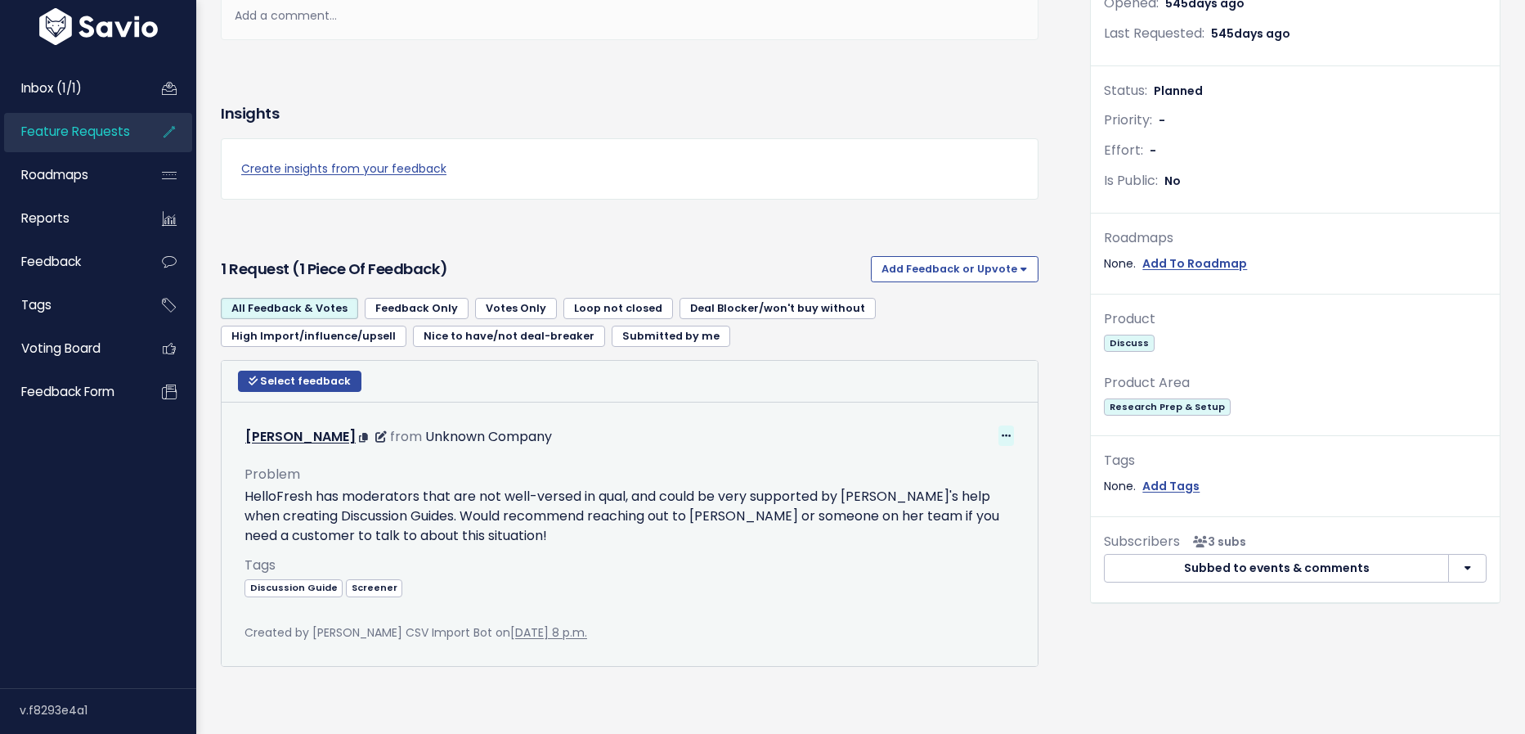
click at [1006, 432] on icon at bounding box center [1006, 436] width 9 height 11
click at [975, 470] on link "Edit" at bounding box center [966, 481] width 118 height 32
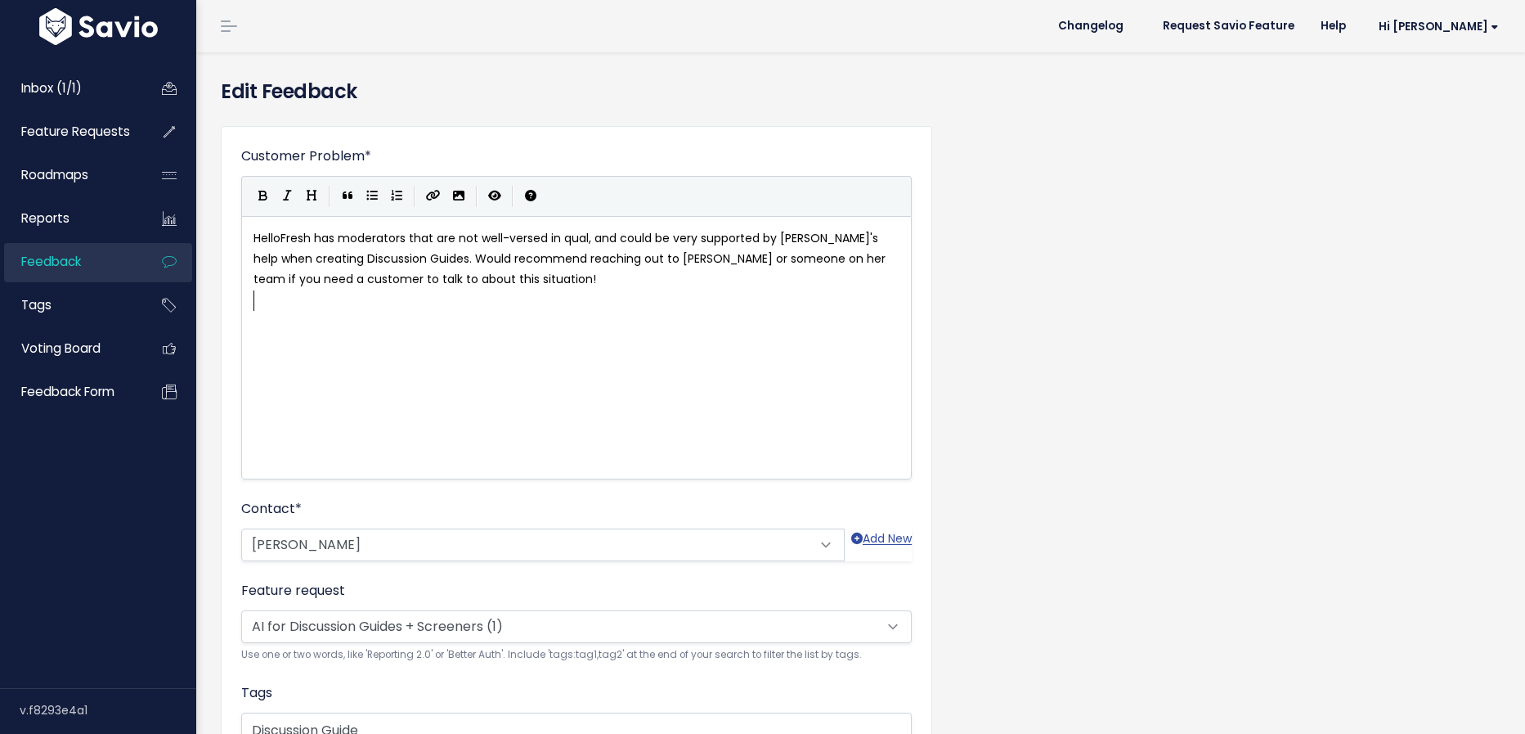
scroll to position [1, 0]
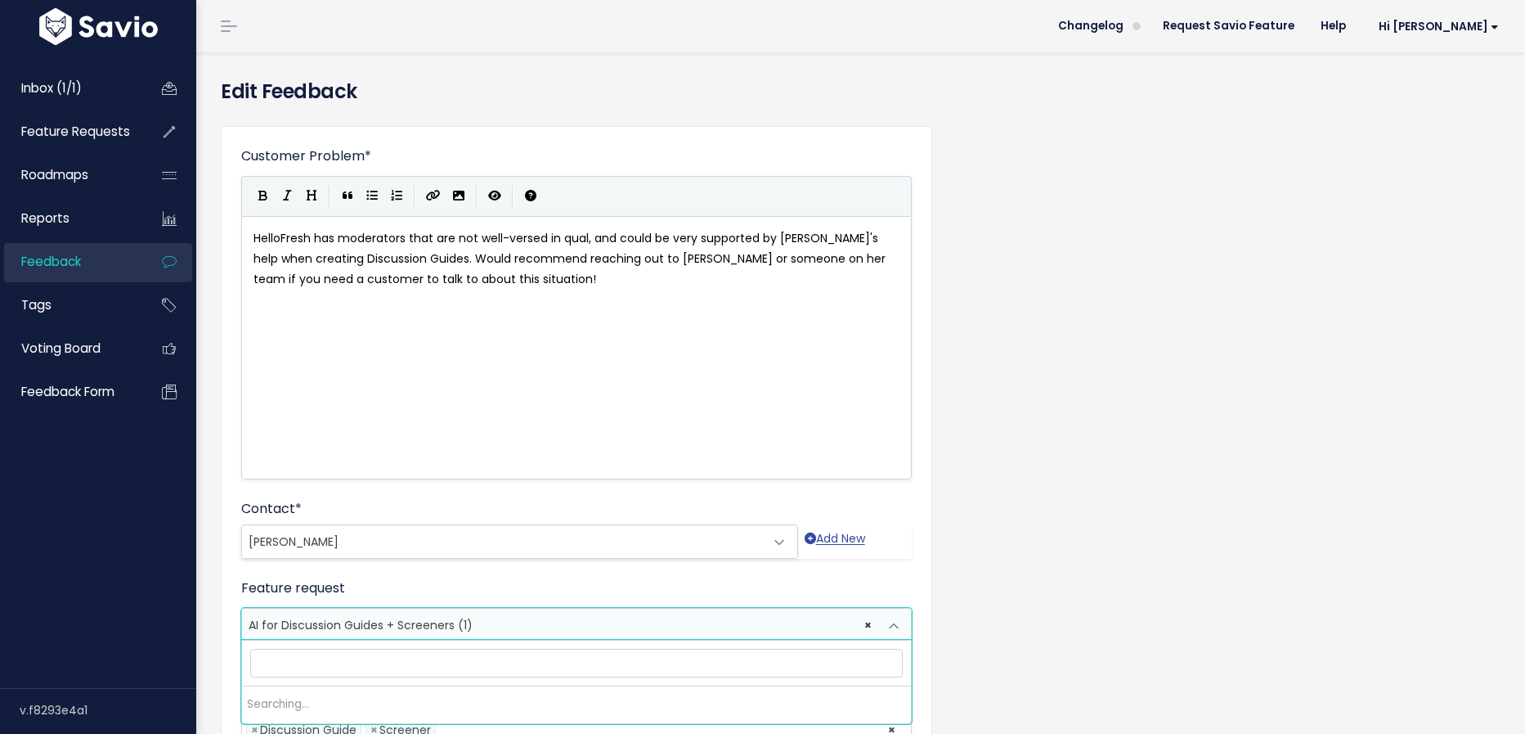
click at [384, 623] on span "AI for Discussion Guides + Screeners (1)" at bounding box center [361, 625] width 224 height 16
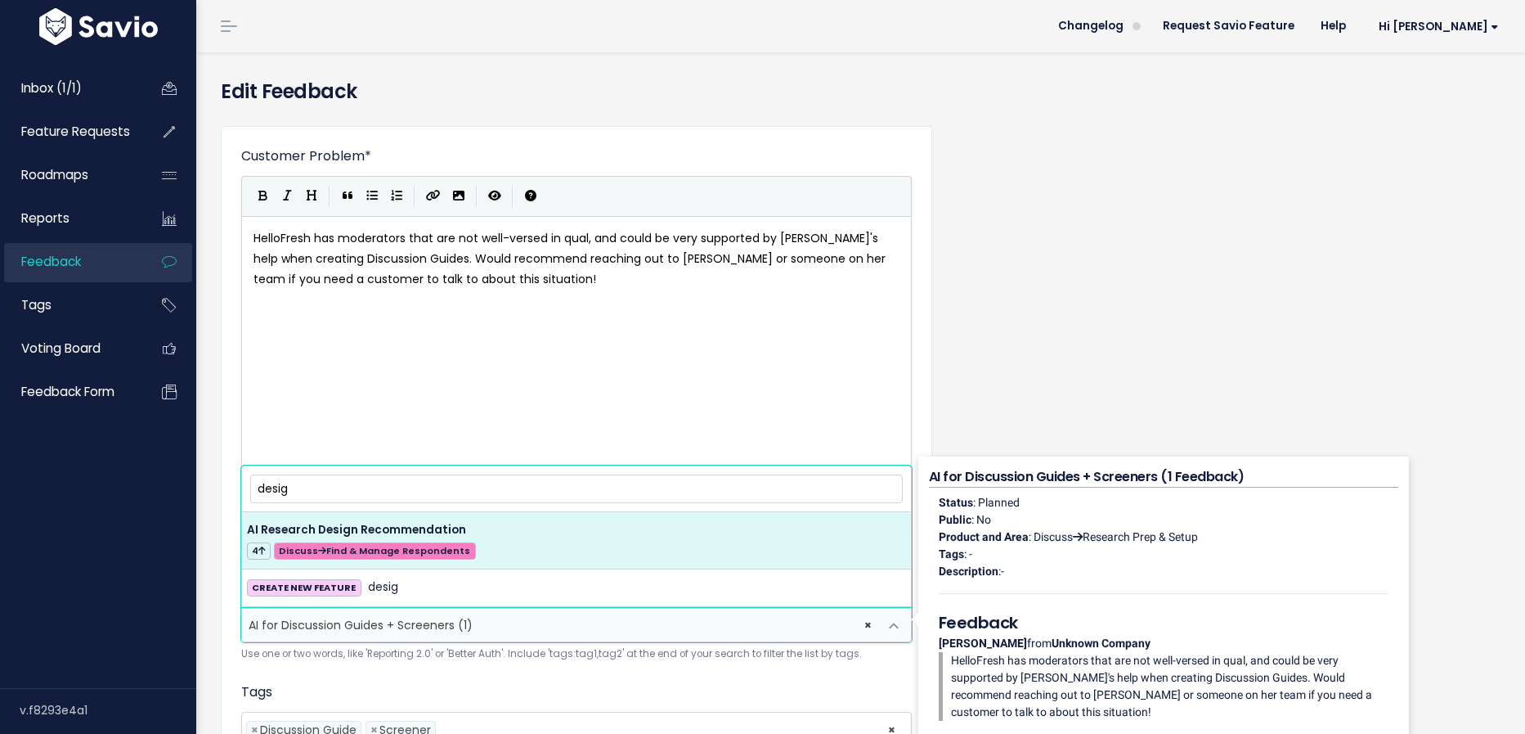
scroll to position [0, 0]
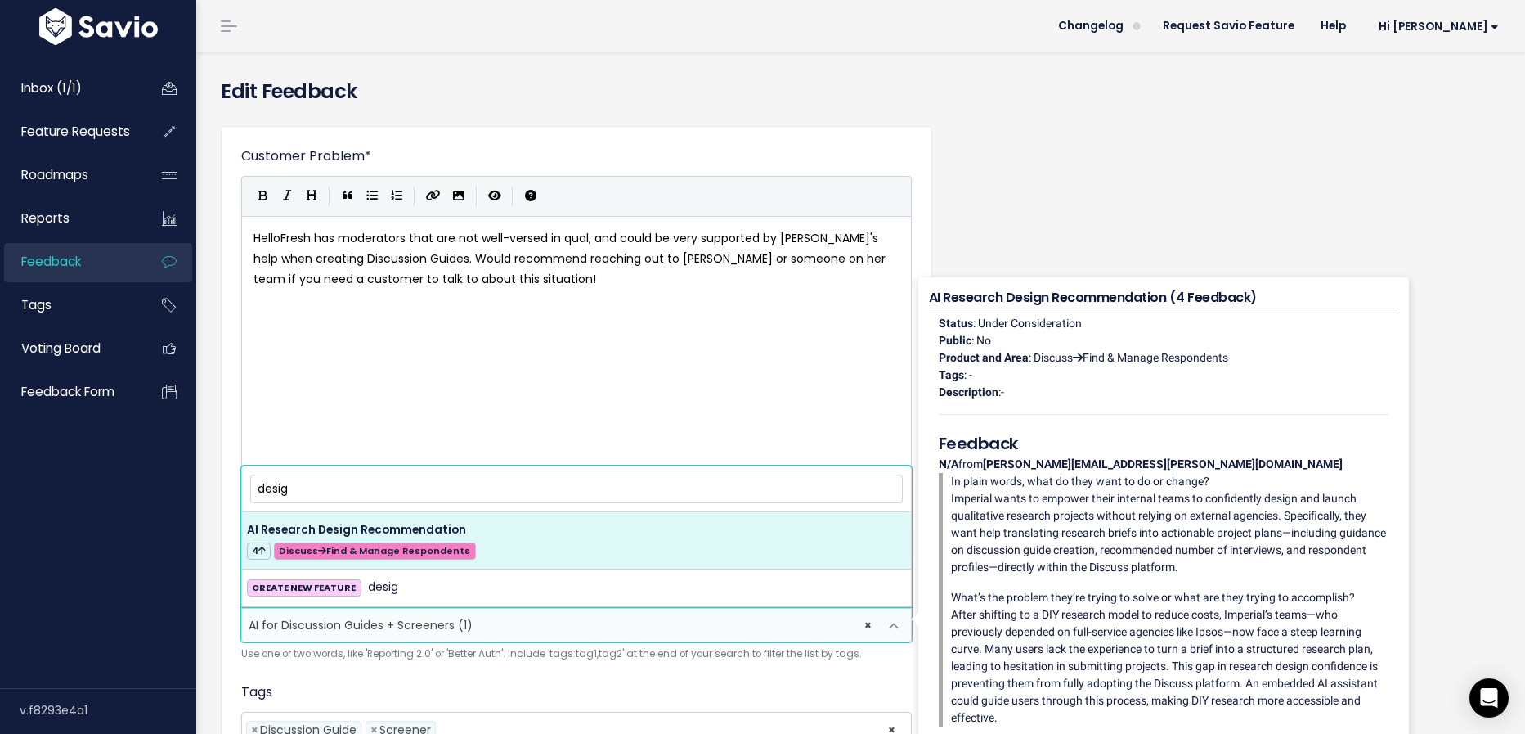
type input "desig"
select select "58942"
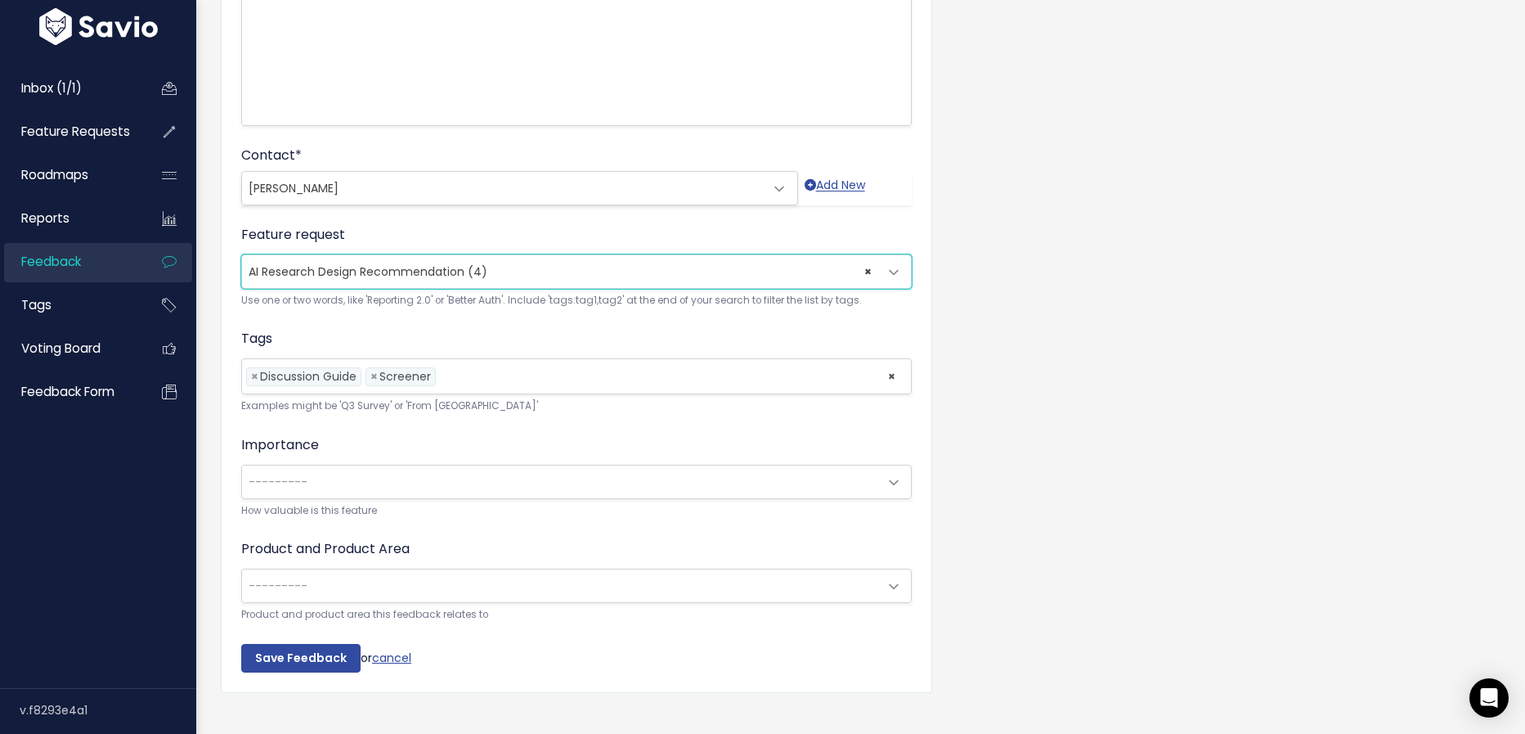
scroll to position [371, 0]
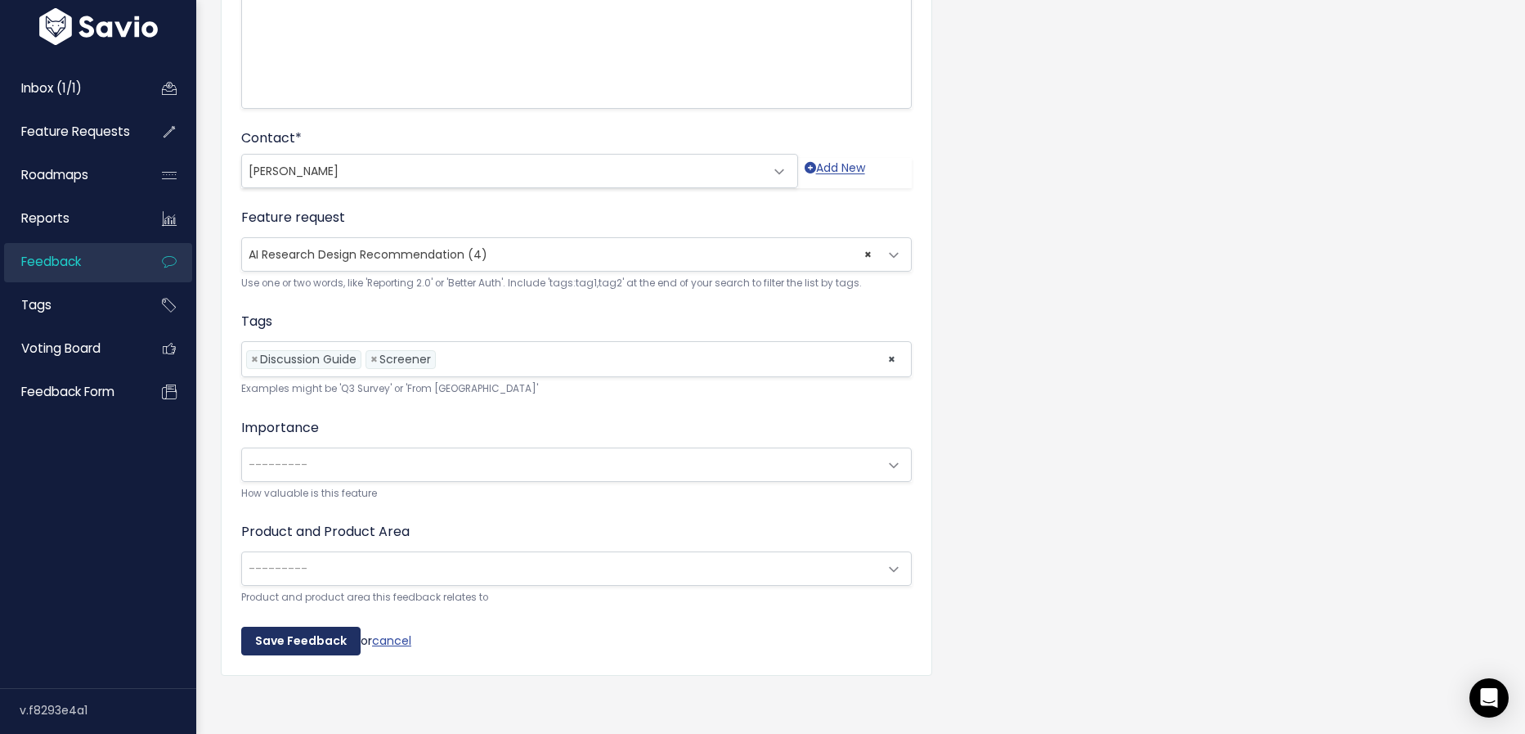
click at [331, 641] on input "Save Feedback" at bounding box center [300, 641] width 119 height 29
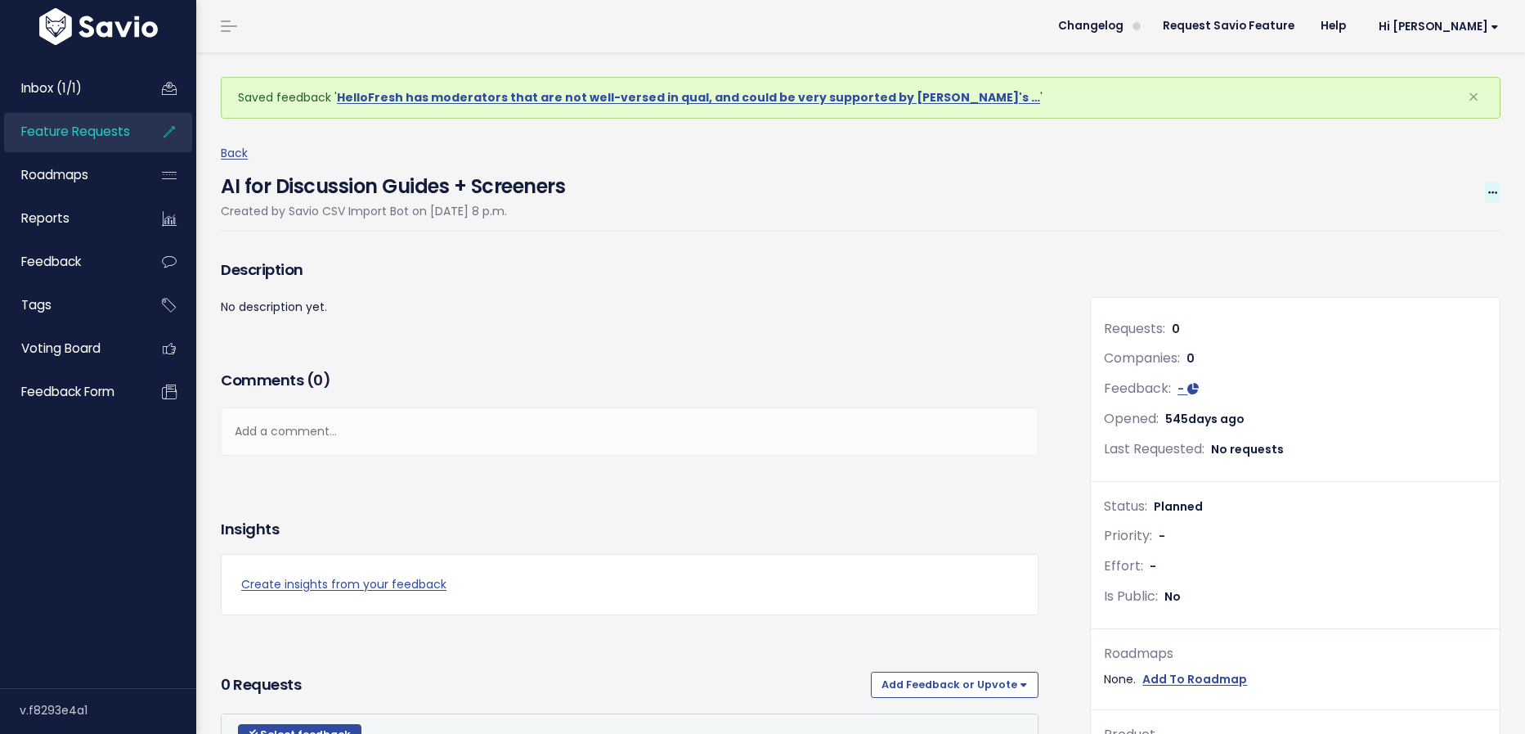
click at [1494, 195] on icon at bounding box center [1493, 193] width 9 height 11
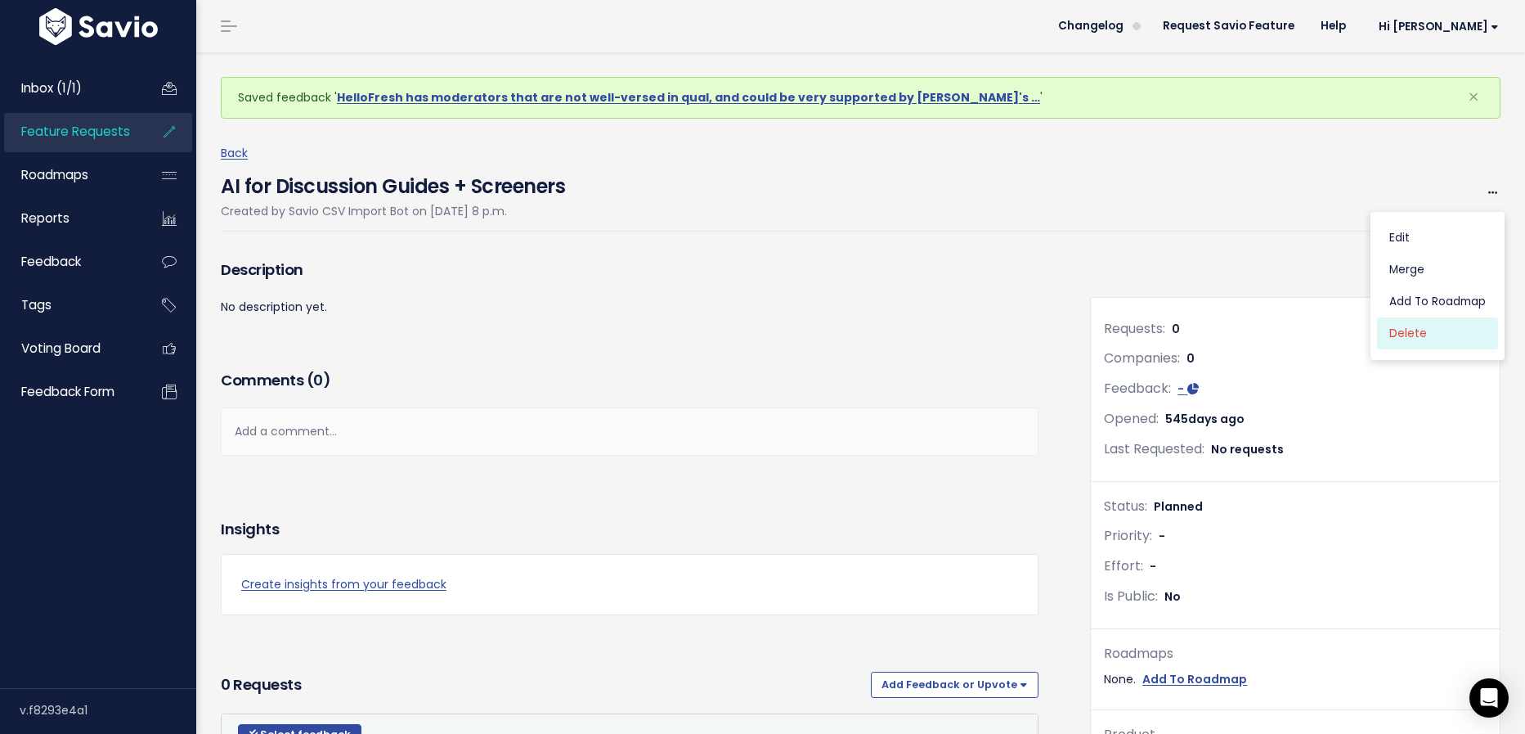
click at [1404, 334] on link "Delete" at bounding box center [1437, 334] width 121 height 32
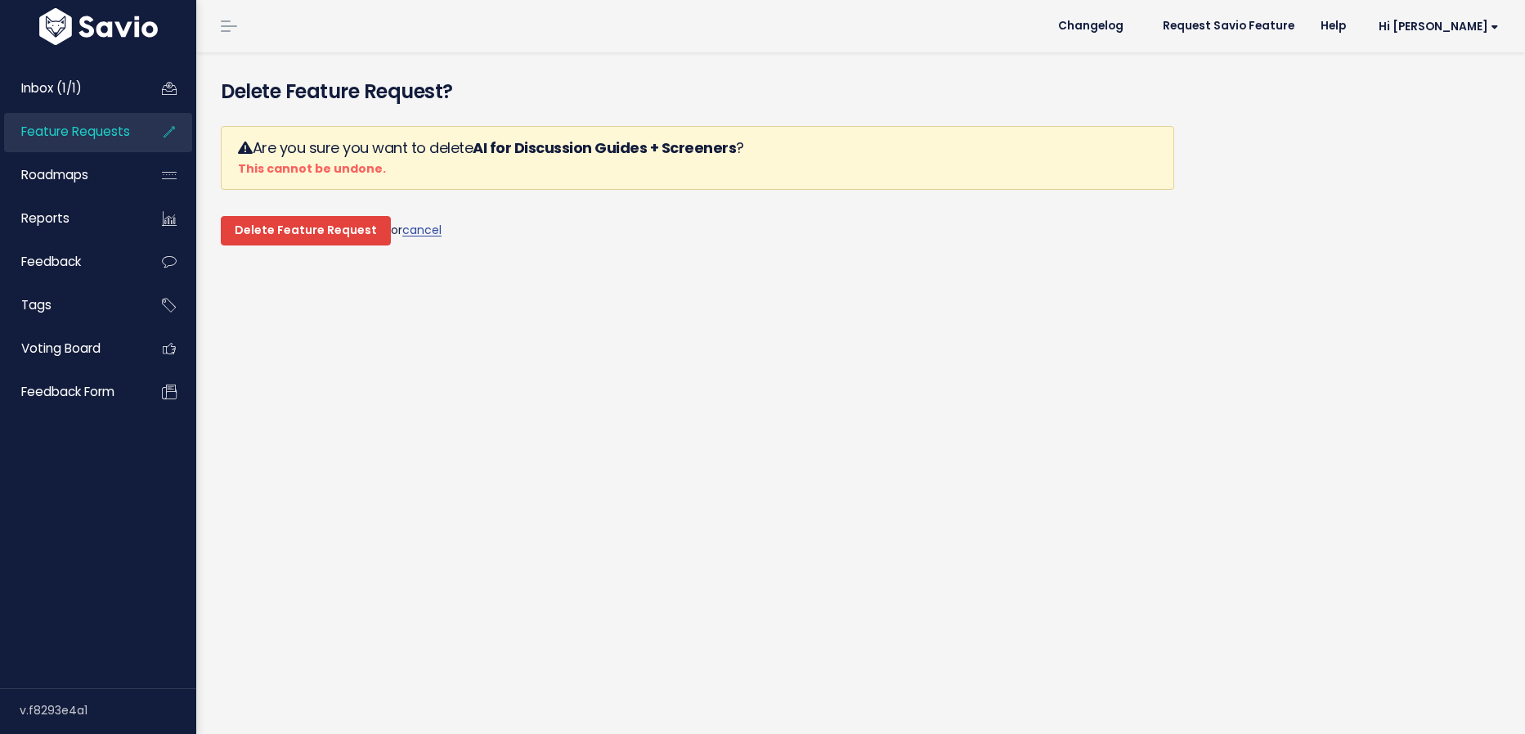
click at [318, 236] on input "Delete Feature Request" at bounding box center [306, 230] width 170 height 29
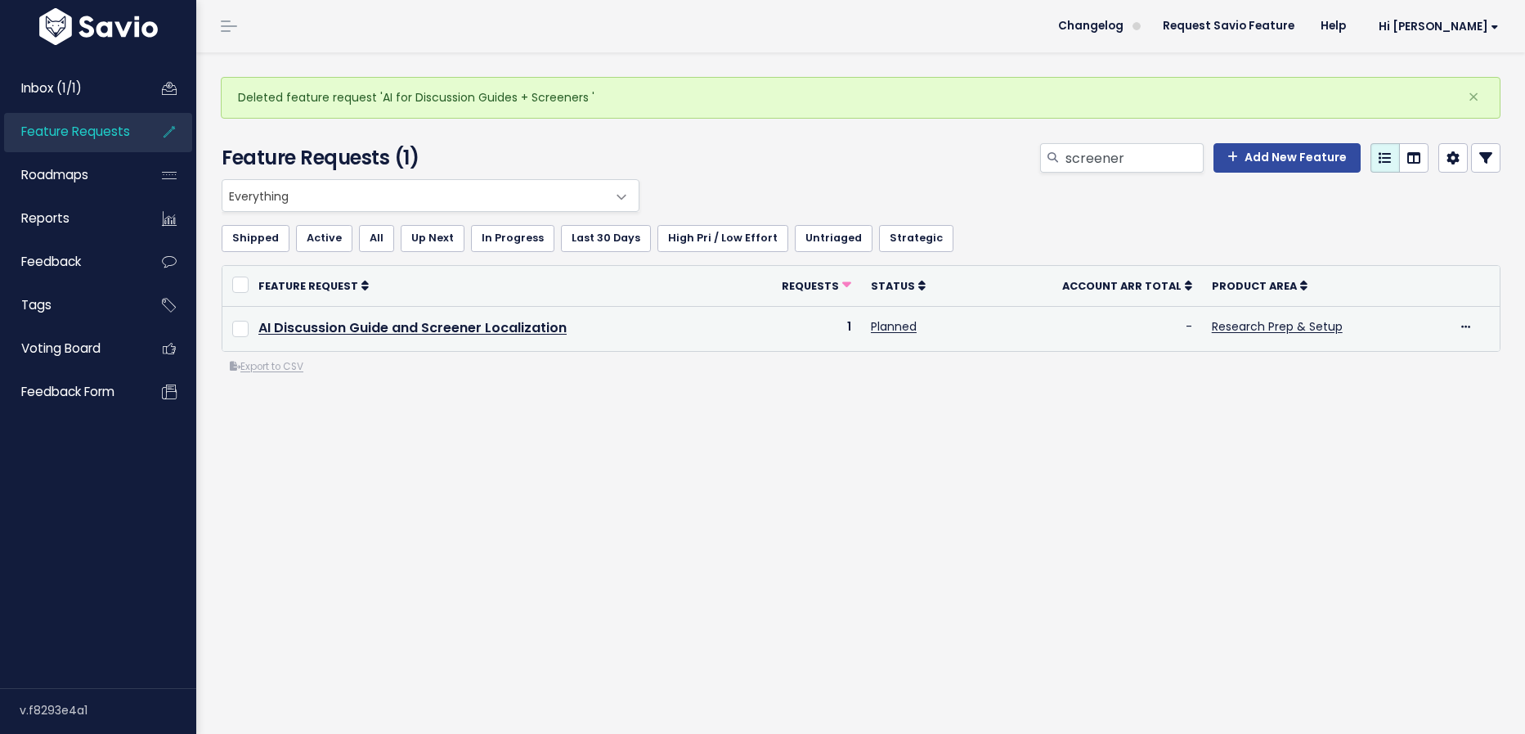
click at [1476, 323] on div "Edit Upvote Add to Roadmap Merge Delete" at bounding box center [1474, 327] width 32 height 20
click at [1467, 323] on icon at bounding box center [1466, 327] width 9 height 11
click at [1394, 467] on link "Merge" at bounding box center [1410, 467] width 121 height 32
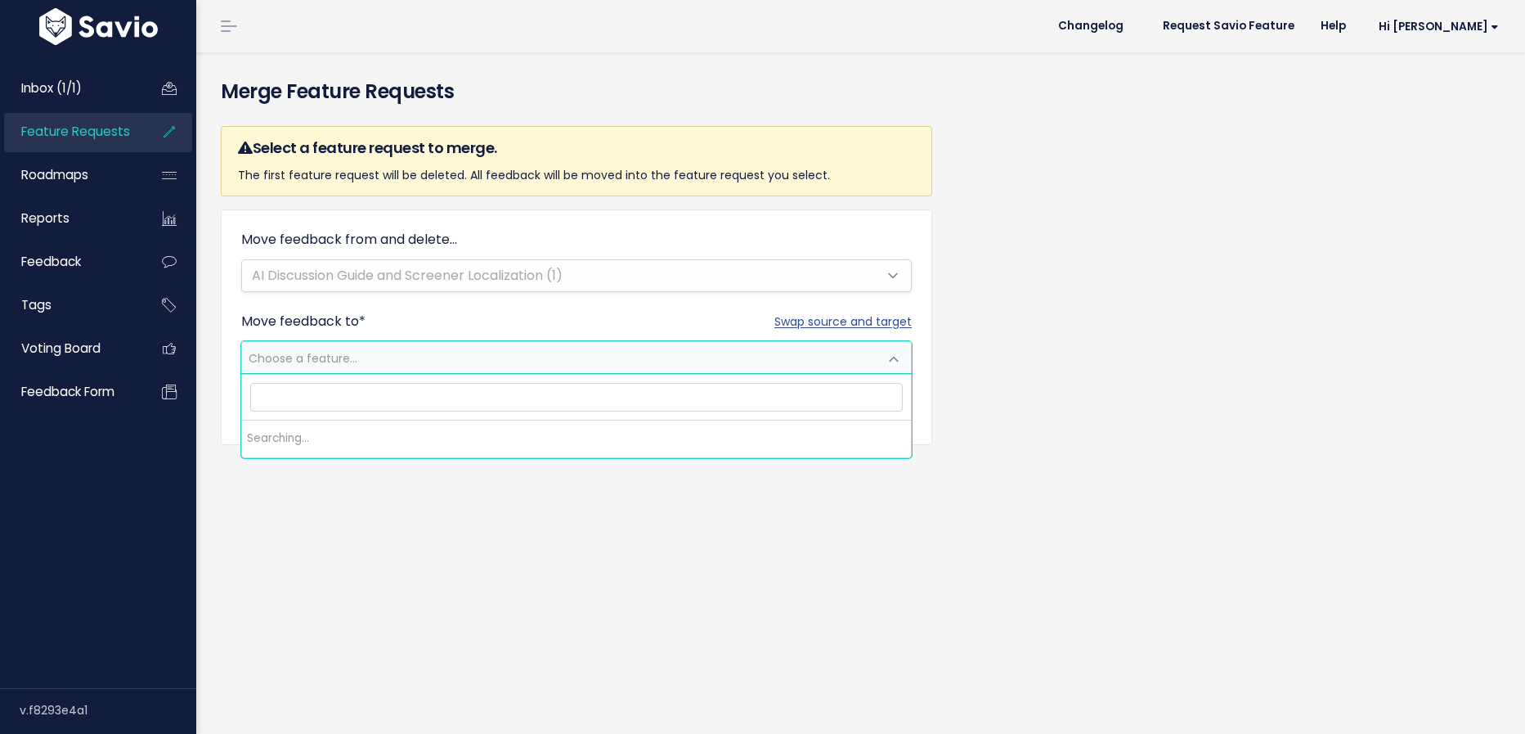
click at [366, 353] on span "Choose a feature..." at bounding box center [560, 358] width 636 height 33
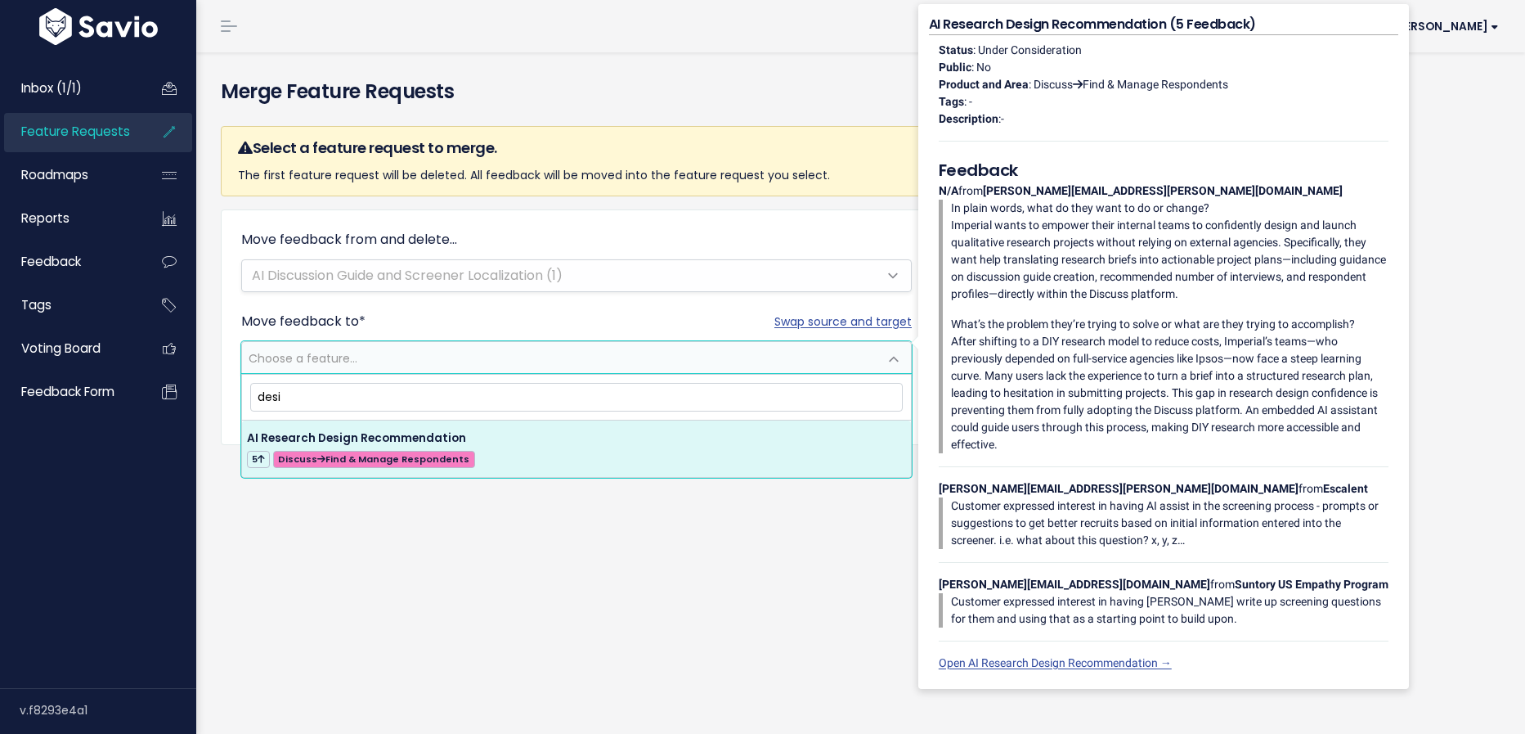
type input "desi"
select select "58942"
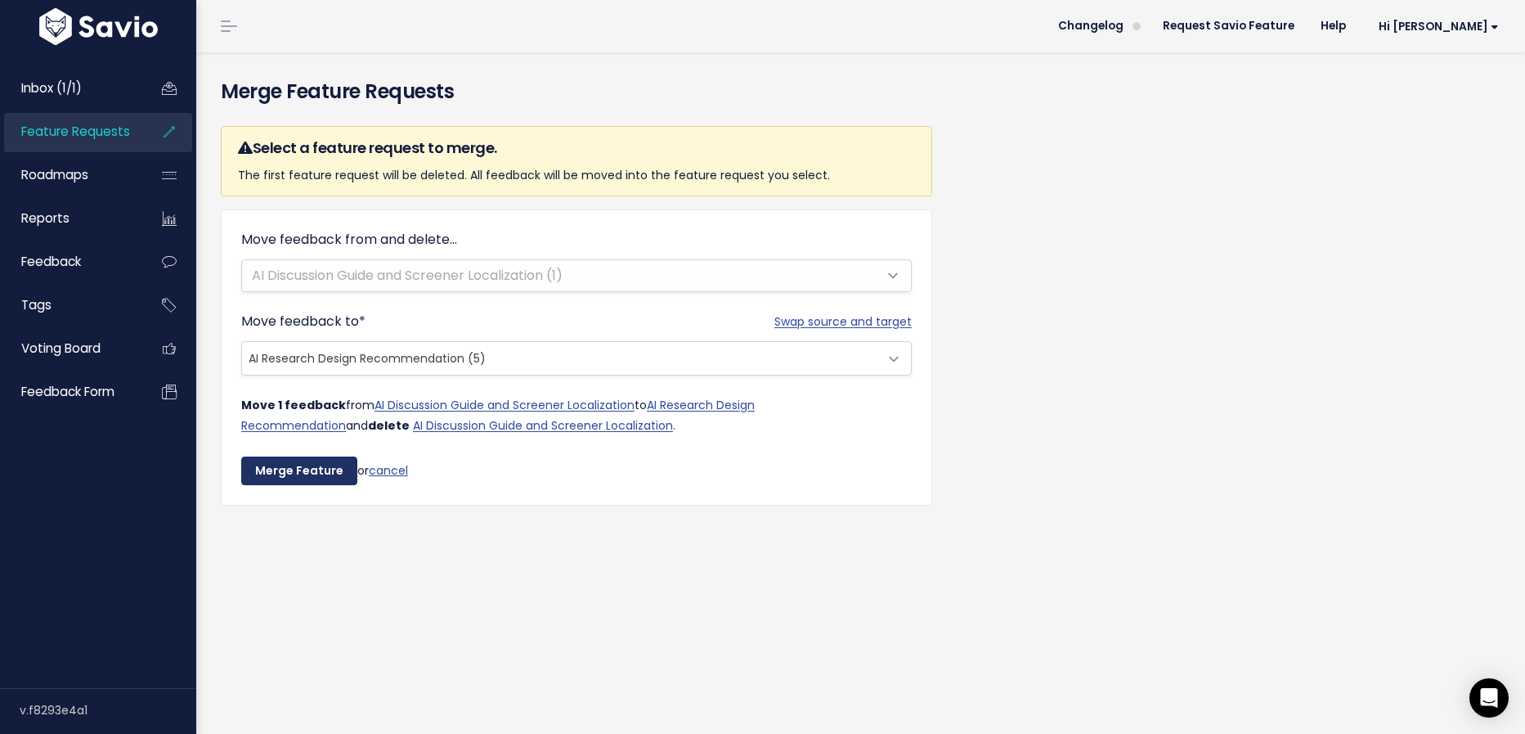
click at [303, 470] on input "Merge Feature" at bounding box center [299, 470] width 116 height 29
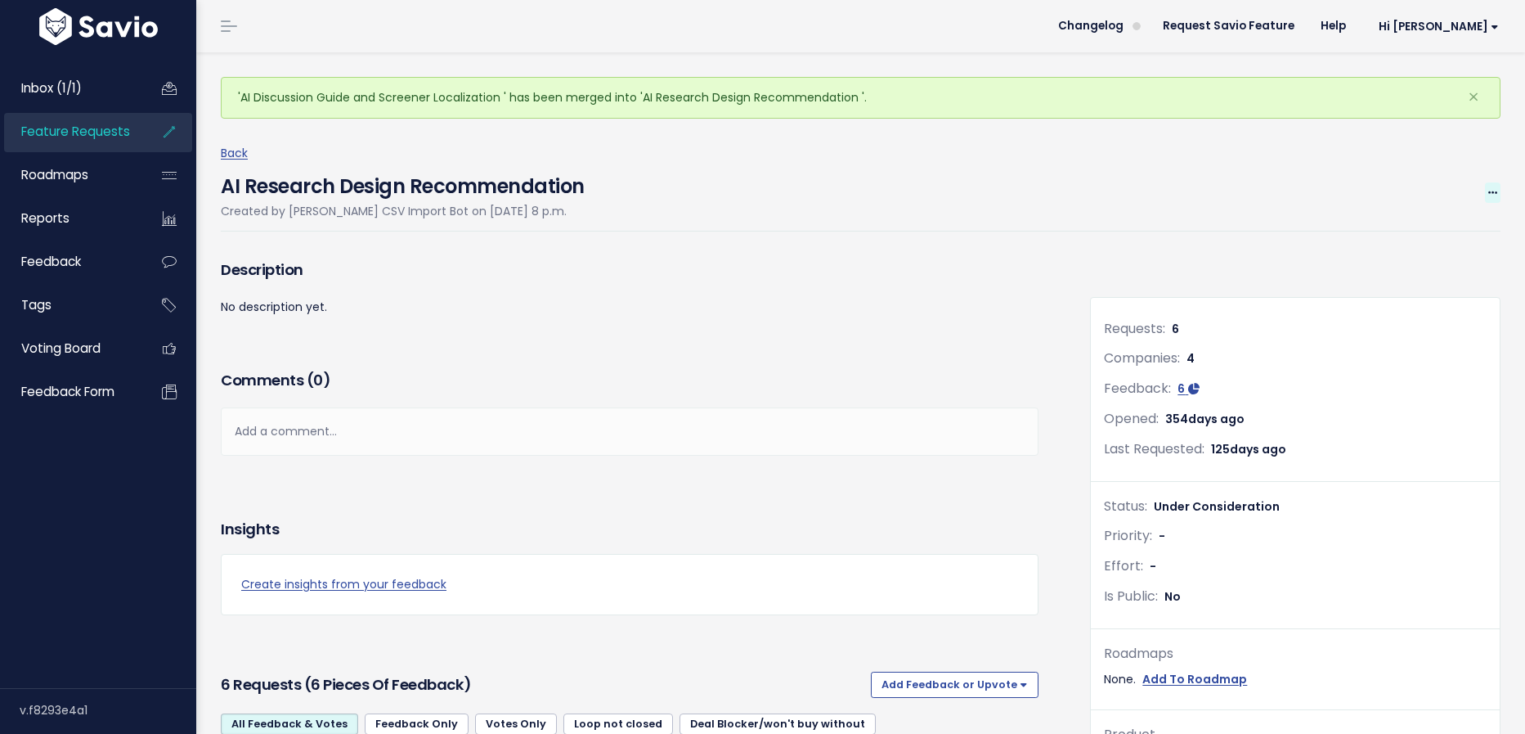
click at [1494, 196] on icon at bounding box center [1493, 193] width 9 height 11
click at [1427, 330] on link "Delete" at bounding box center [1437, 334] width 121 height 32
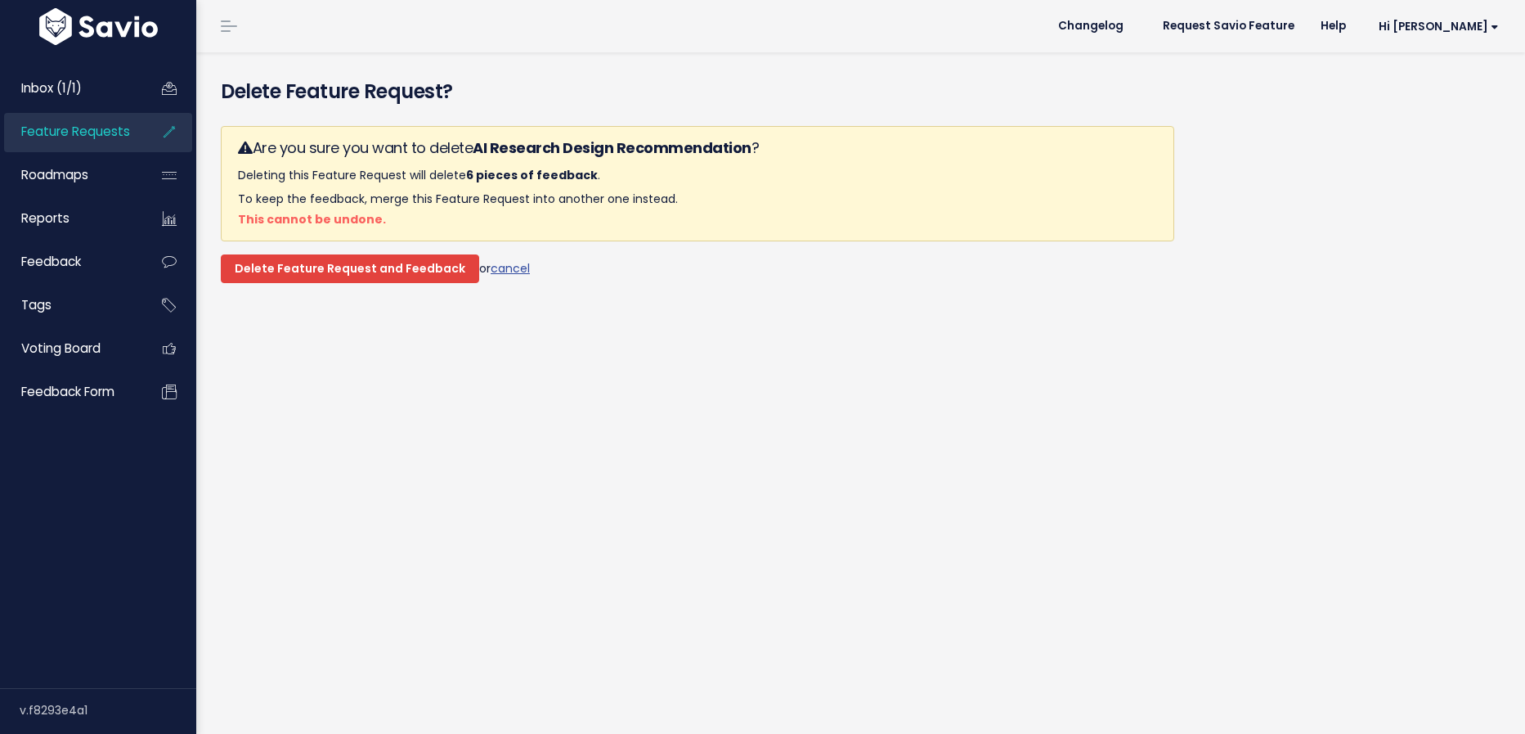
click at [442, 265] on input "Delete Feature Request and Feedback" at bounding box center [350, 268] width 258 height 29
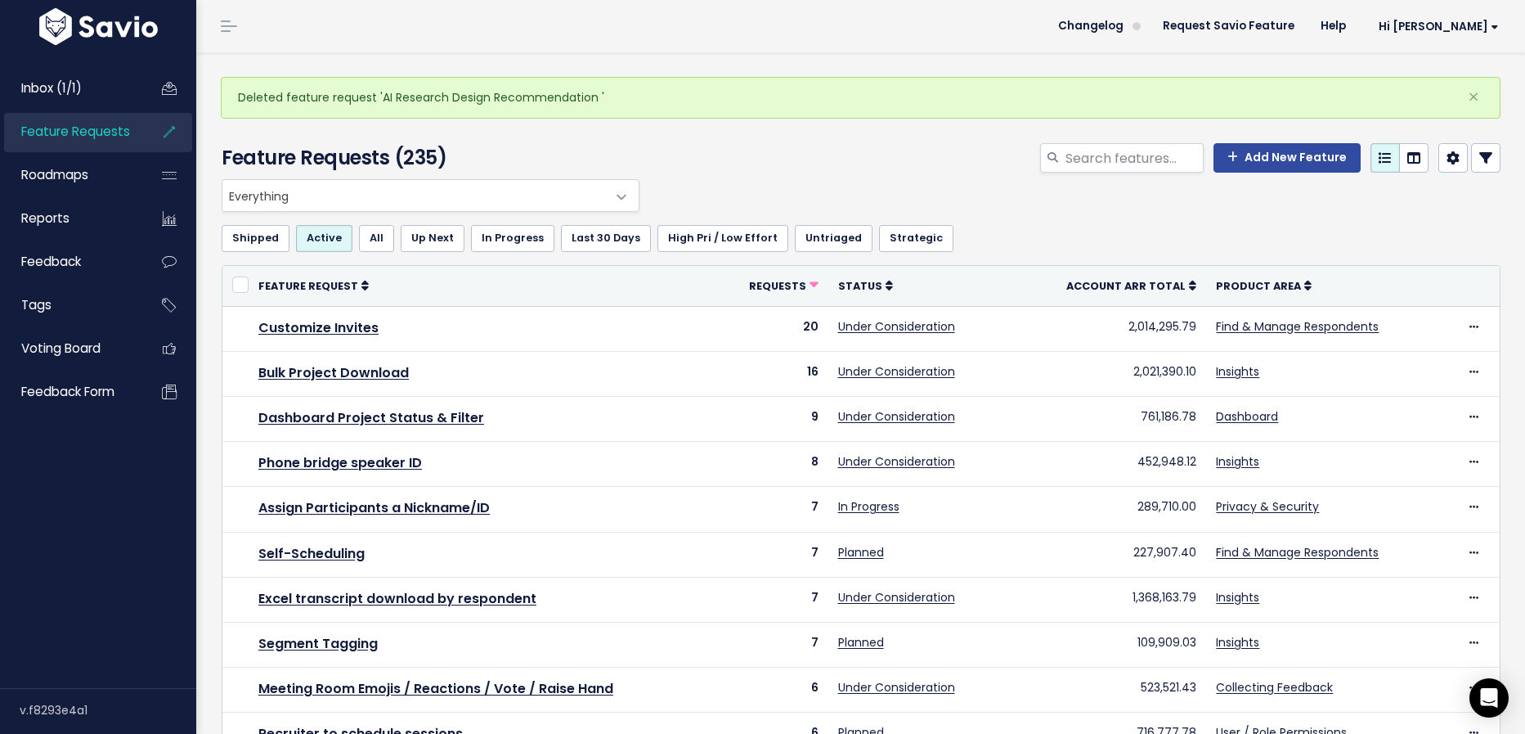
click at [124, 133] on span "Feature Requests" at bounding box center [75, 131] width 109 height 17
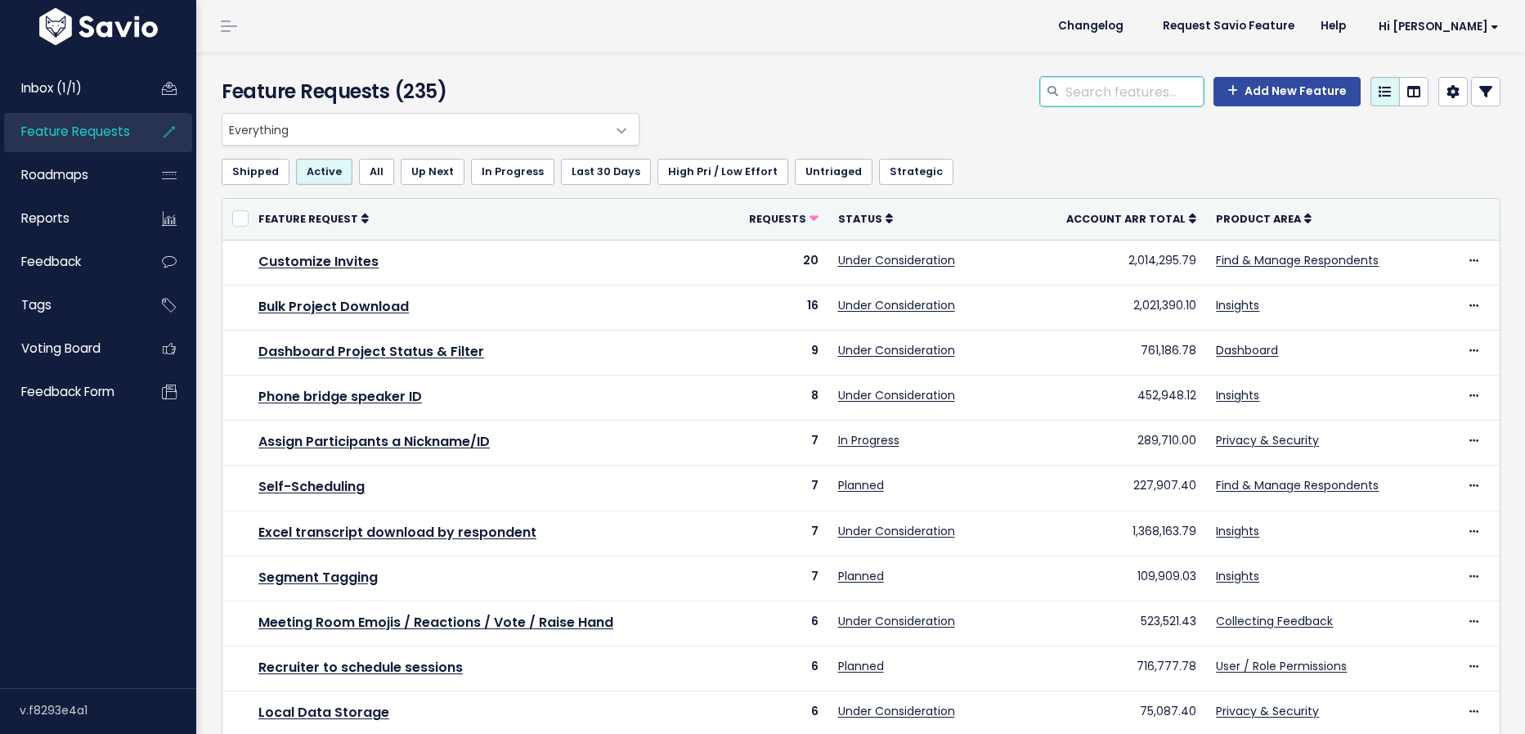
click at [1132, 87] on input "search" at bounding box center [1134, 91] width 140 height 29
type input "design"
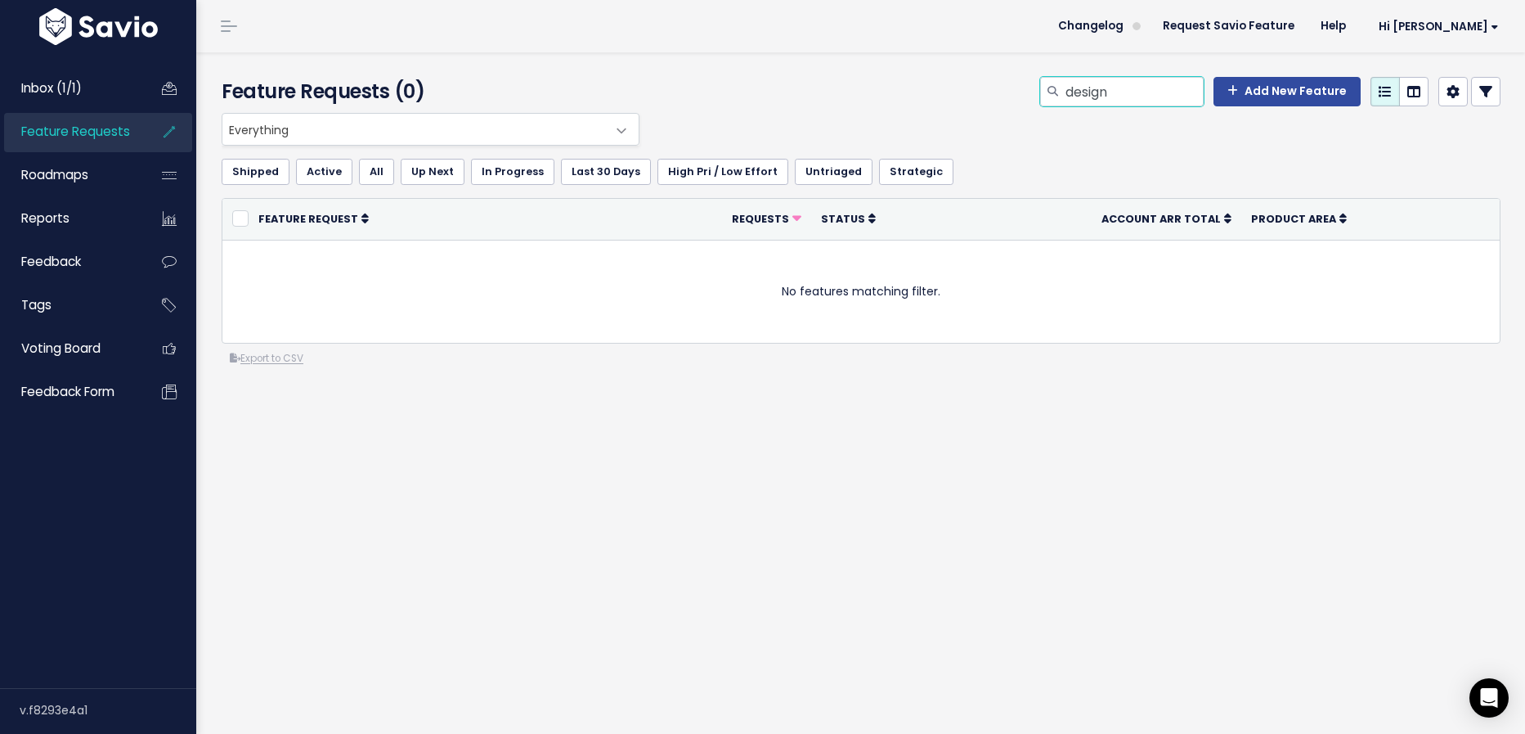
drag, startPoint x: 1179, startPoint y: 105, endPoint x: 867, endPoint y: 39, distance: 318.4
click at [867, 39] on main "Changelog Request Savio Feature Help Hi Cristina Vault Settings My Settings Int…" at bounding box center [860, 367] width 1329 height 734
click at [383, 171] on link "All" at bounding box center [376, 172] width 35 height 26
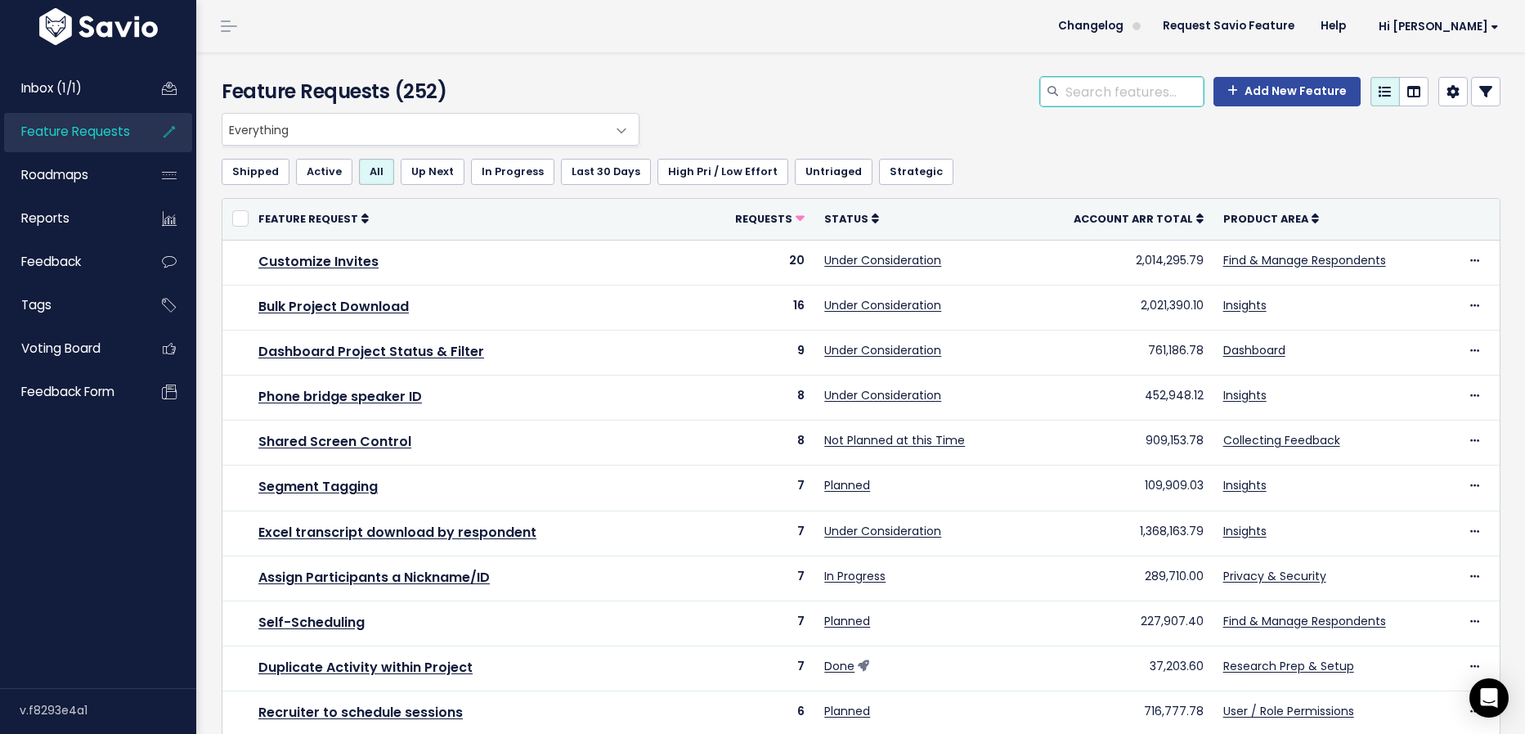
click at [1106, 83] on input "search" at bounding box center [1134, 91] width 140 height 29
type input "AI"
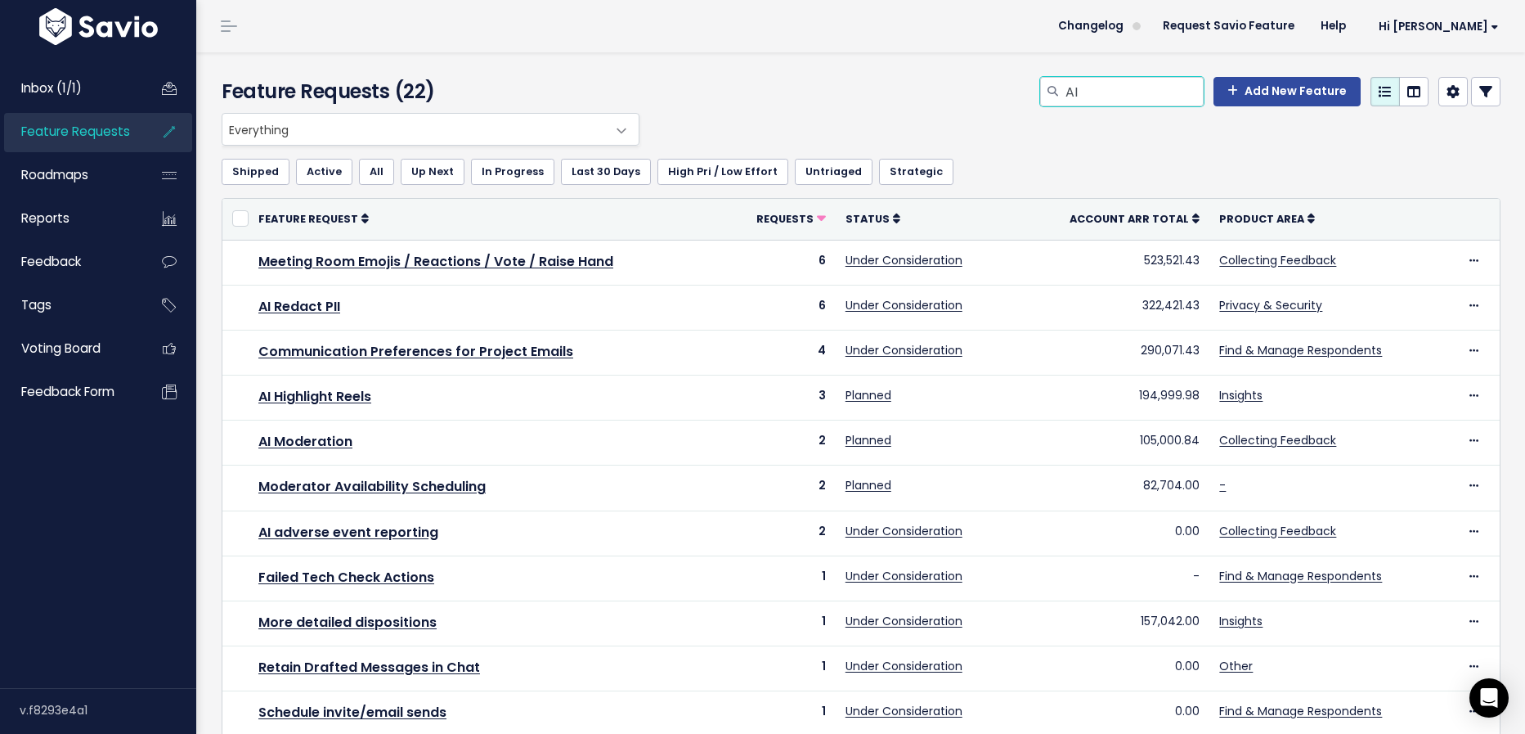
click at [1099, 82] on input "AI" at bounding box center [1134, 91] width 140 height 29
type input "A"
type input "design"
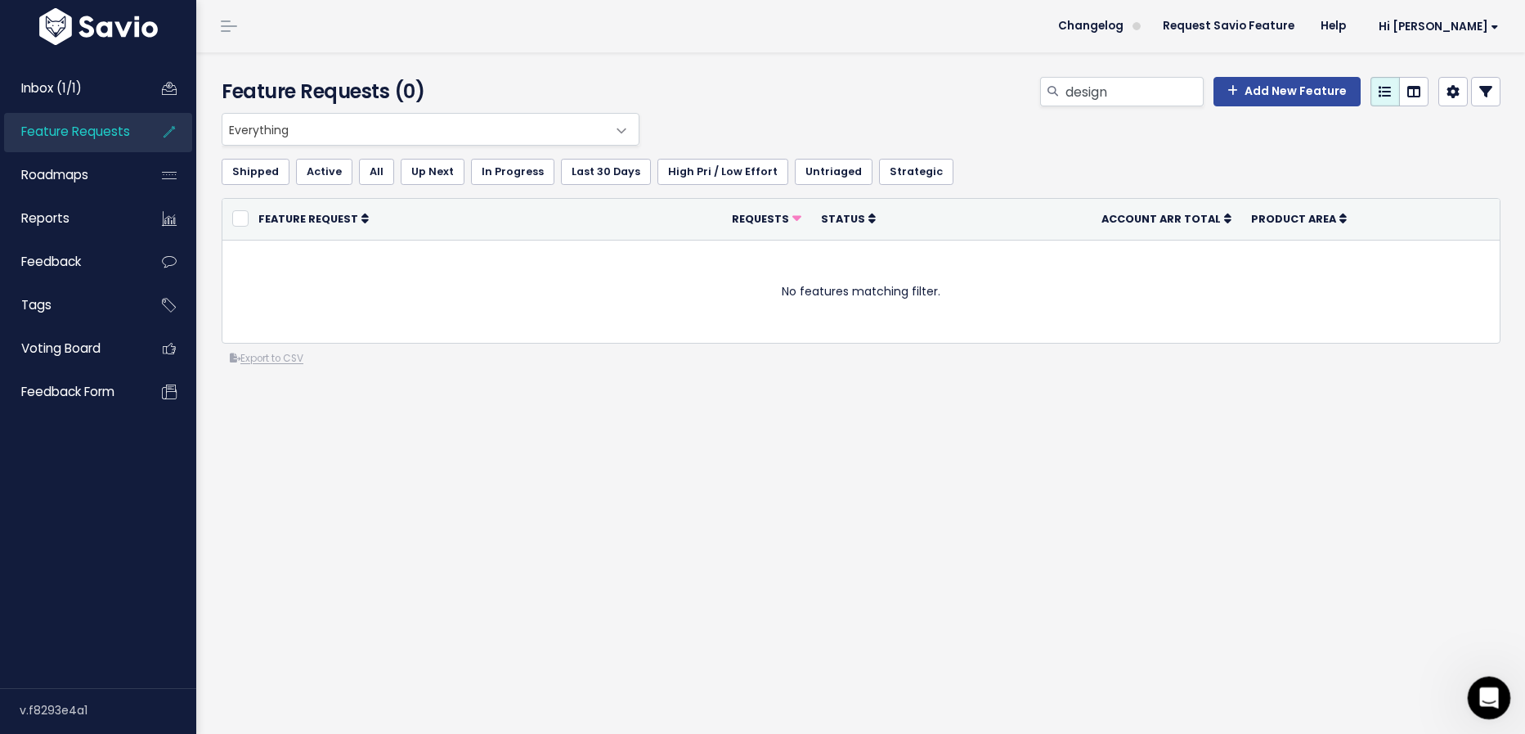
click at [1490, 685] on div "Open Intercom Messenger" at bounding box center [1487, 695] width 54 height 54
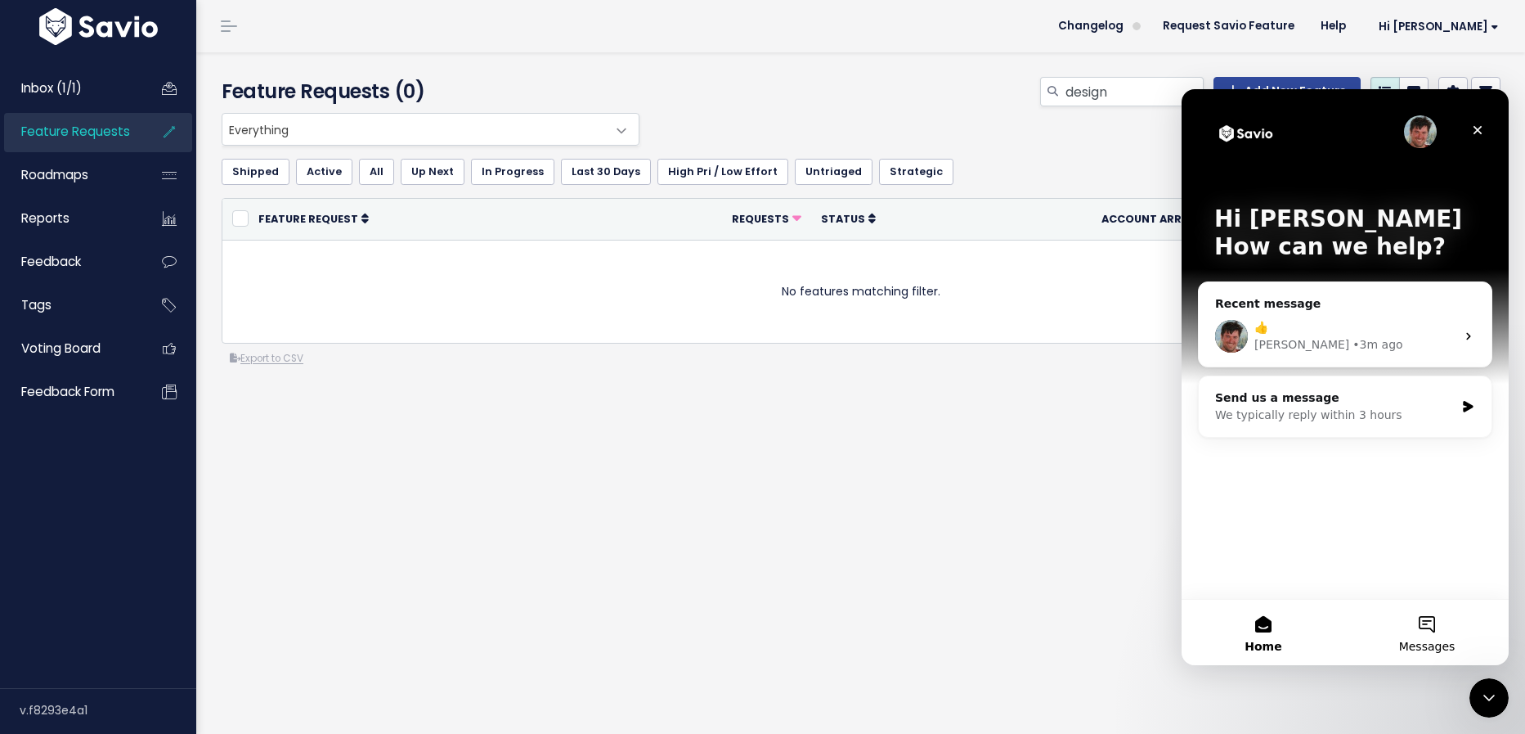
click at [1440, 616] on button "Messages" at bounding box center [1428, 632] width 164 height 65
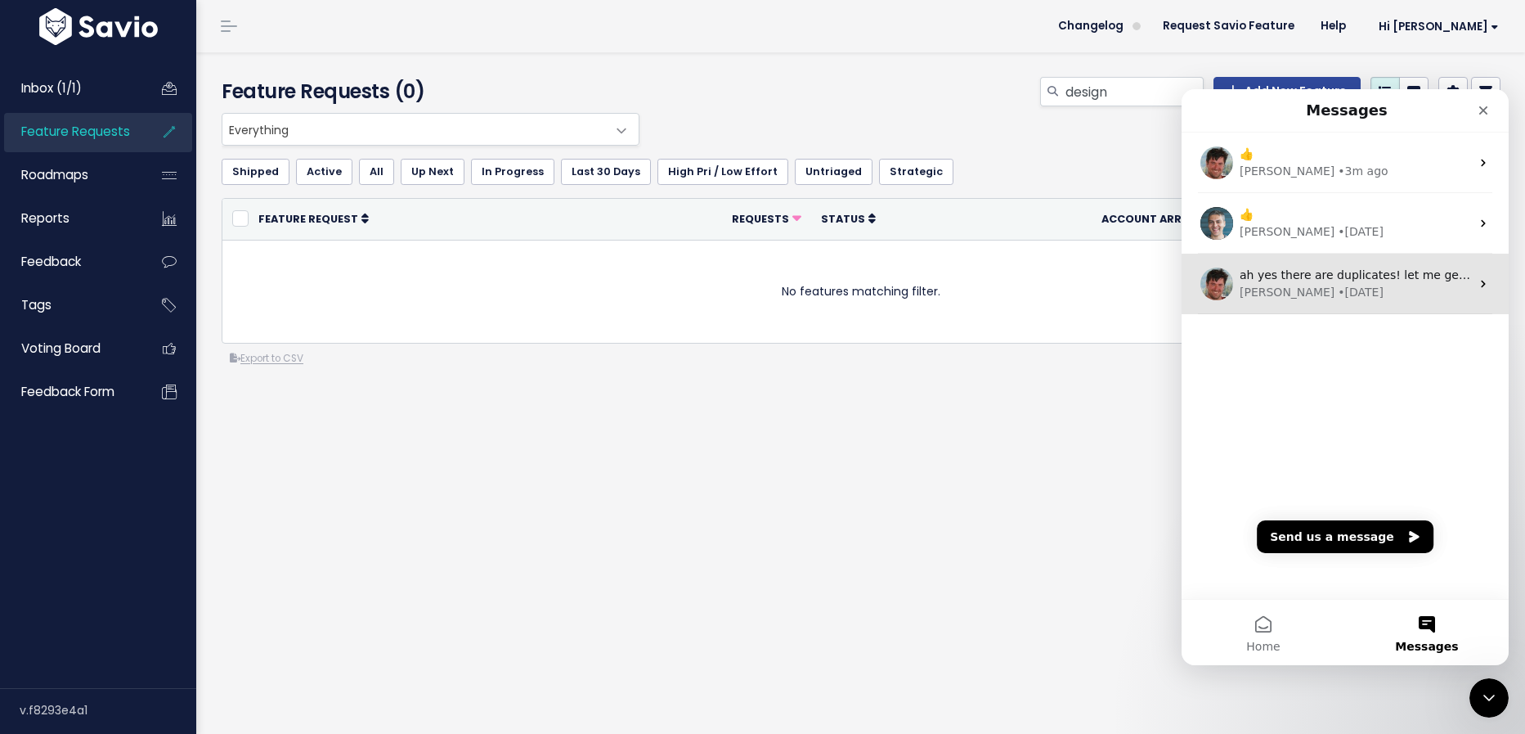
click at [1336, 294] on div "Ryan • 4w ago" at bounding box center [1355, 292] width 231 height 17
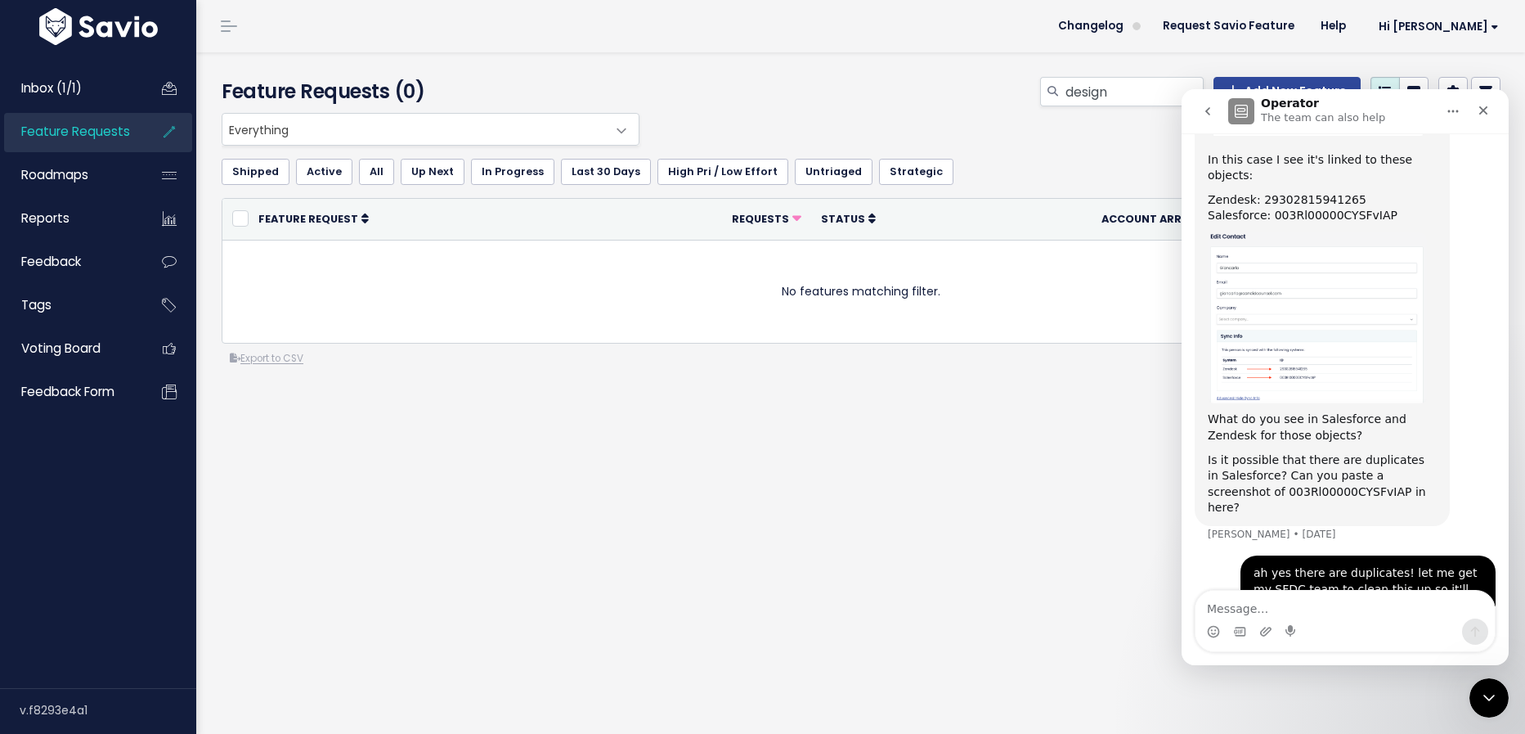
scroll to position [465, 0]
click at [1205, 112] on icon "go back" at bounding box center [1208, 111] width 13 height 13
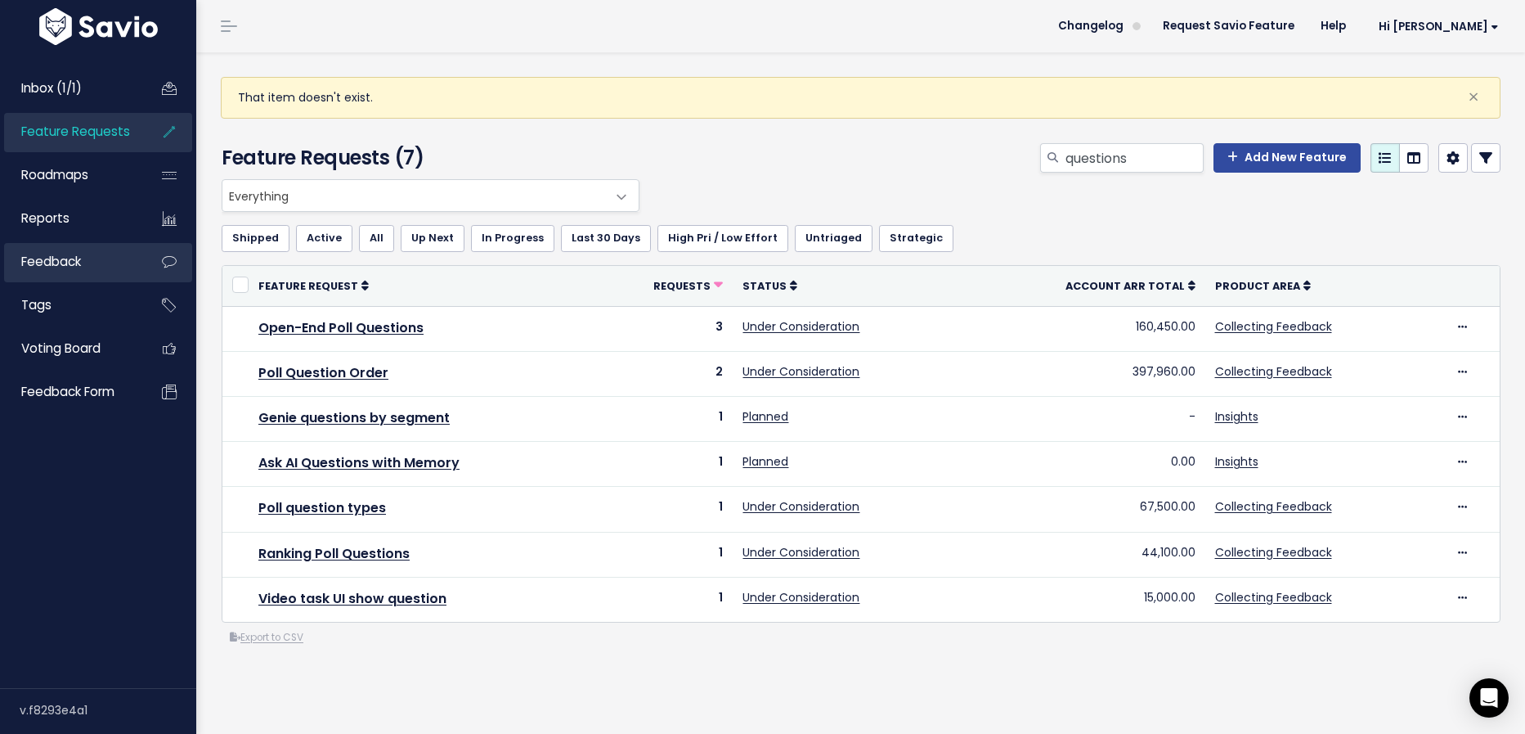
click at [88, 266] on link "Feedback" at bounding box center [70, 262] width 132 height 38
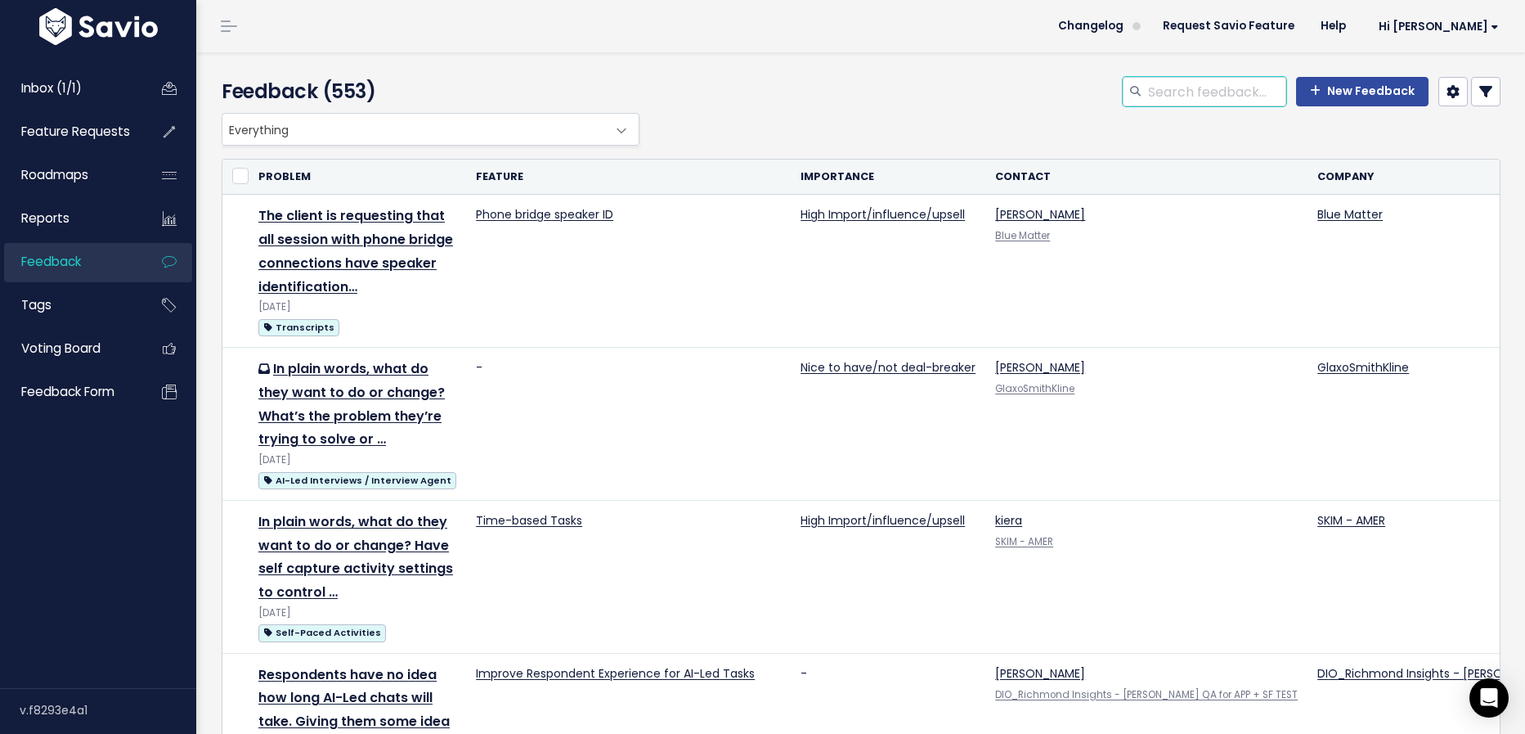
click at [1242, 83] on input "search" at bounding box center [1217, 91] width 140 height 29
type input "design"
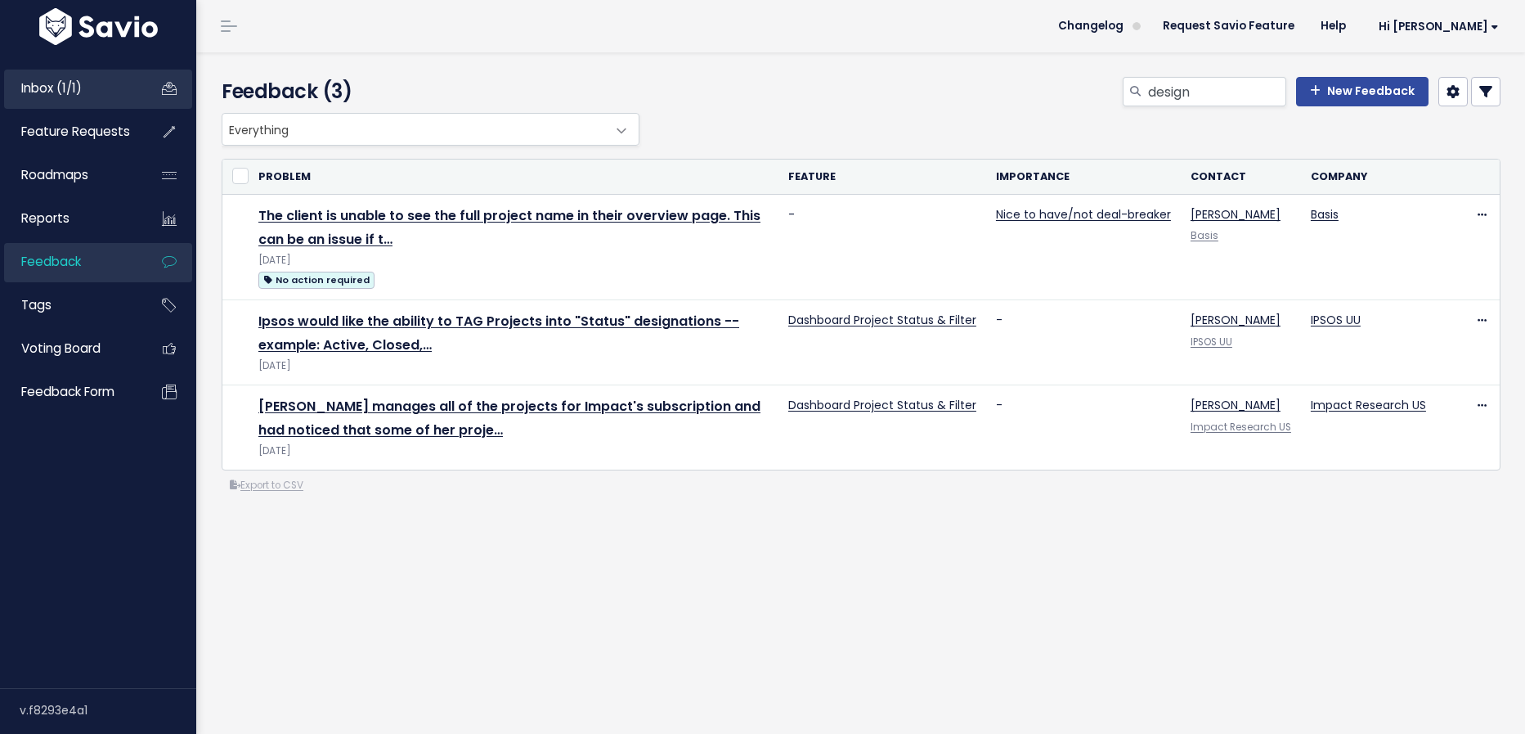
click at [51, 79] on span "Inbox (1/1)" at bounding box center [51, 87] width 61 height 17
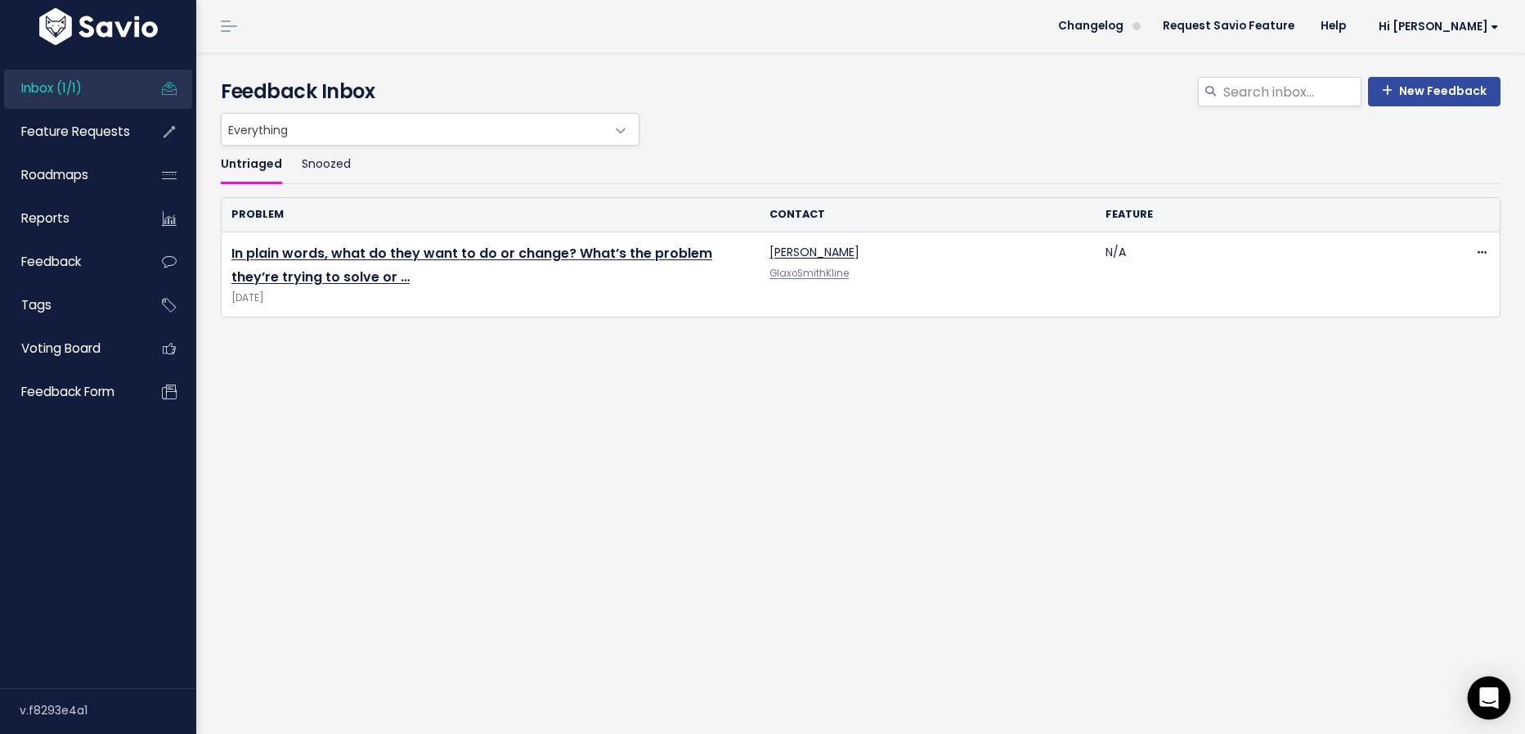
click at [1495, 701] on icon "Open Intercom Messenger" at bounding box center [1489, 697] width 21 height 21
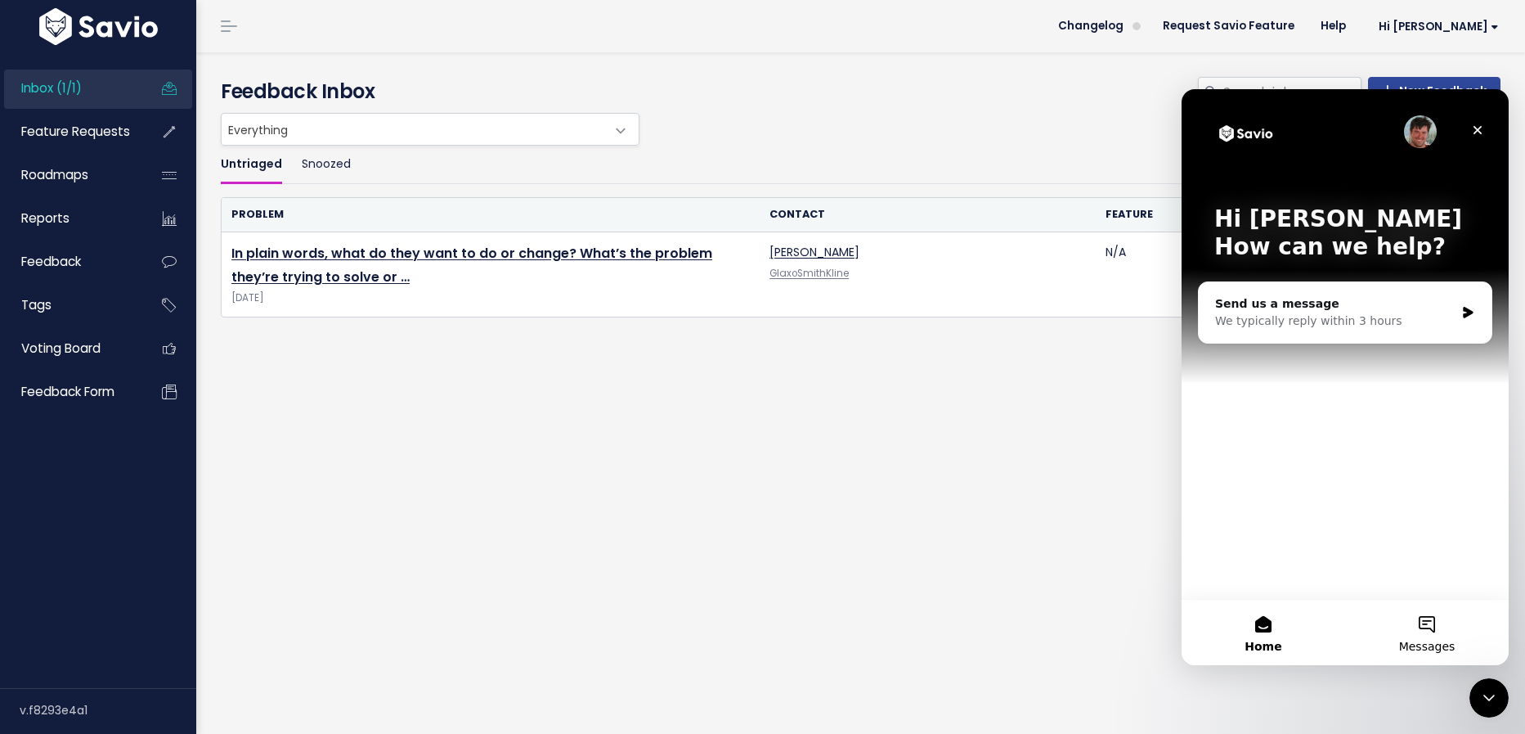
click at [1443, 625] on button "Messages" at bounding box center [1428, 632] width 164 height 65
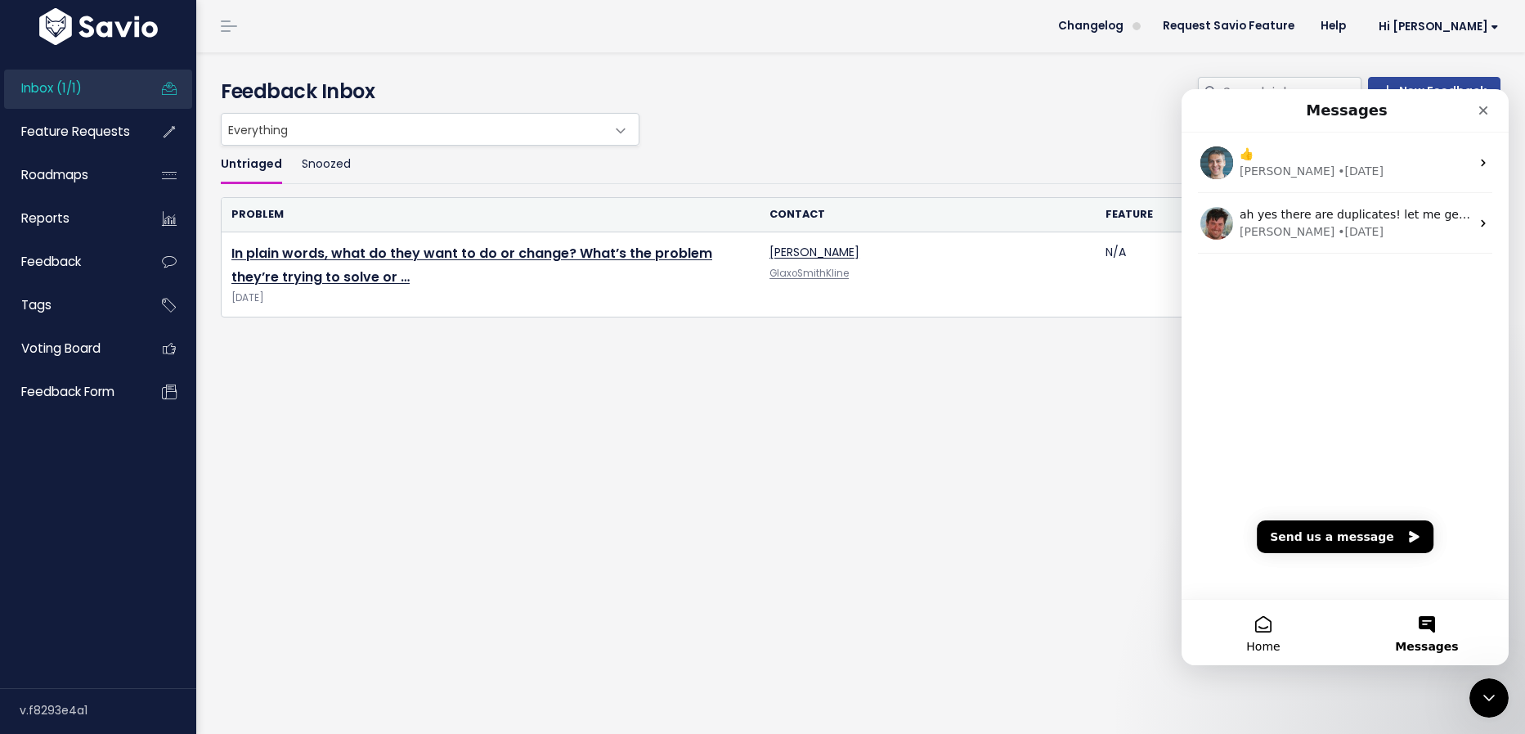
click at [1269, 637] on button "Home" at bounding box center [1264, 632] width 164 height 65
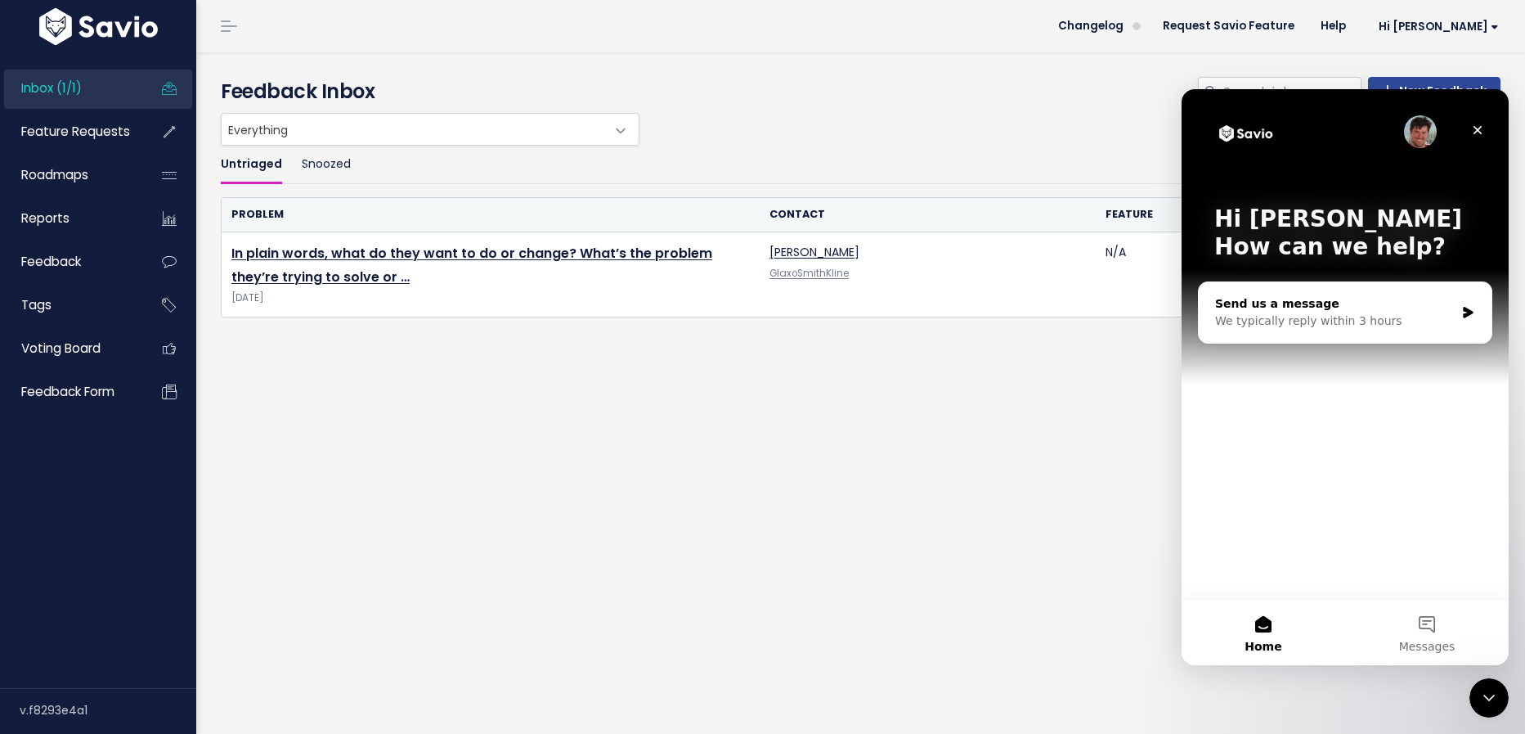
click at [1373, 309] on div "Send us a message" at bounding box center [1335, 303] width 240 height 17
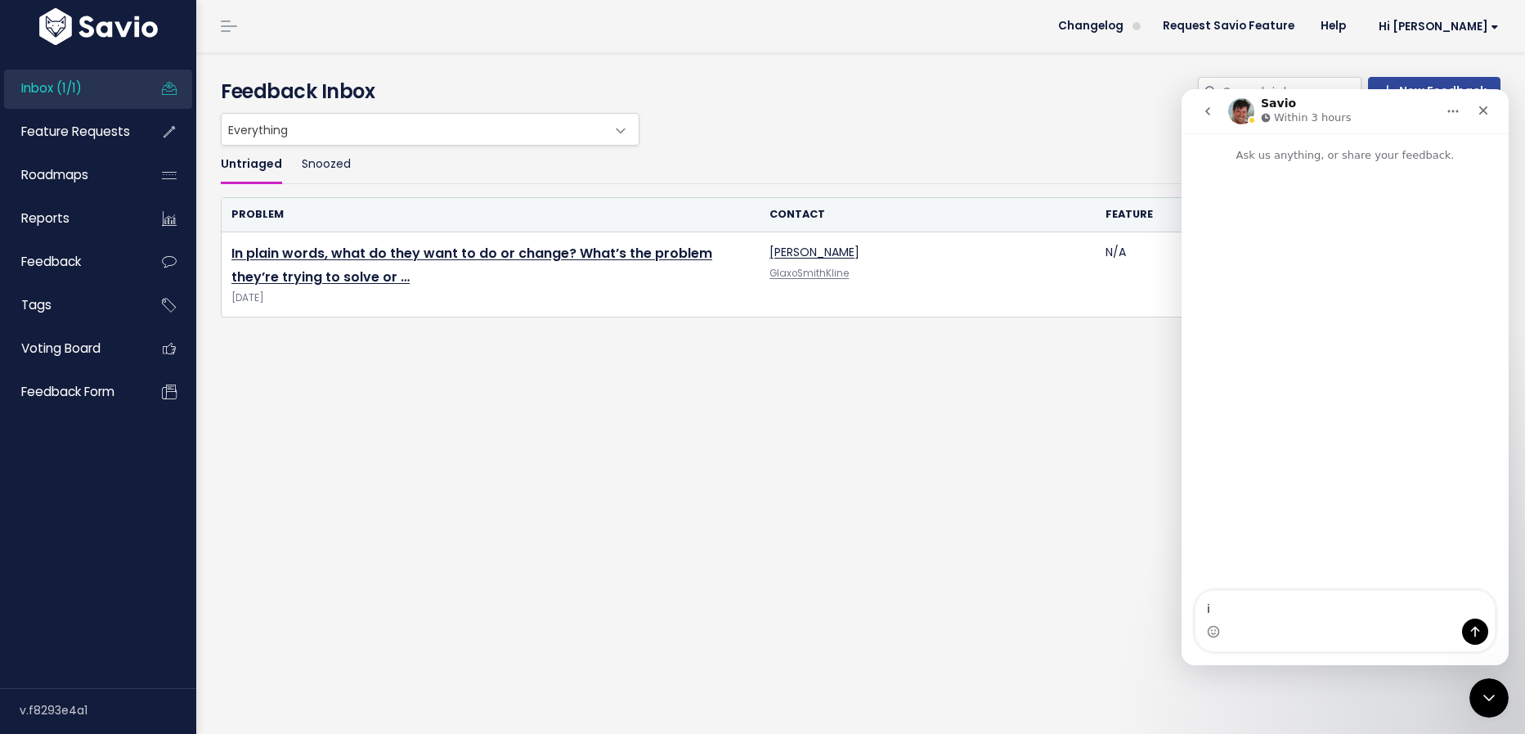
type textarea "i"
type textarea "hello. i accidnetally deleted a feature request group. how can i retrieve it?"
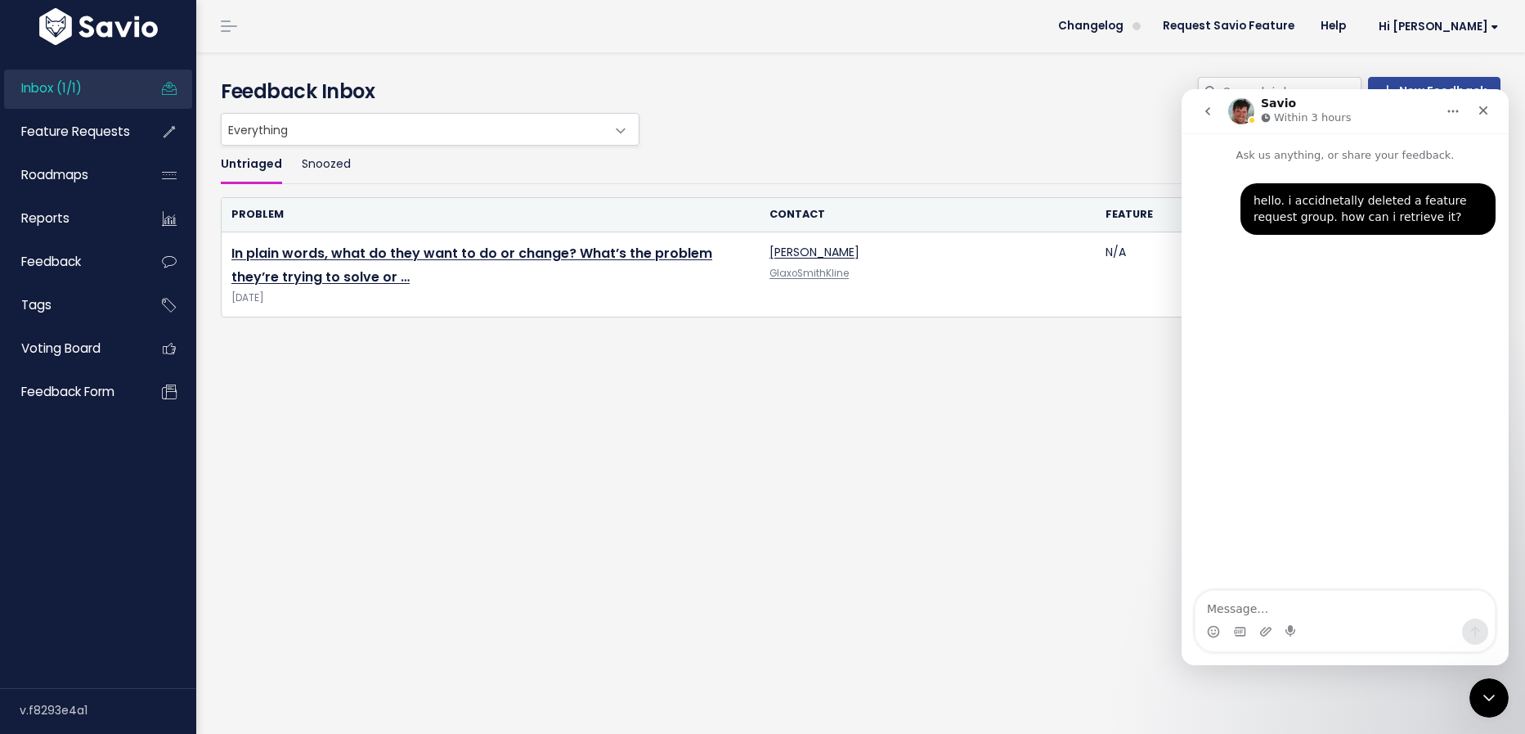
click at [440, 351] on div "Untriaged Snoozed Problem Contact Feature In plain words, what do they want to …" at bounding box center [861, 297] width 1305 height 303
click at [113, 139] on span "Feature Requests" at bounding box center [75, 131] width 109 height 17
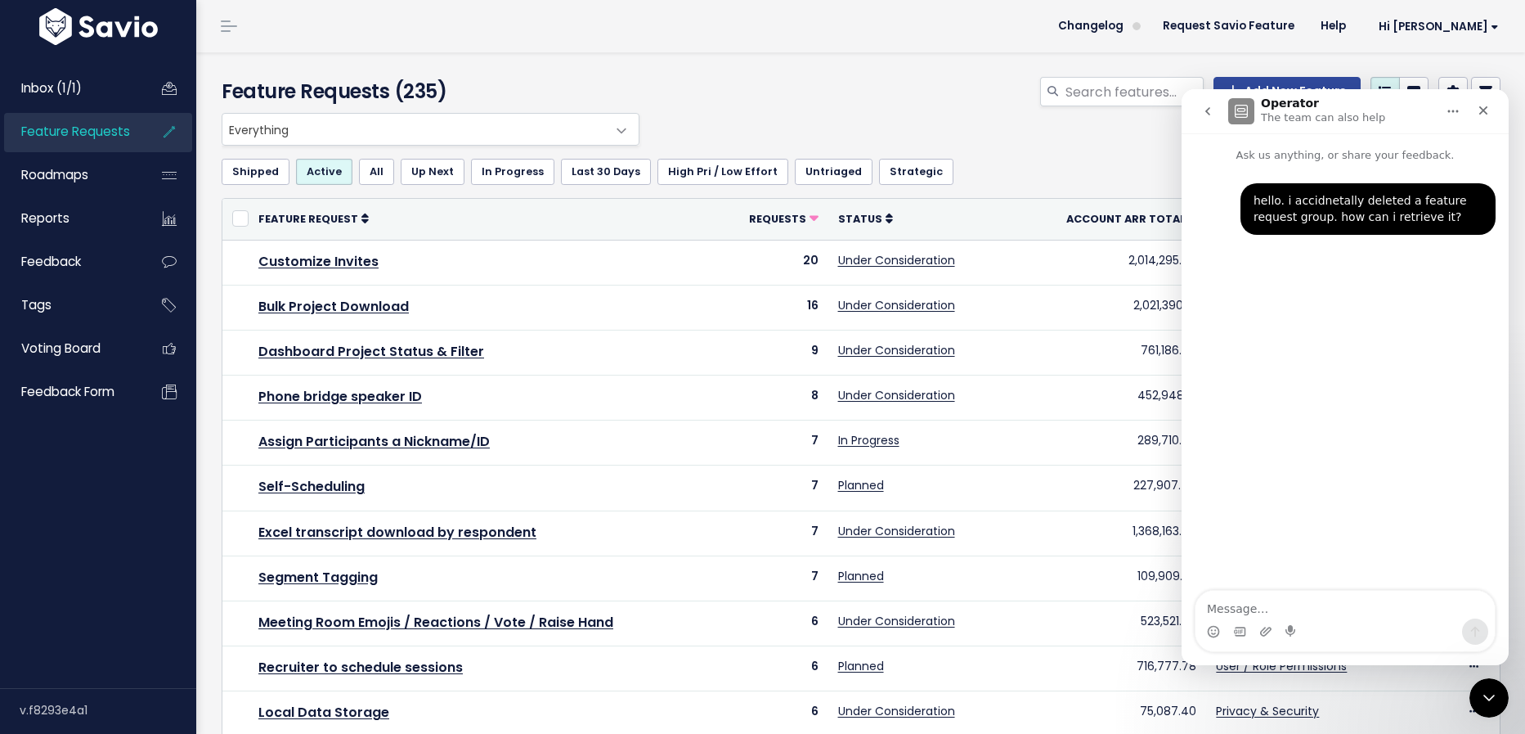
click at [869, 87] on div "Add New Feature" at bounding box center [1079, 95] width 869 height 36
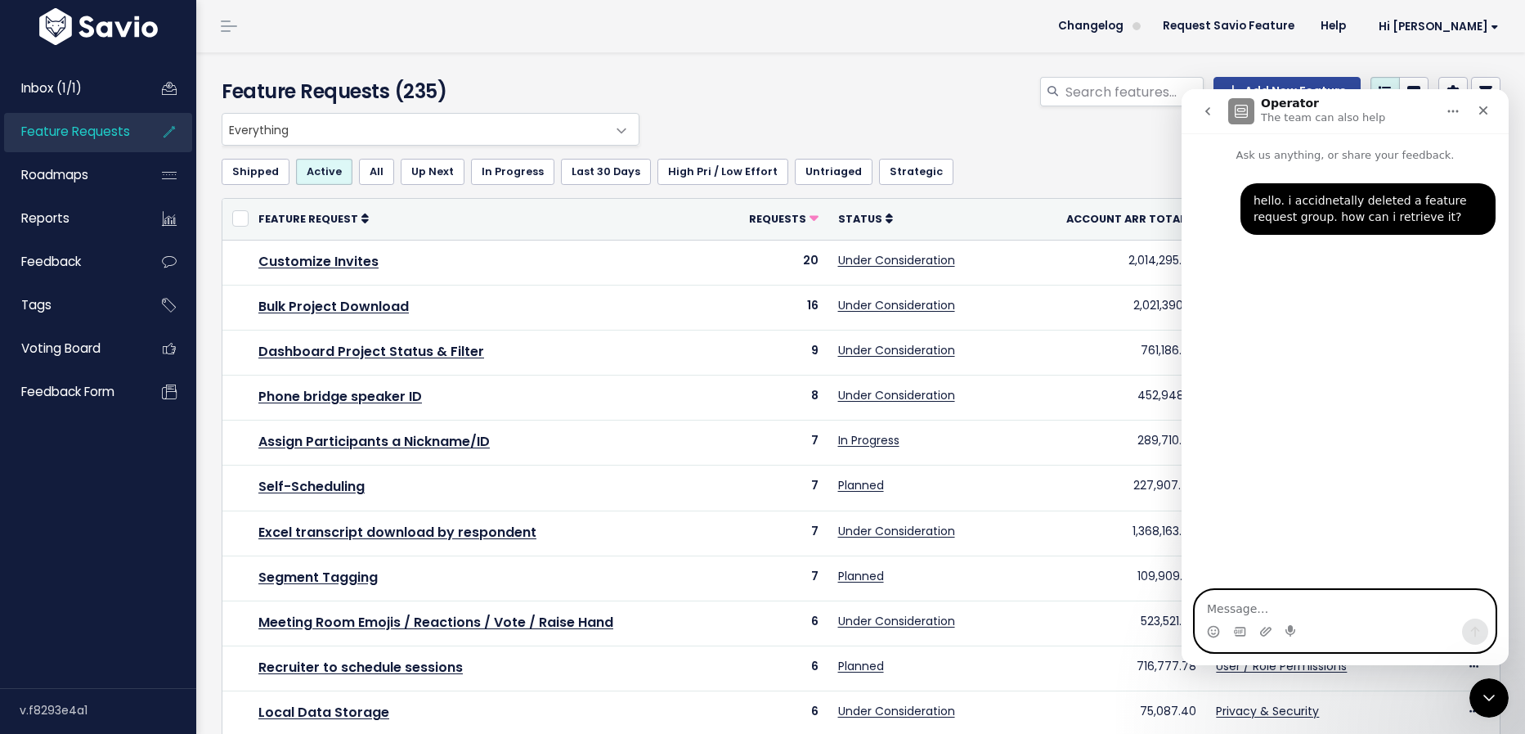
click at [1260, 612] on textarea "Message…" at bounding box center [1345, 605] width 299 height 28
type textarea "the title included the words "AI design""
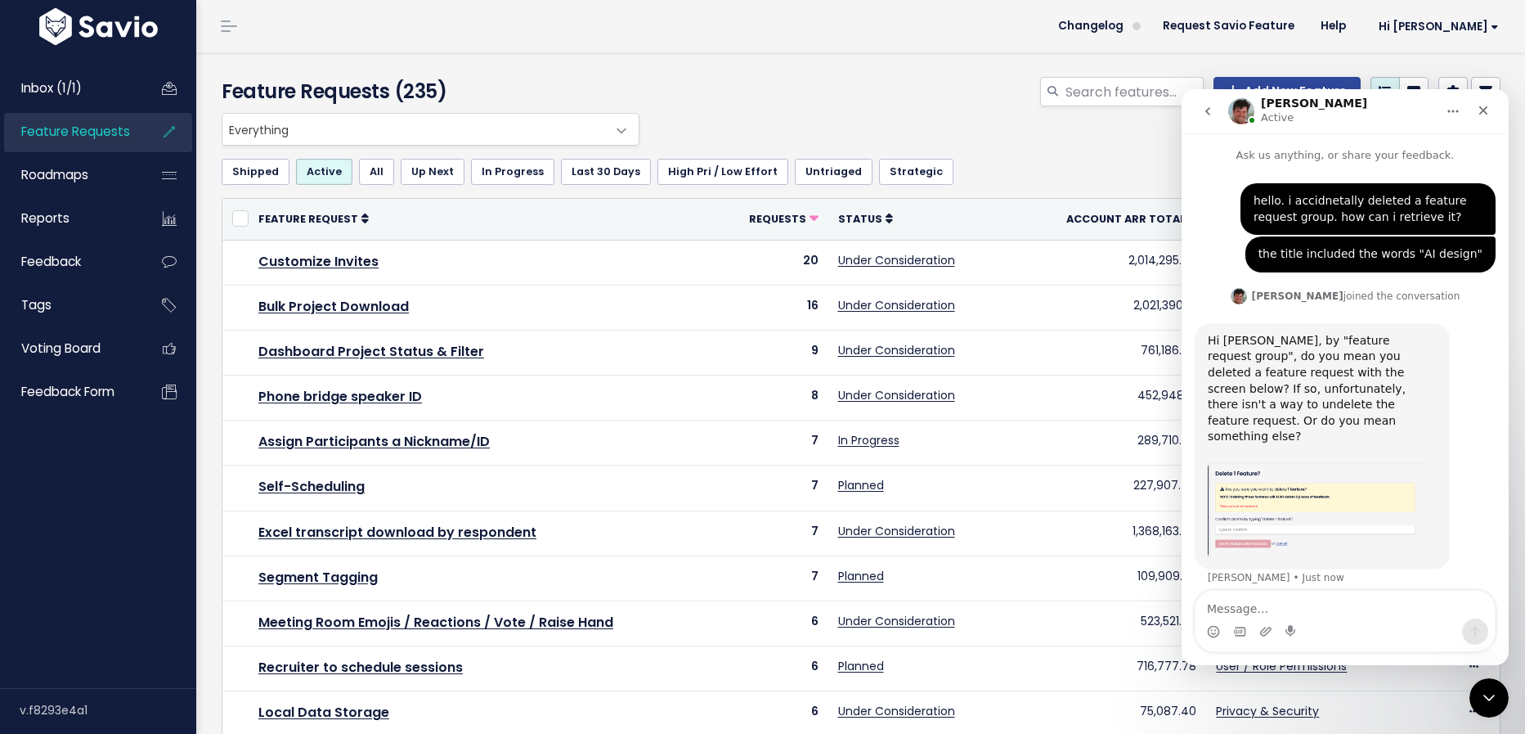
click at [1265, 461] on img "Ryan says…" at bounding box center [1317, 510] width 219 height 99
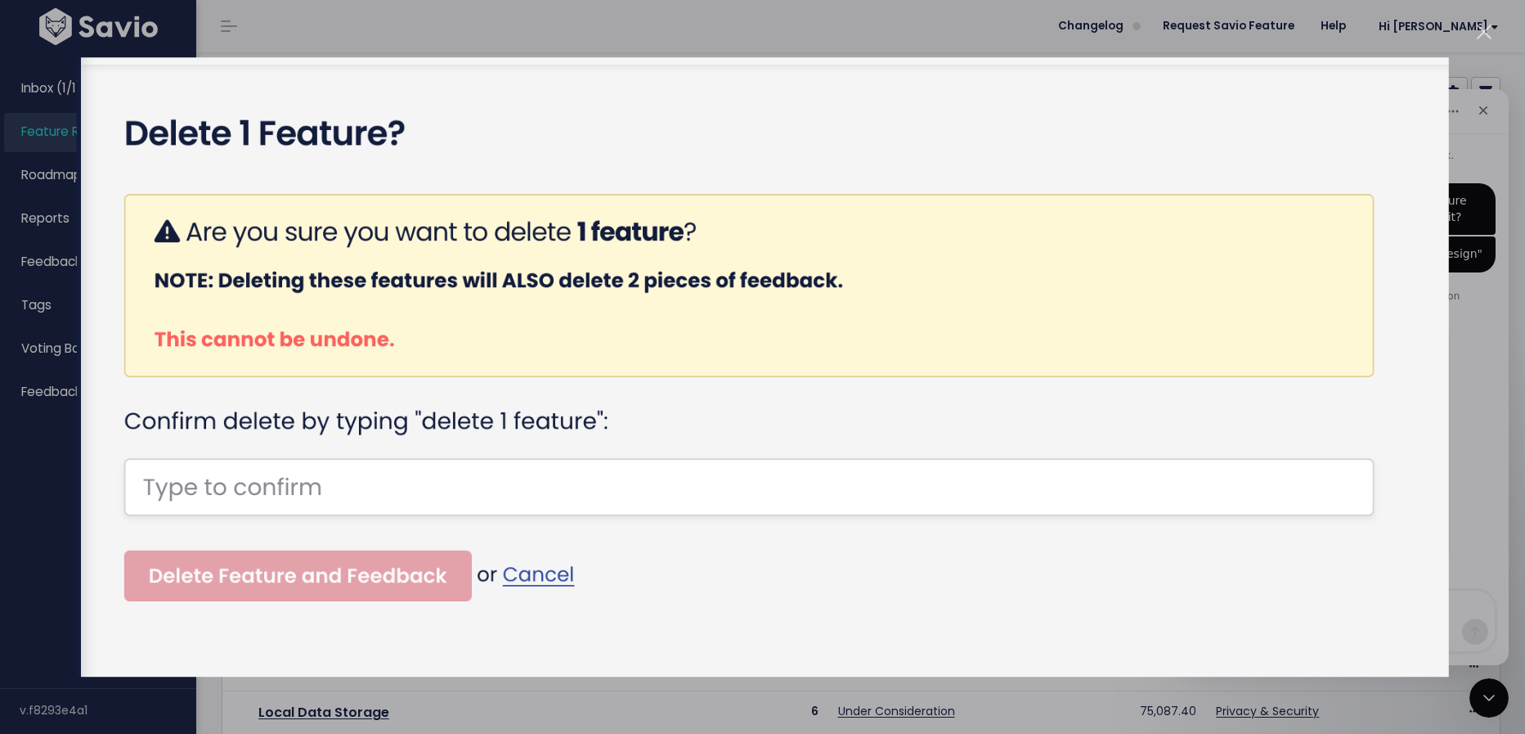
click at [1486, 33] on div "Close" at bounding box center [1485, 33] width 16 height 16
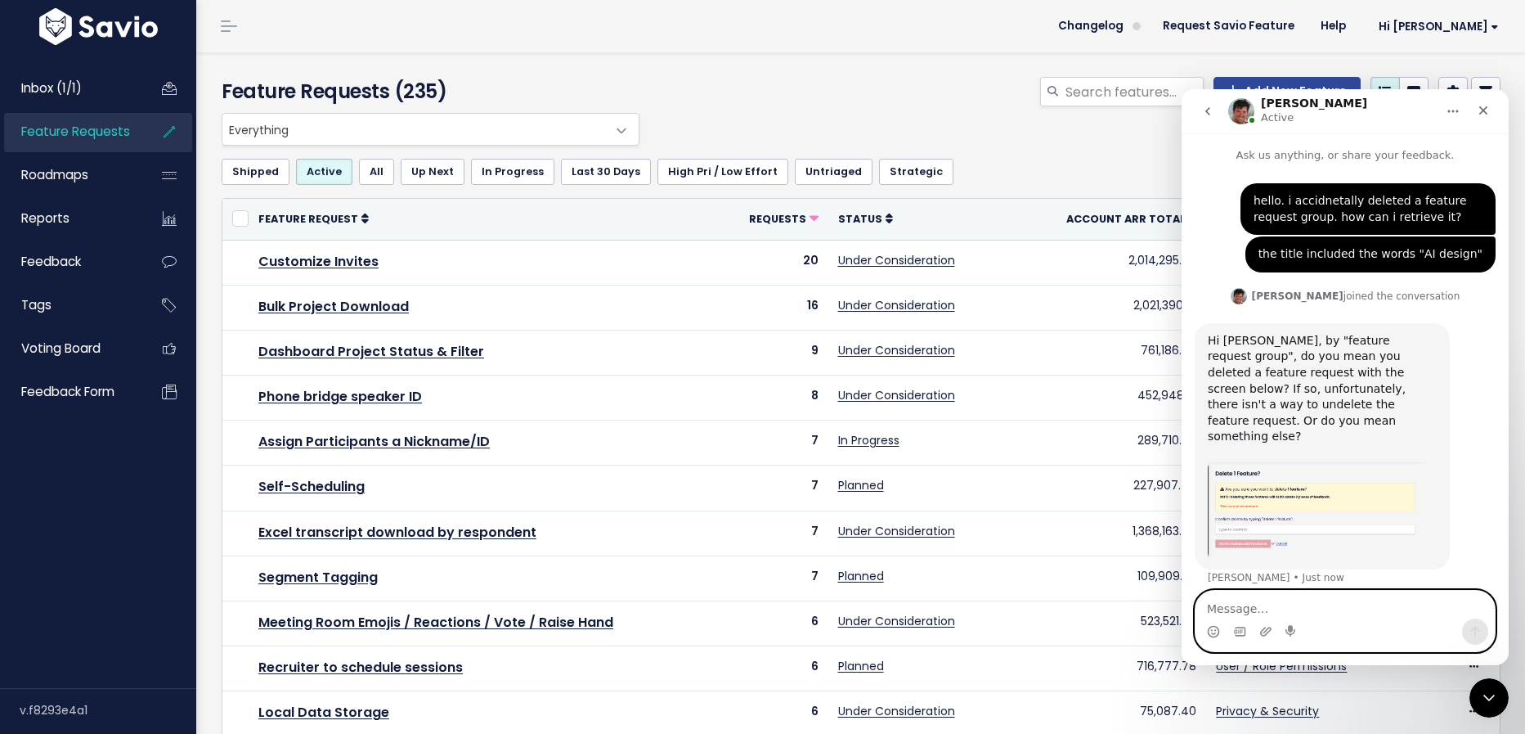
click at [1259, 609] on textarea "Message…" at bounding box center [1345, 605] width 299 height 28
type textarea "h"
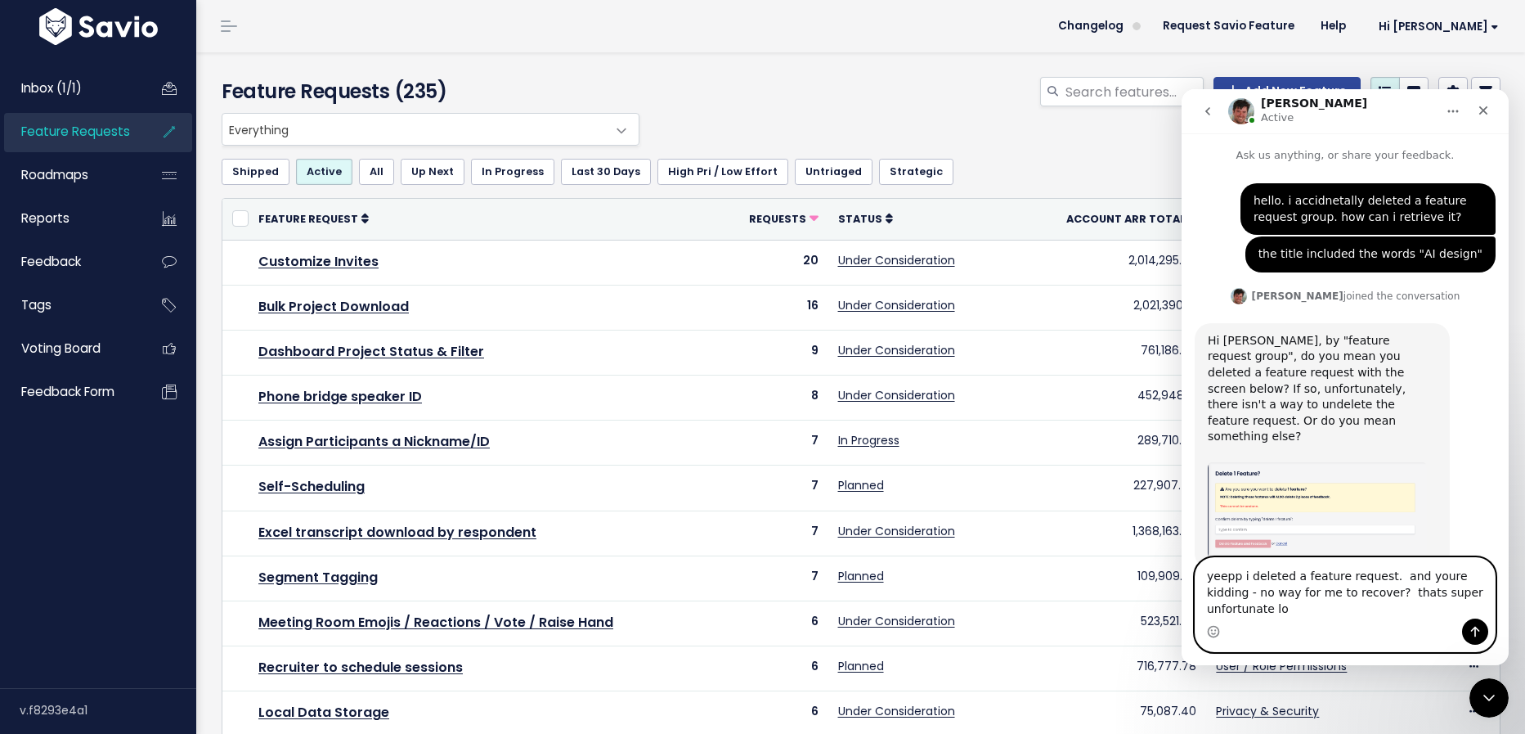
type textarea "yeepp i deleted a feature request. and youre kidding - no way for me to recover…"
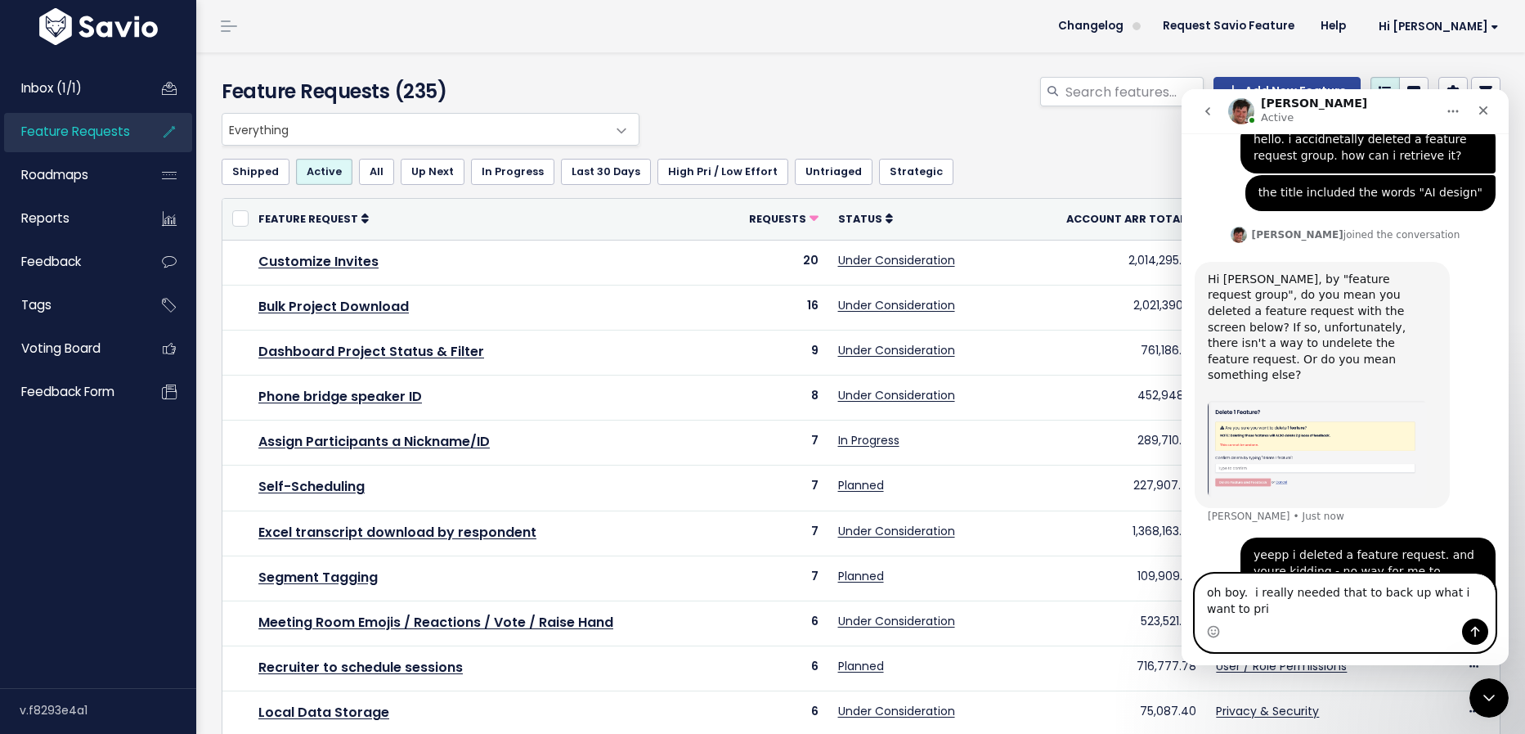
scroll to position [78, 0]
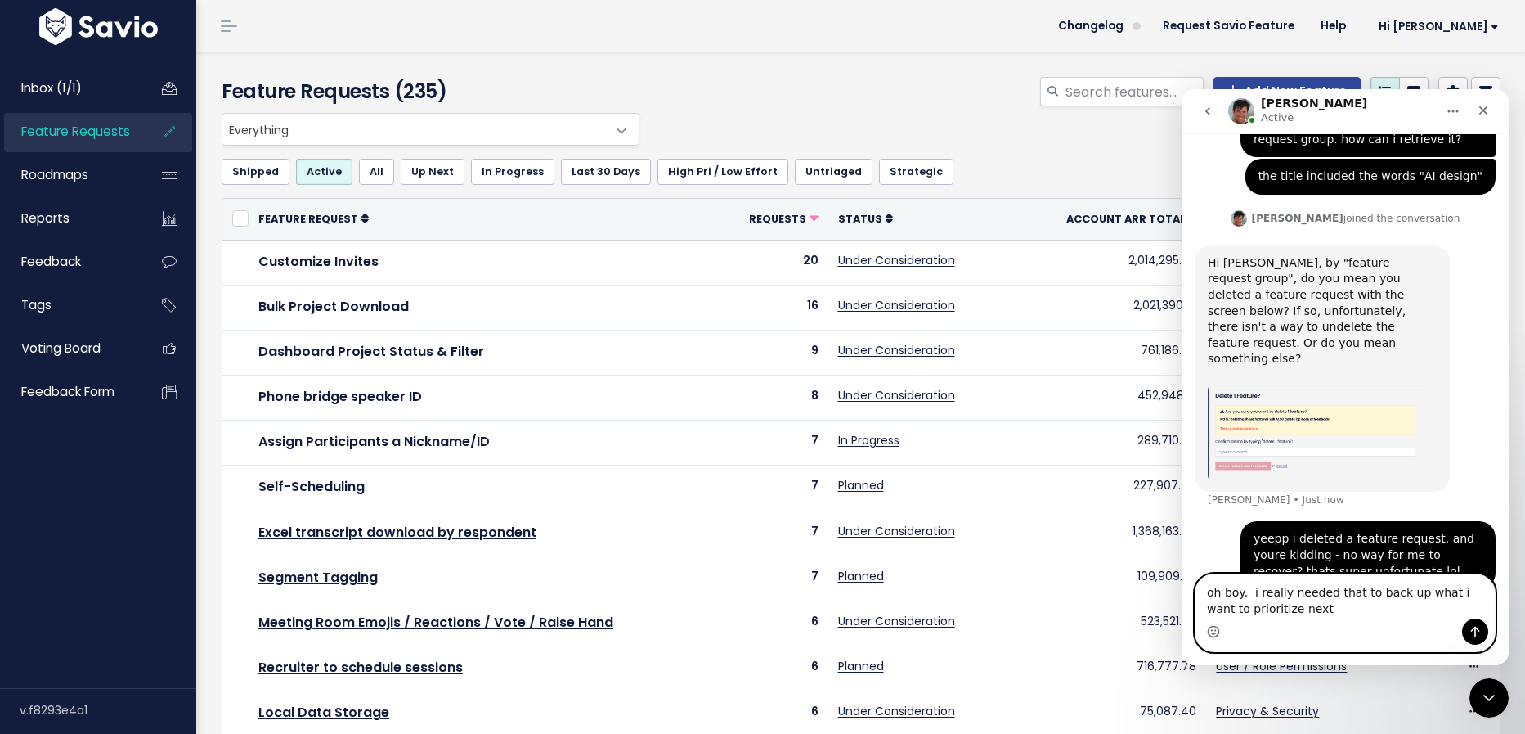
click at [1215, 626] on circle "Emoji picker" at bounding box center [1213, 631] width 11 height 11
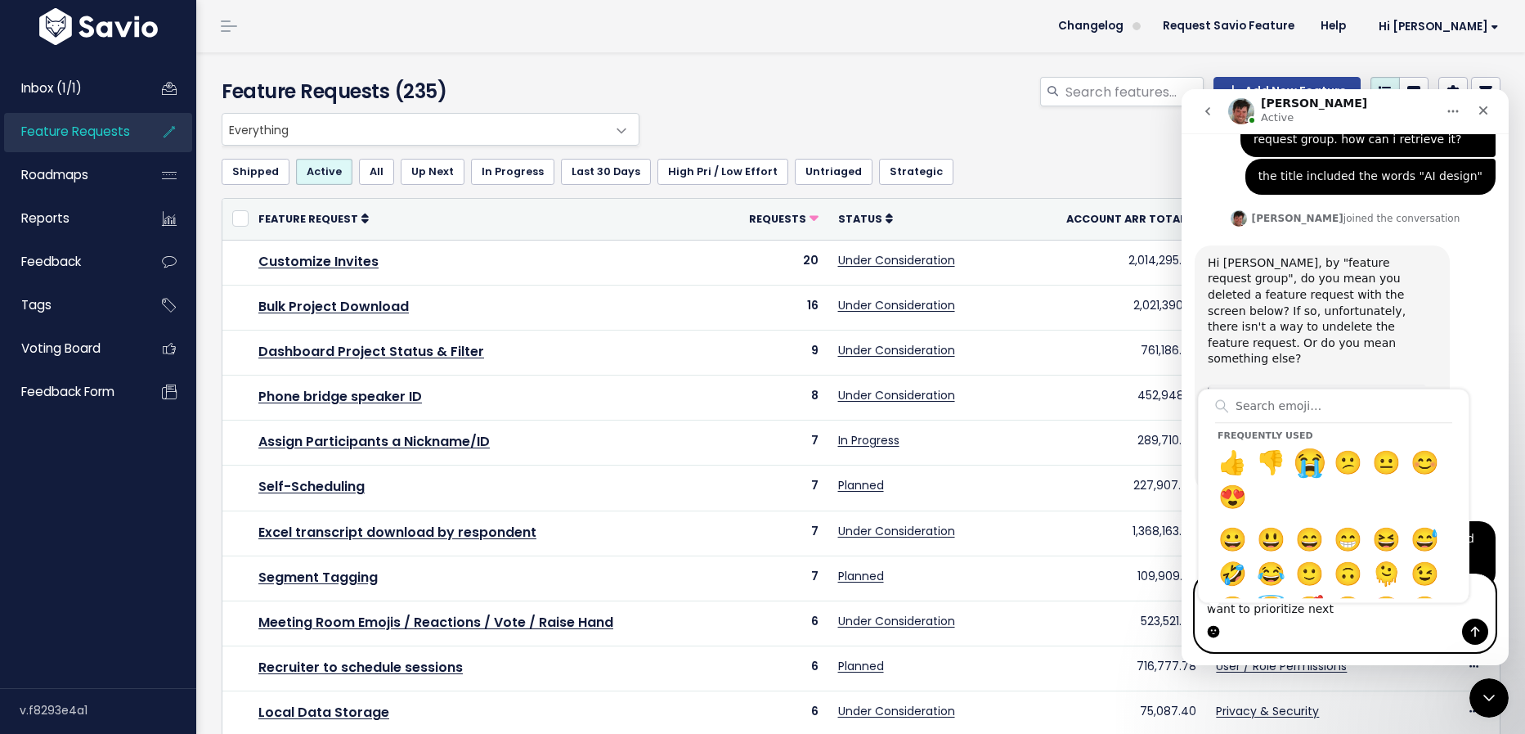
type textarea "oh boy. i really needed that to back up what i want to prioritize next 😭"
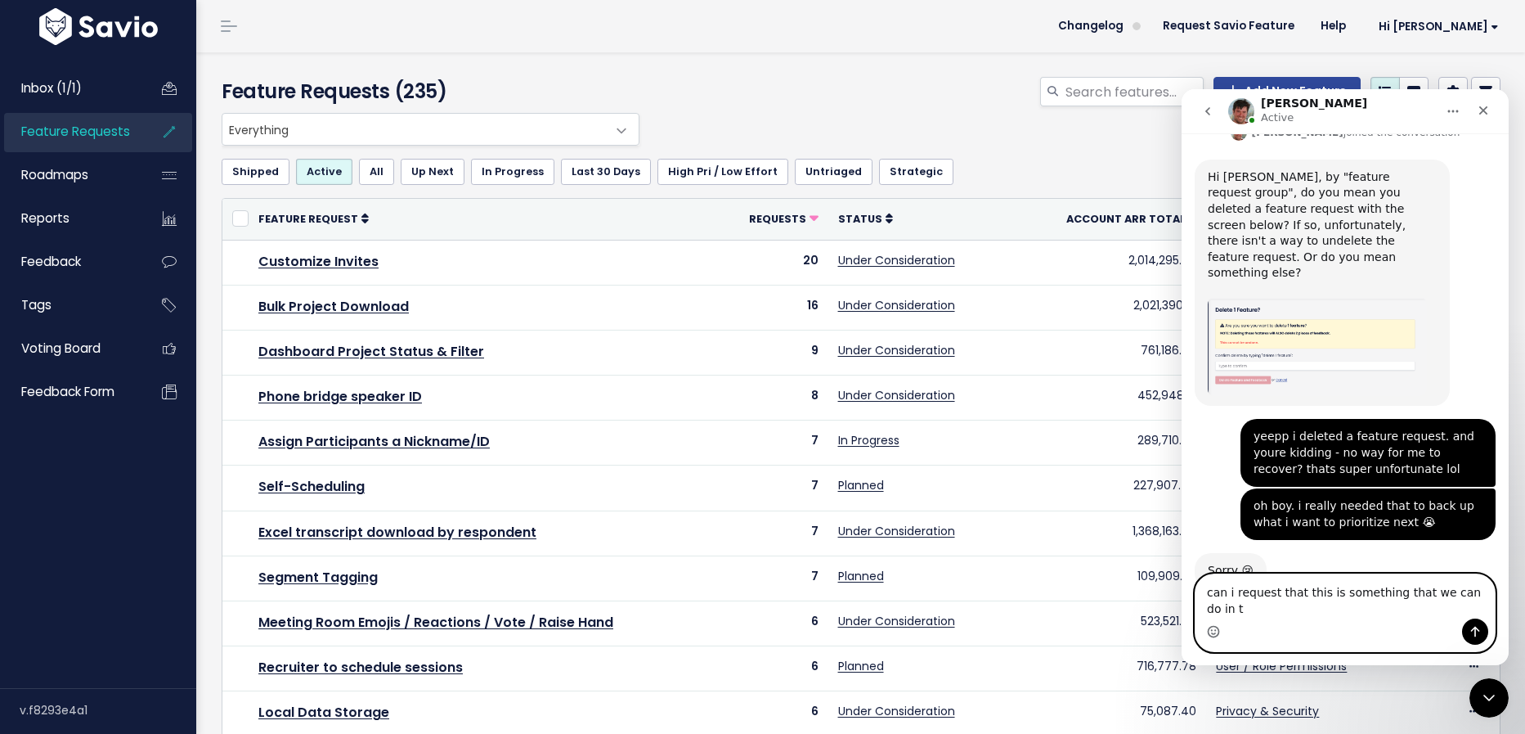
scroll to position [180, 0]
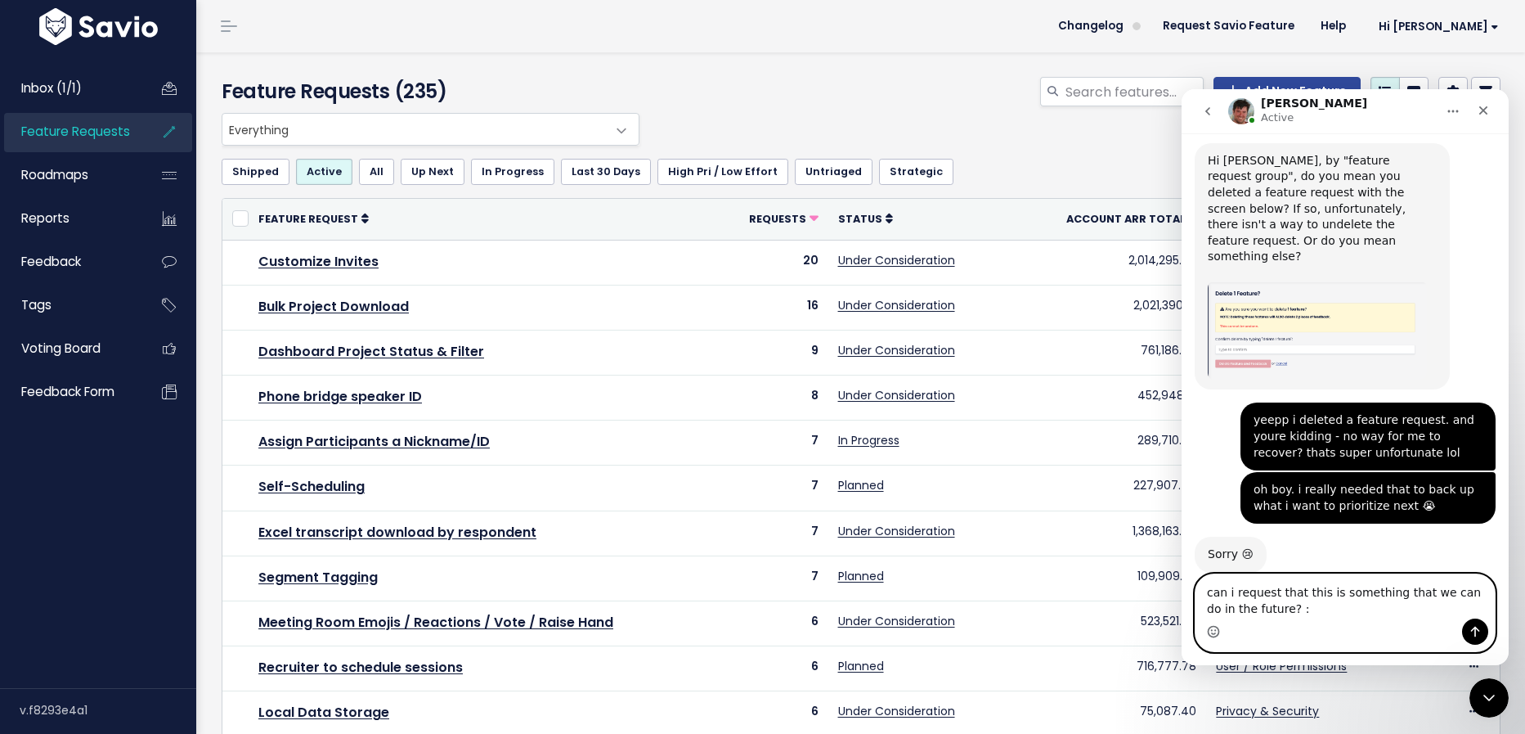
type textarea "can i request that this is something that we can do in the future? :)"
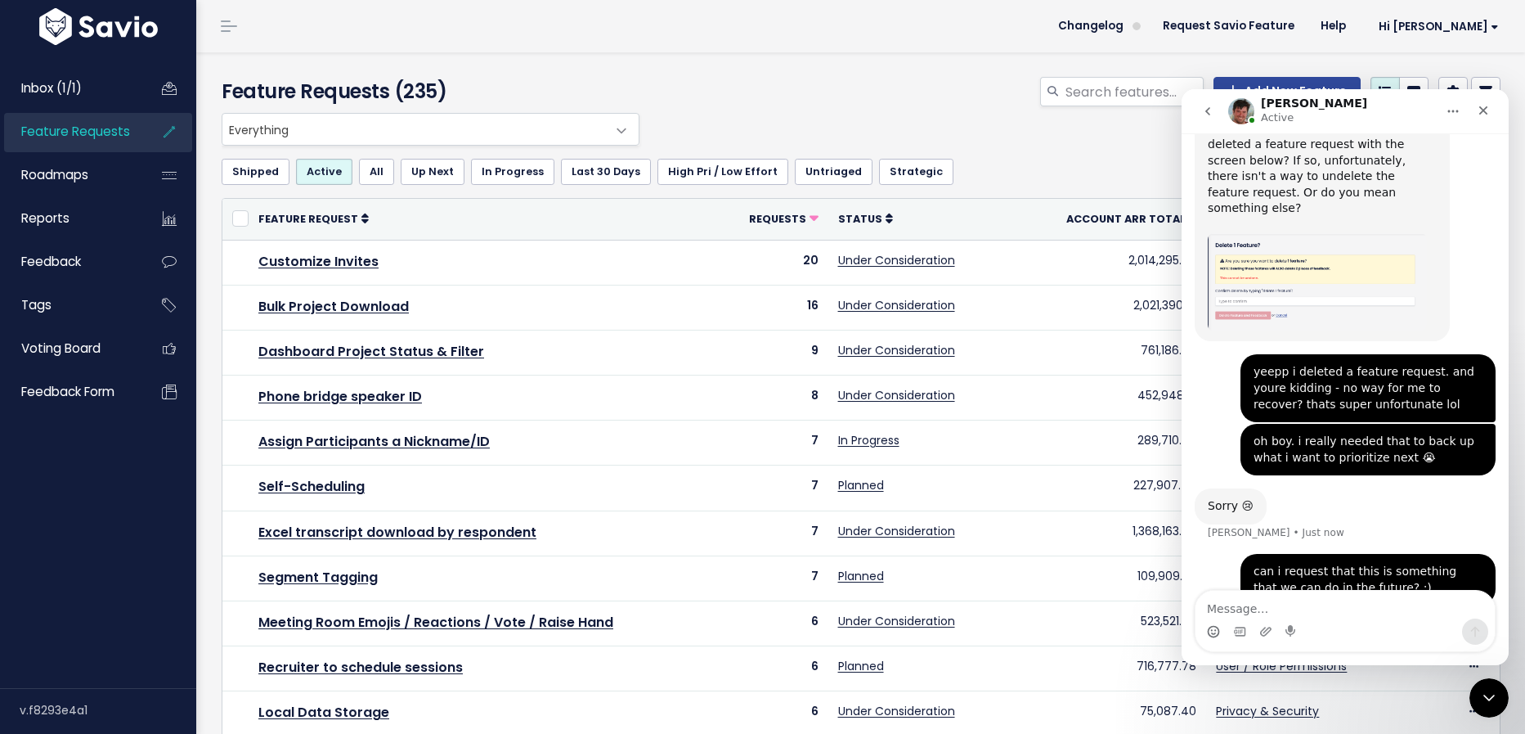
click at [708, 65] on div "Feature Requests (235) Add New Feature" at bounding box center [858, 82] width 1324 height 61
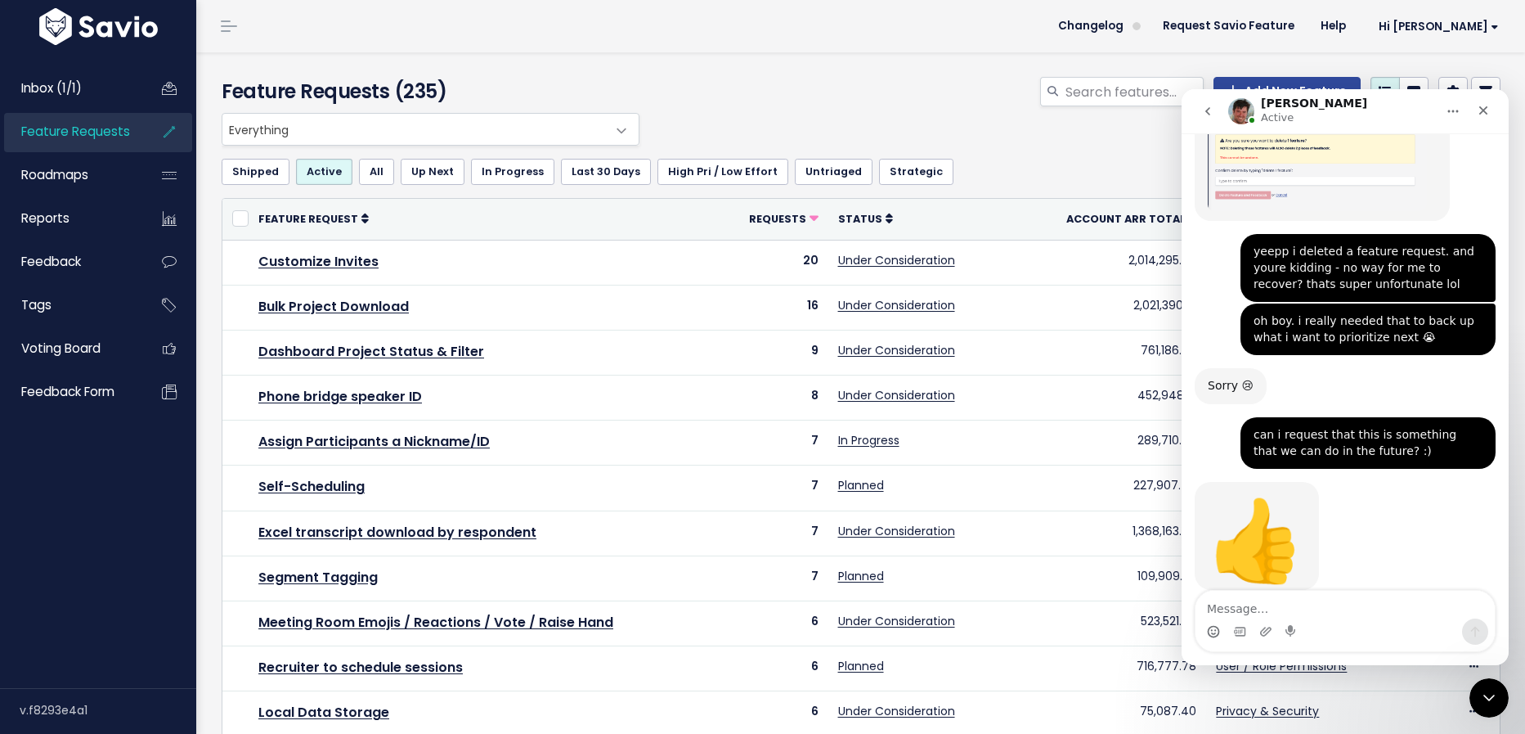
scroll to position [349, 0]
click at [1485, 110] on icon "Close" at bounding box center [1483, 110] width 13 height 13
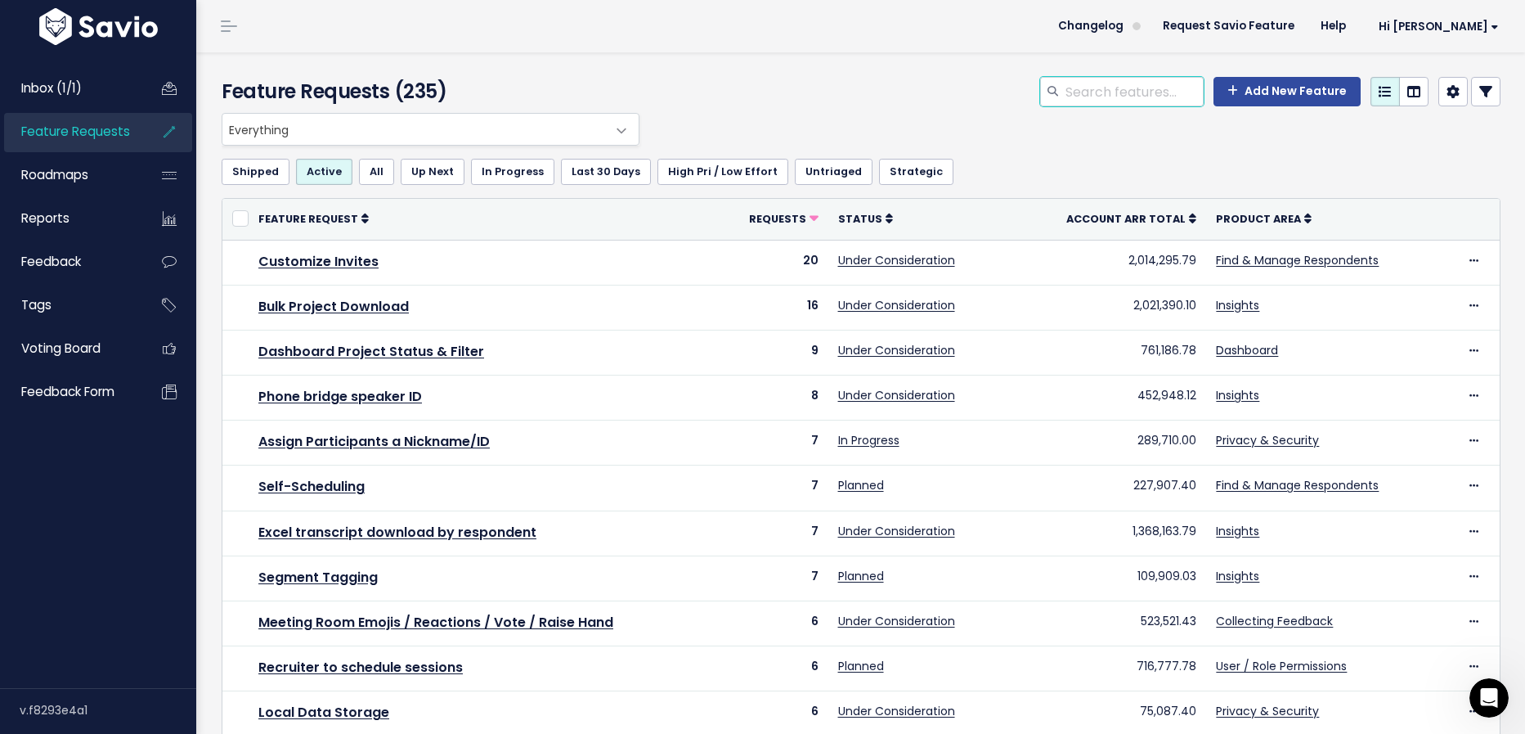
click at [1121, 89] on input "search" at bounding box center [1134, 91] width 140 height 29
type input "ai"
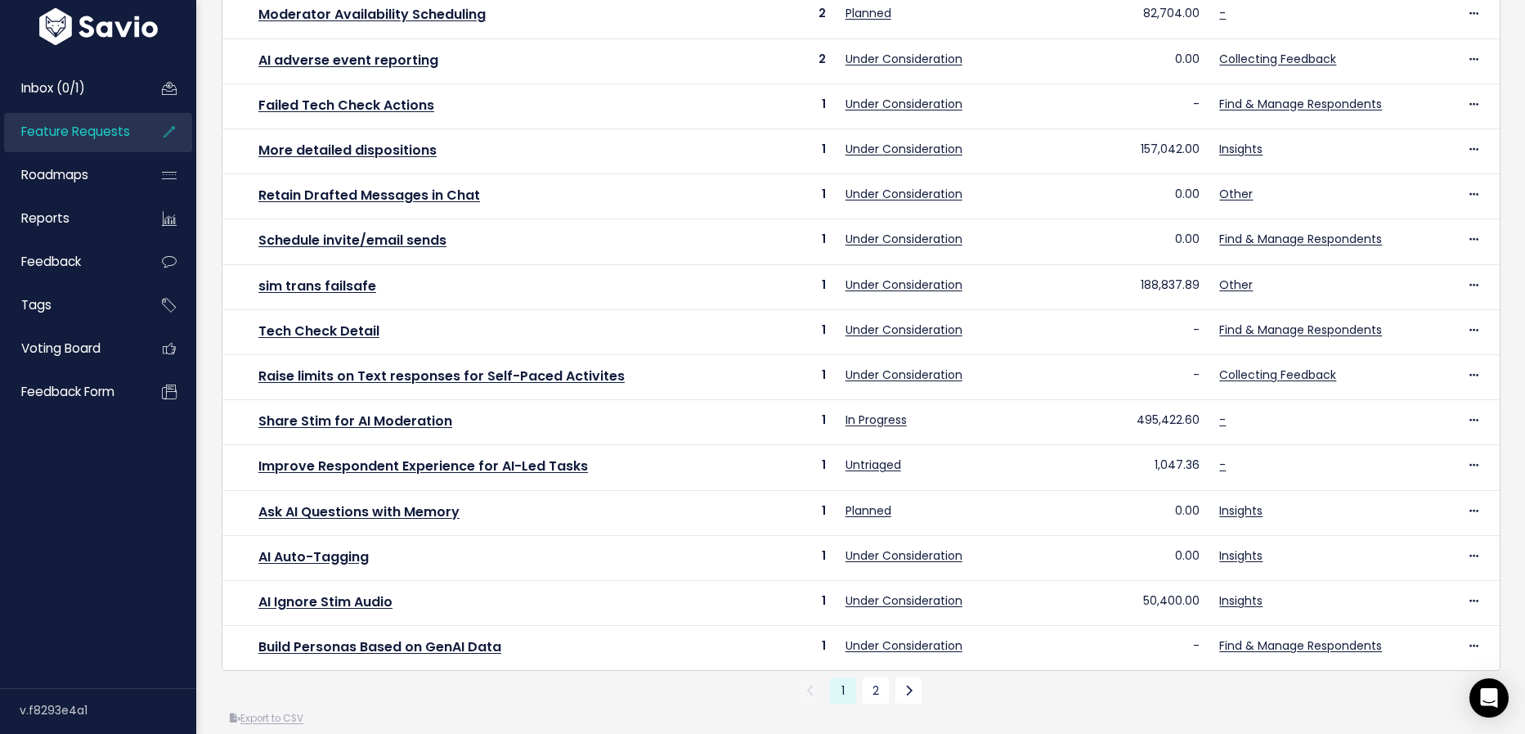
scroll to position [475, 0]
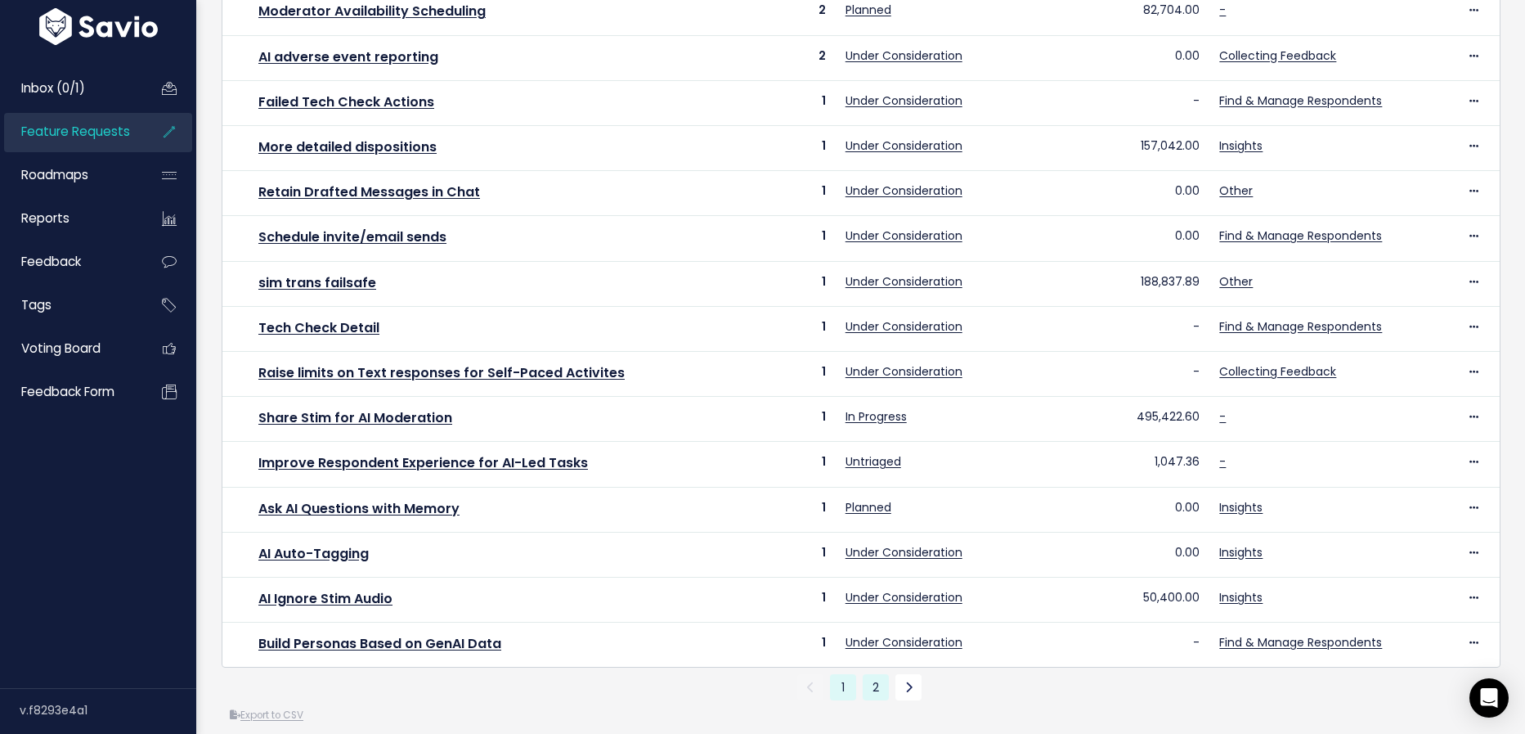
click at [878, 674] on link "2" at bounding box center [876, 687] width 26 height 26
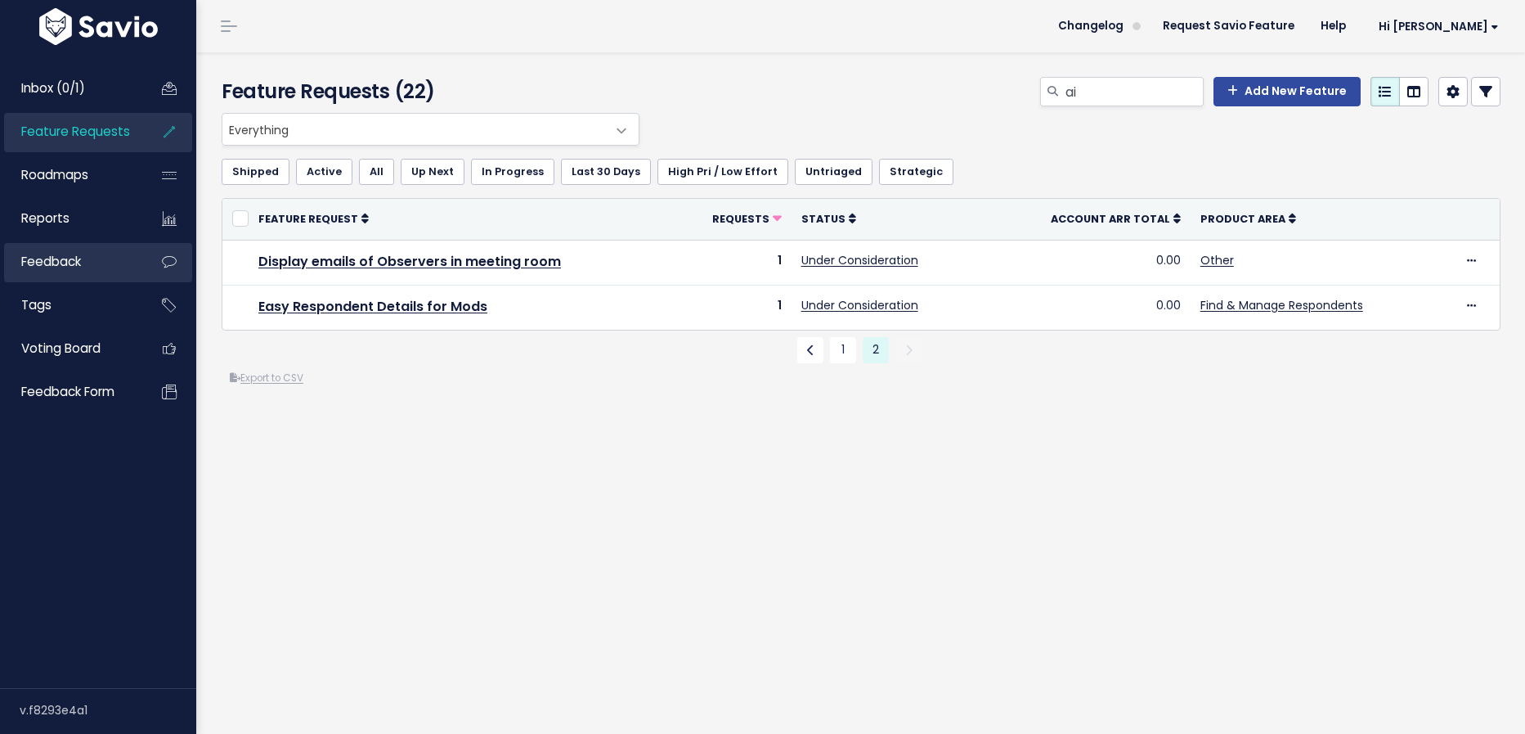
click at [42, 265] on span "Feedback" at bounding box center [51, 261] width 60 height 17
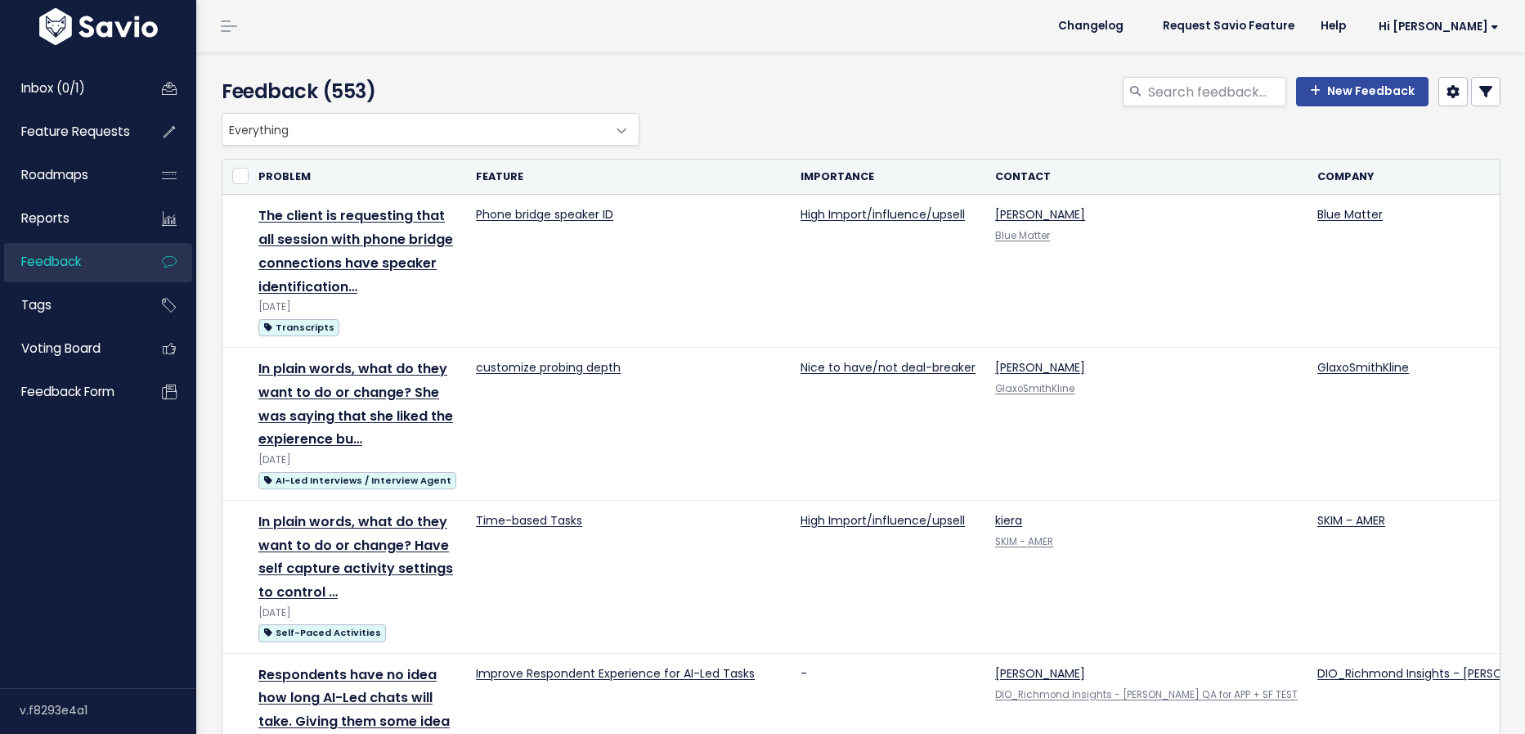
select select
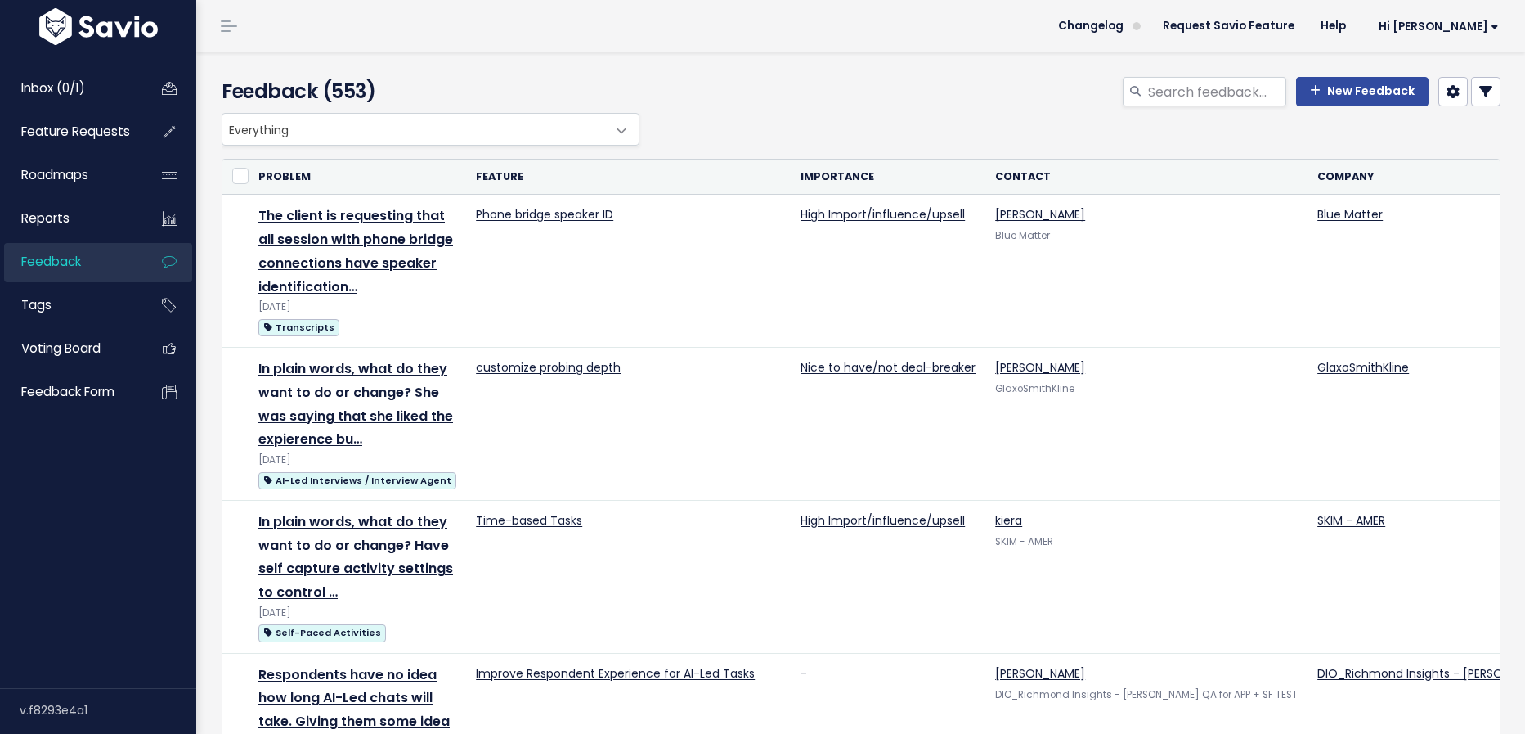
click at [1488, 88] on icon at bounding box center [1486, 91] width 13 height 13
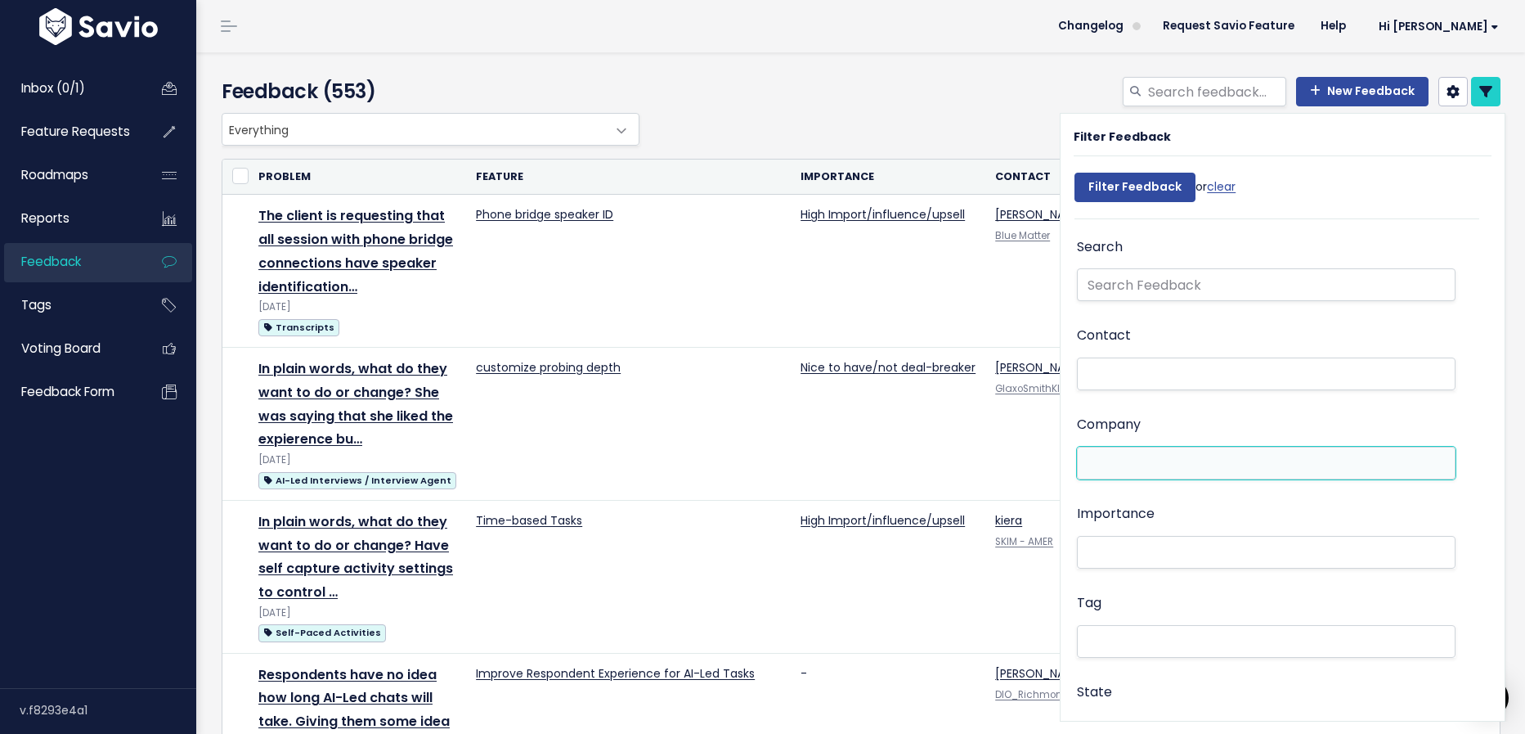
click at [1132, 455] on li at bounding box center [1263, 463] width 362 height 17
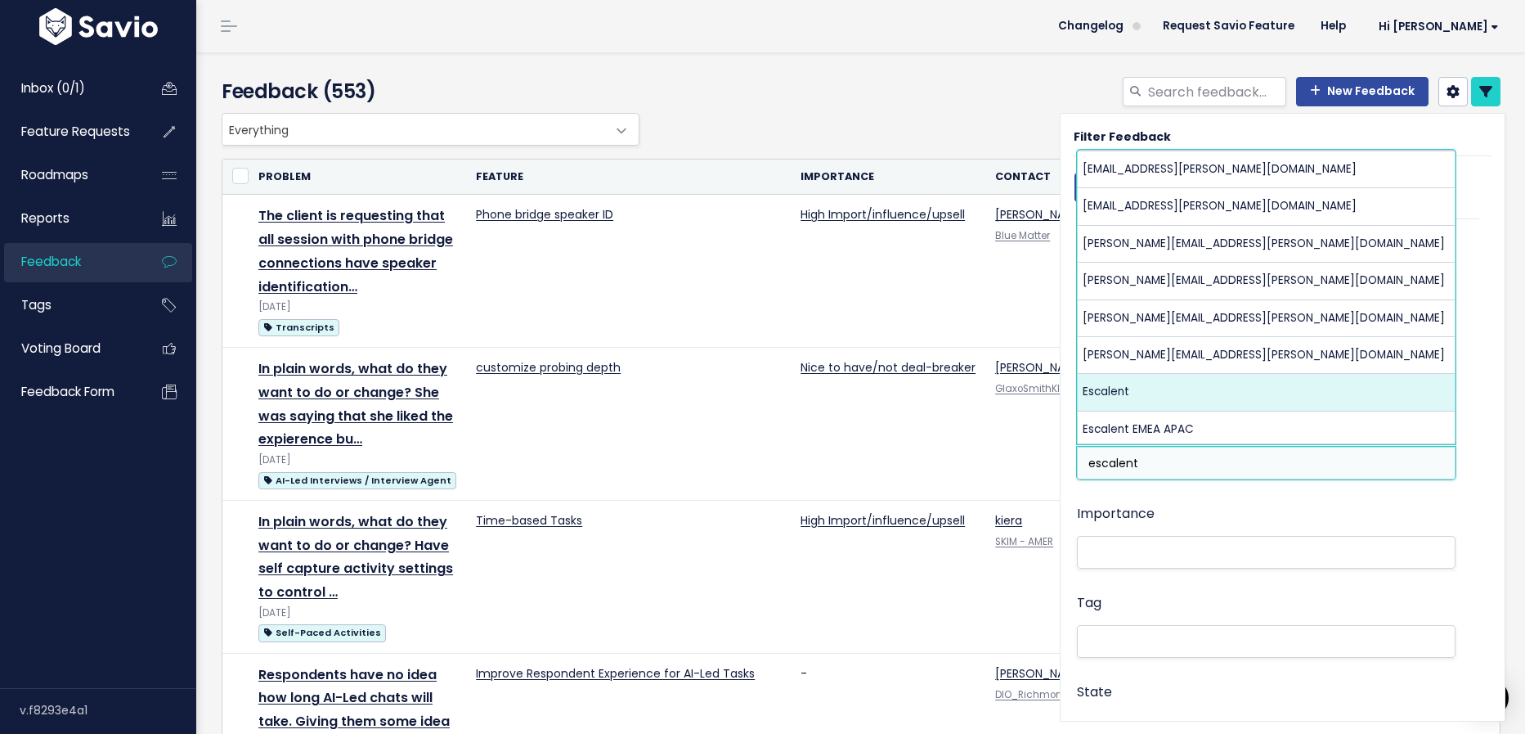
type input "escalent"
select select "16162978"
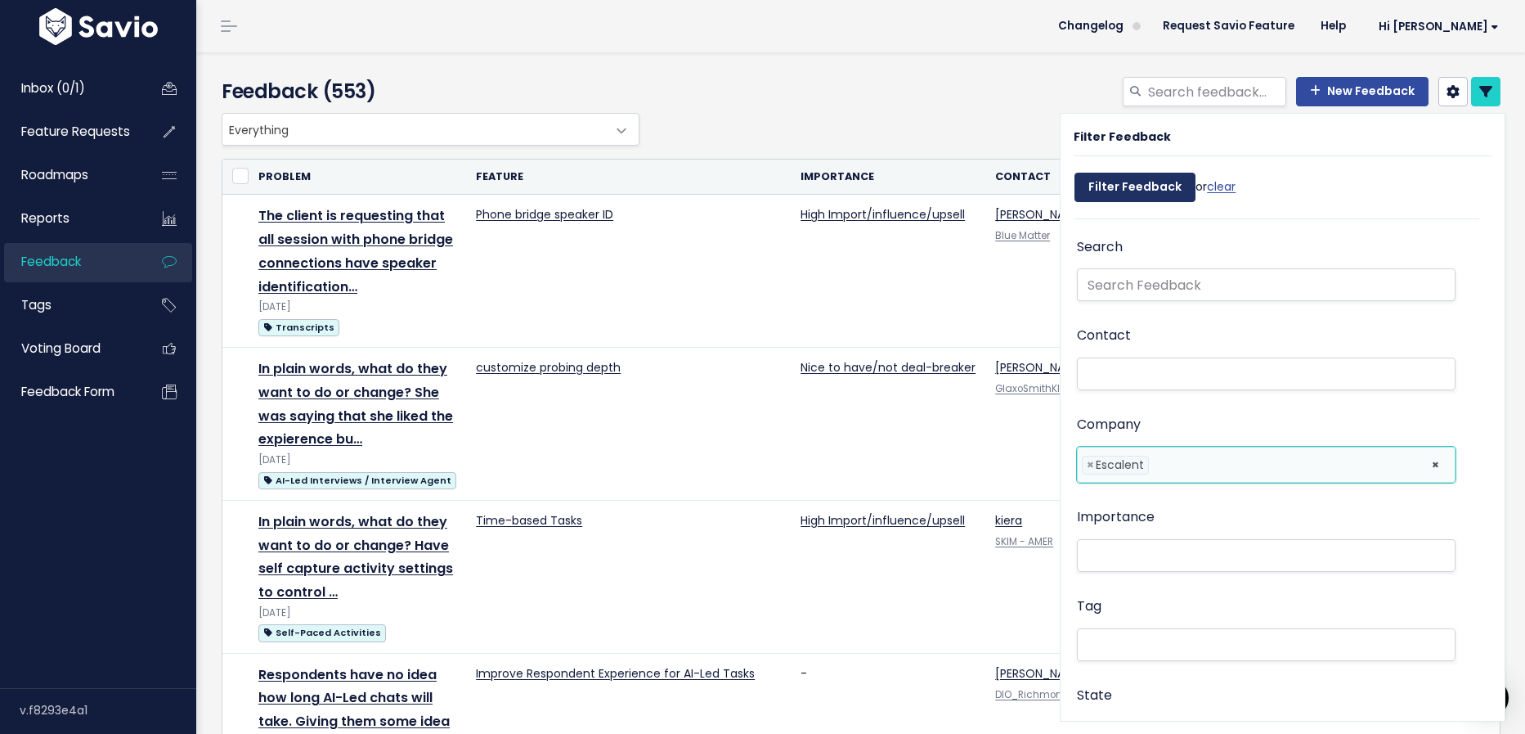
click at [1157, 178] on input "Filter Feedback" at bounding box center [1135, 187] width 121 height 29
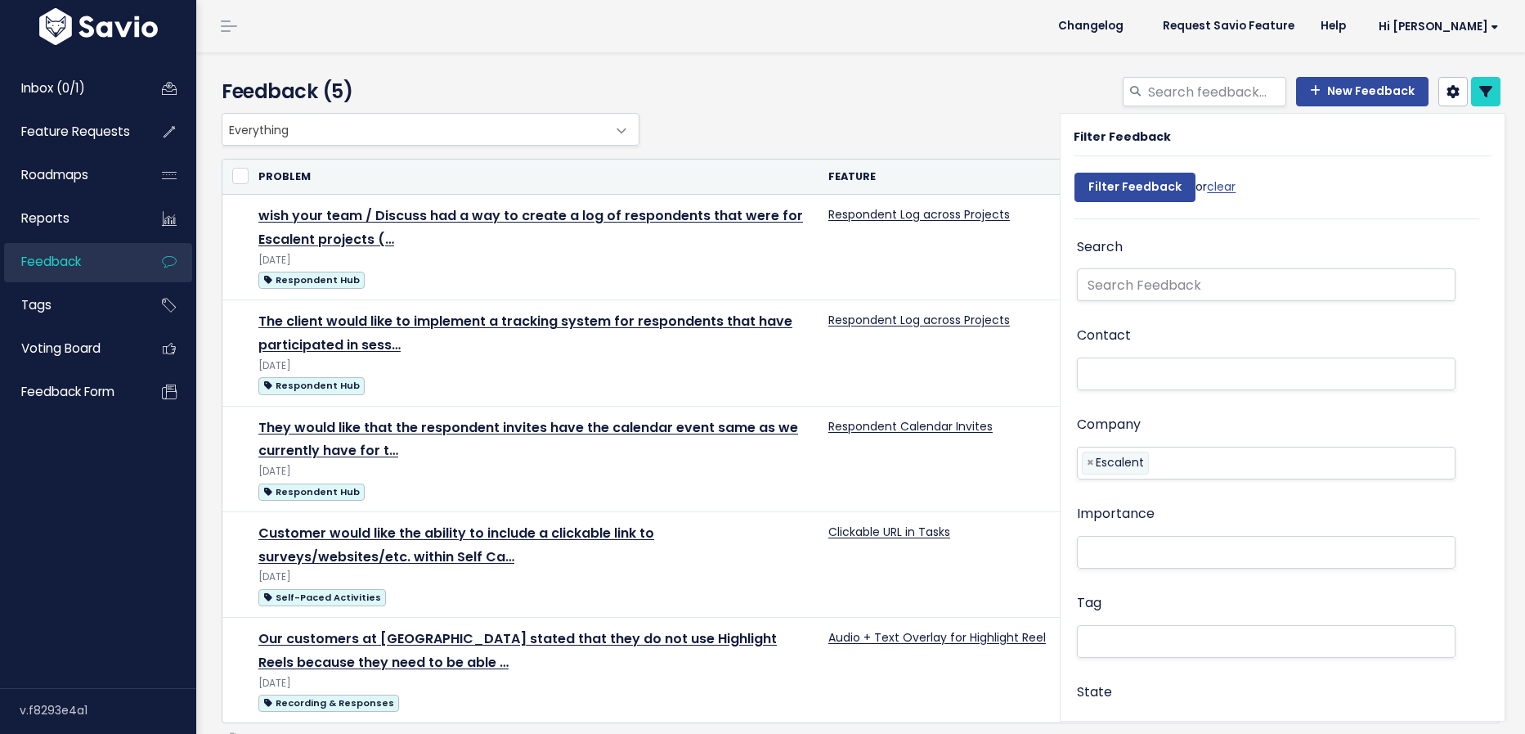
select select
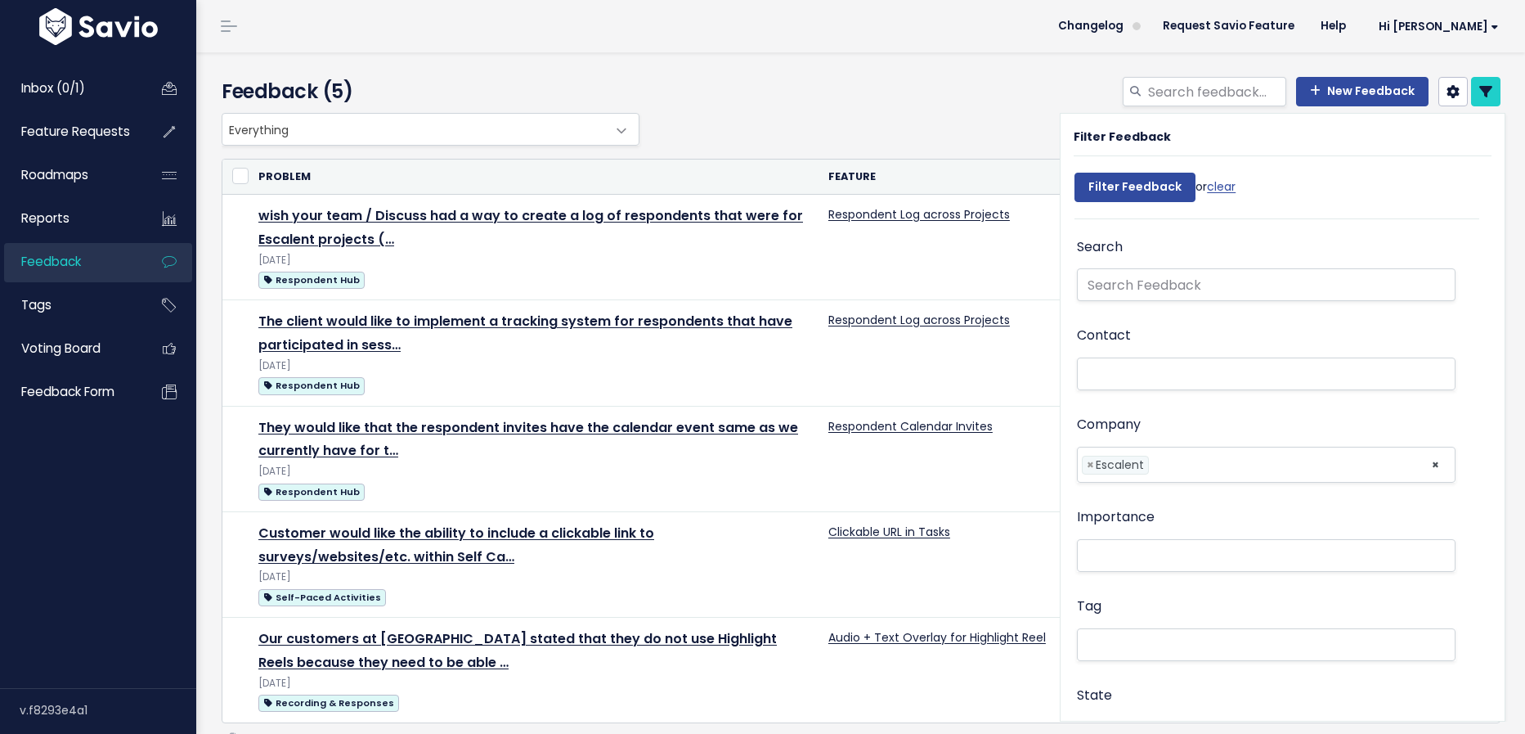
click at [1013, 53] on div "Feedback (5) New Feedback" at bounding box center [858, 82] width 1324 height 61
click at [953, 99] on div "New Feedback" at bounding box center [1079, 95] width 869 height 36
click at [1494, 98] on link at bounding box center [1486, 91] width 29 height 29
